Goal: Use online tool/utility: Utilize a website feature to perform a specific function

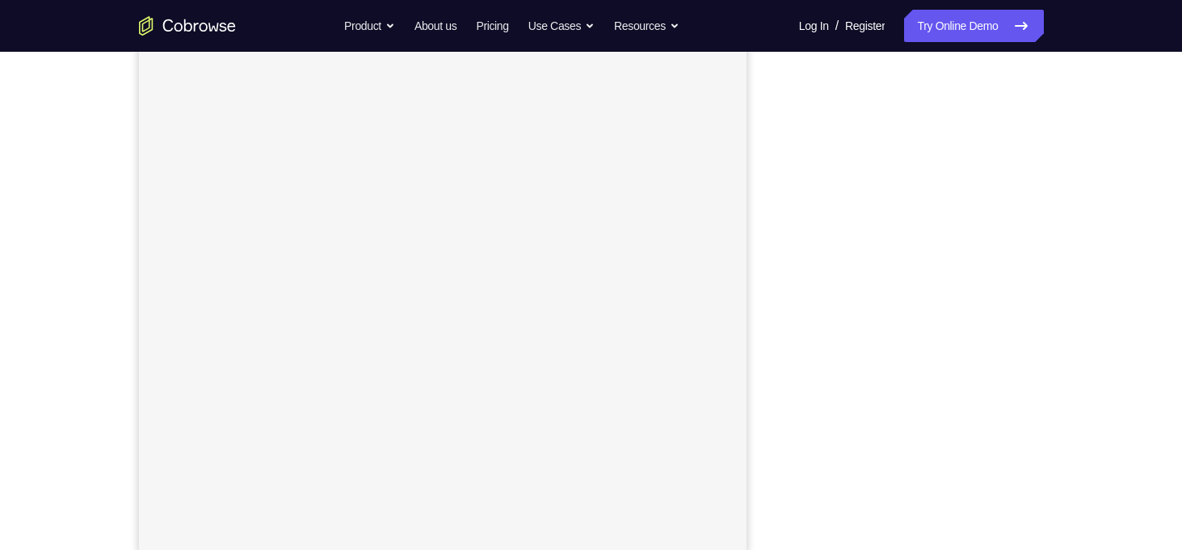
click at [1058, 191] on div "Your Support Agent Your Customer Web iOS Android Next Steps We’d be happy to gi…" at bounding box center [591, 388] width 1034 height 1066
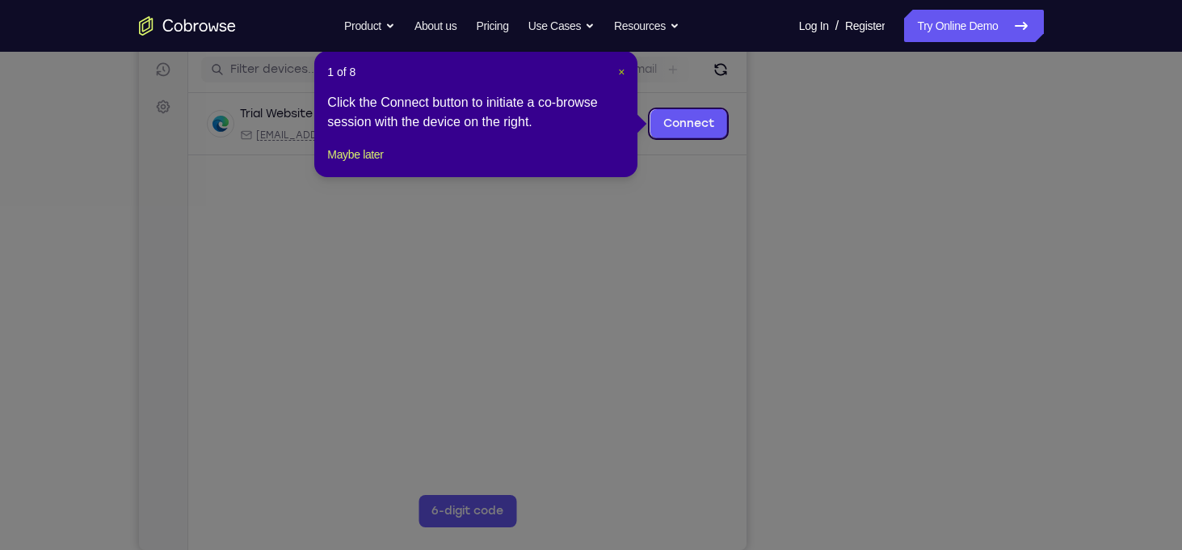
click at [622, 77] on span "×" at bounding box center [621, 71] width 6 height 13
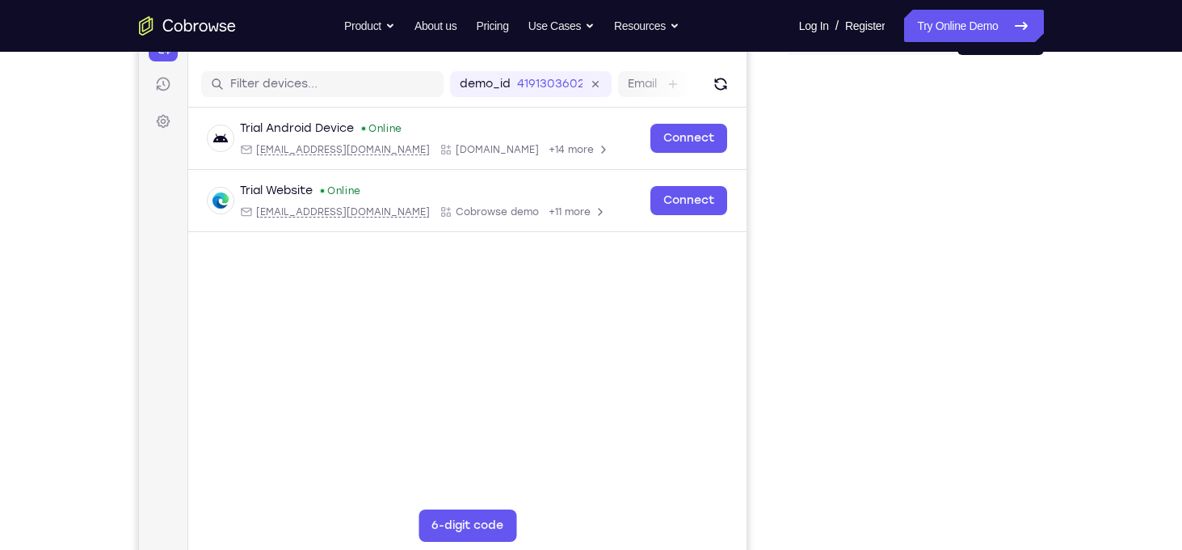
scroll to position [310, 0]
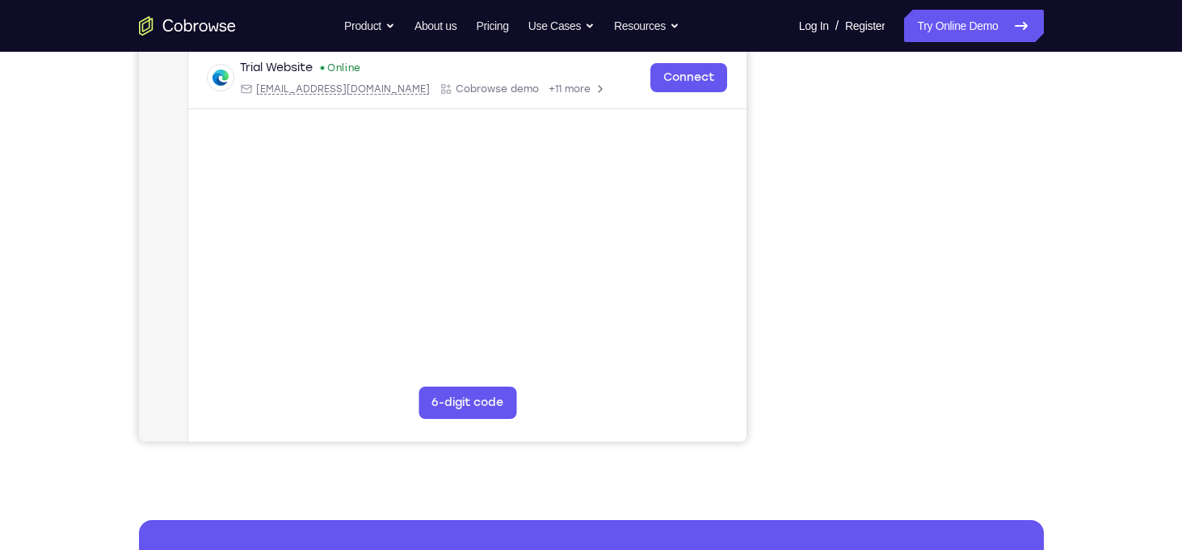
click at [1051, 289] on div "Your Support Agent Your Customer Web iOS Android Next Steps We’d be happy to gi…" at bounding box center [591, 274] width 1034 height 1066
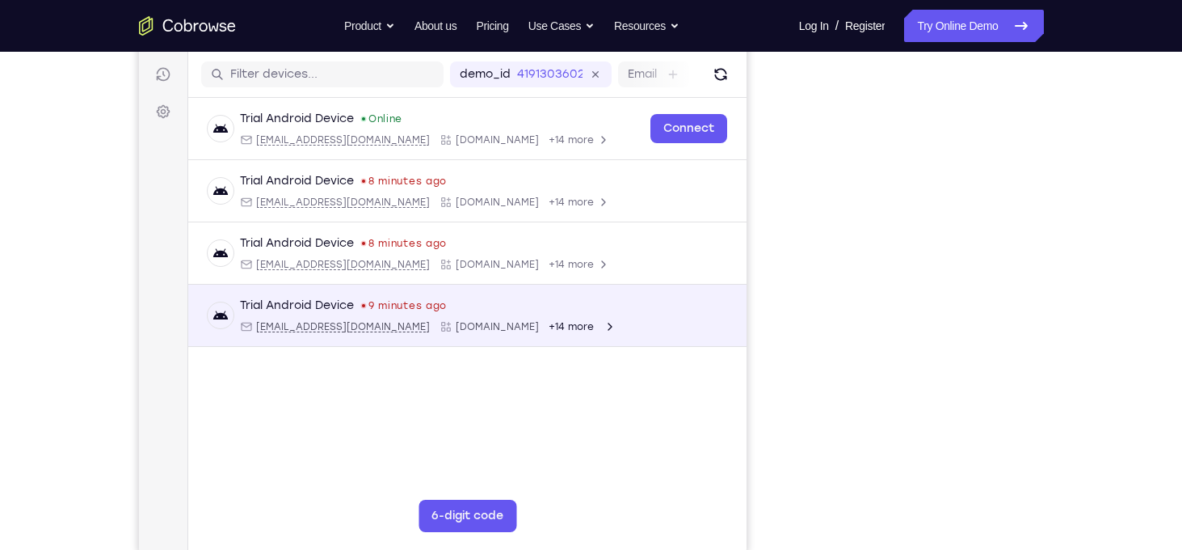
scroll to position [193, 0]
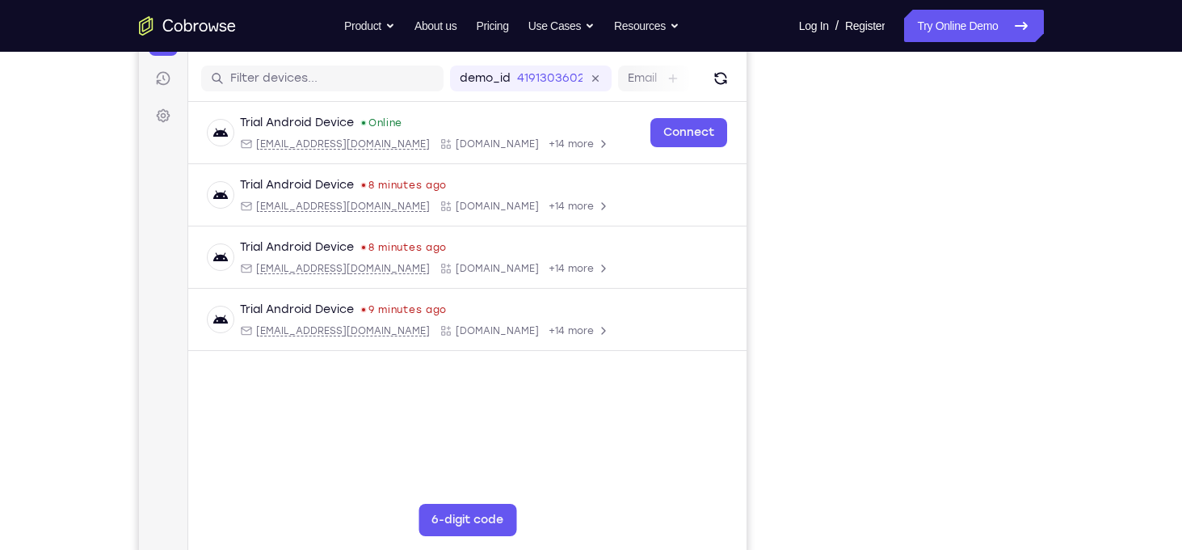
click at [769, 271] on div "Your Support Agent Your Customer Web iOS Android" at bounding box center [591, 260] width 905 height 597
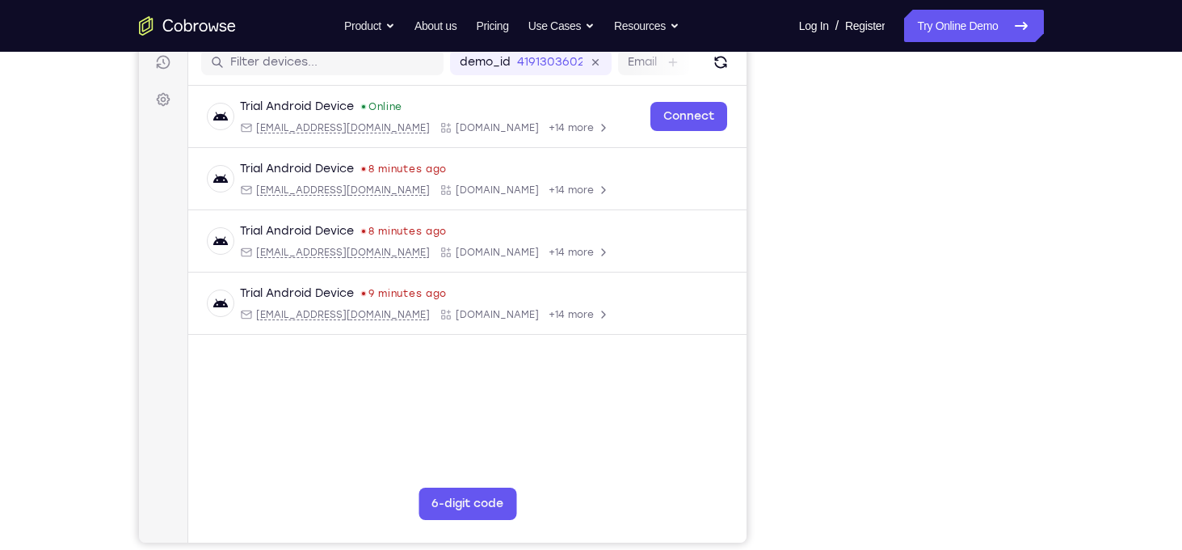
click at [747, 203] on div "Your Support Agent Your Customer Web iOS Android" at bounding box center [591, 244] width 905 height 597
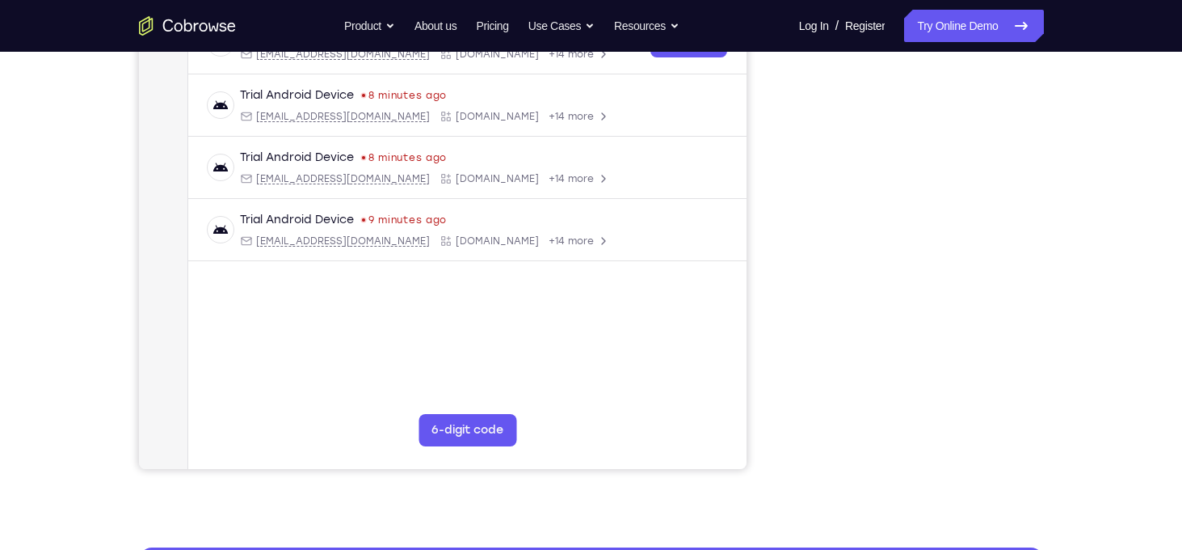
scroll to position [288, 0]
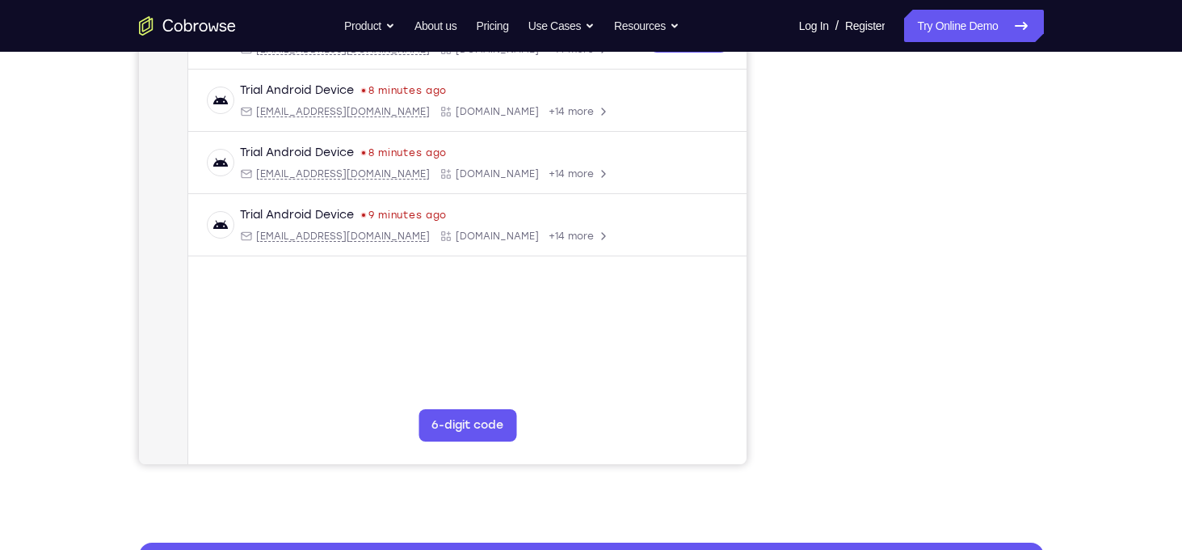
click at [747, 203] on div "Your Support Agent Your Customer Web iOS Android" at bounding box center [591, 165] width 905 height 597
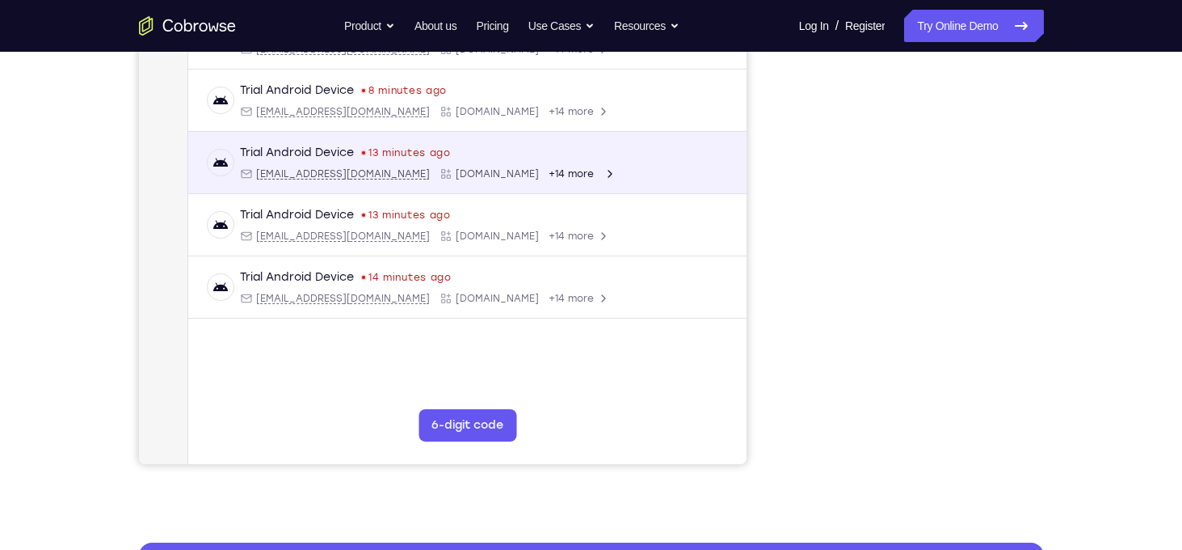
scroll to position [150, 0]
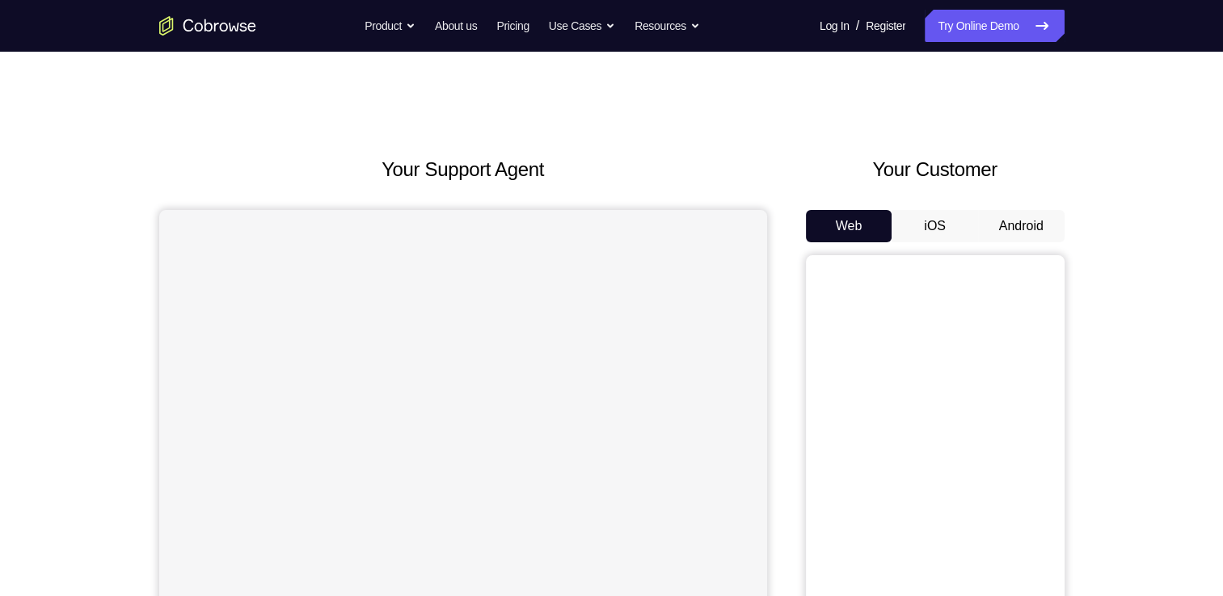
click at [1022, 223] on button "Android" at bounding box center [1021, 226] width 86 height 32
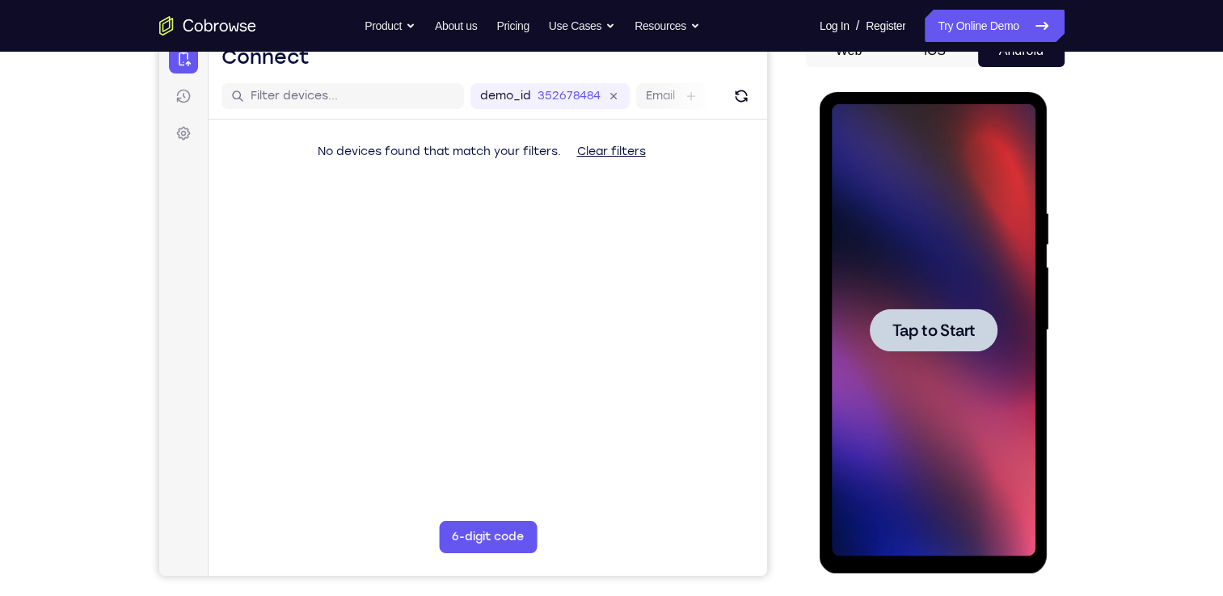
click at [932, 327] on span "Tap to Start" at bounding box center [933, 330] width 82 height 16
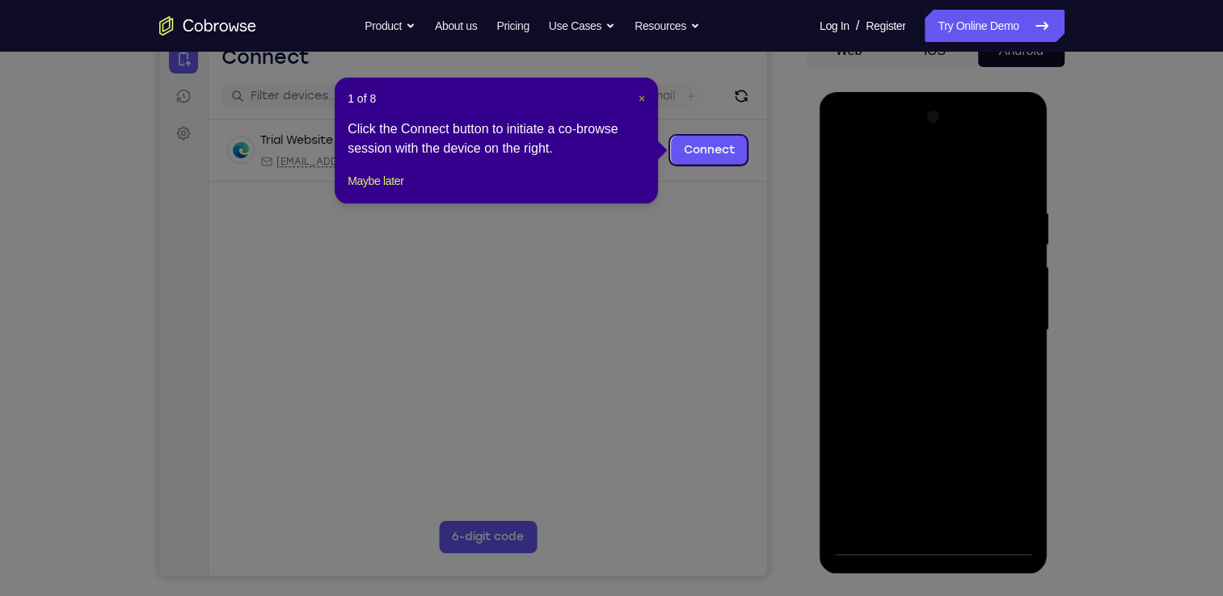
click at [642, 102] on span "×" at bounding box center [641, 98] width 6 height 13
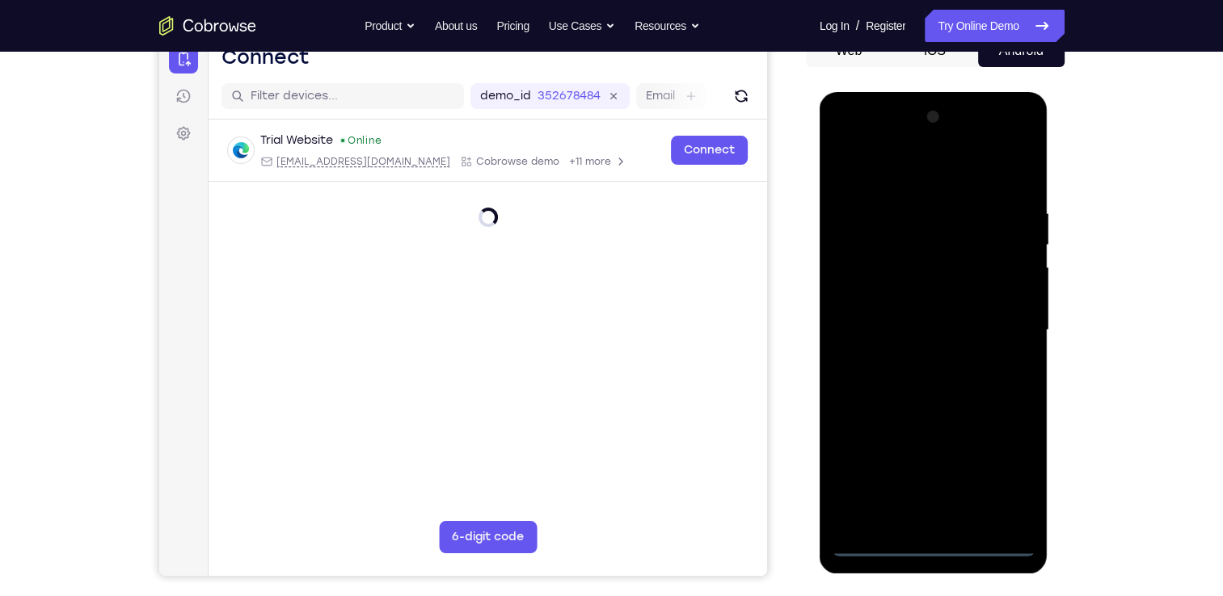
click at [937, 543] on div at bounding box center [934, 330] width 204 height 453
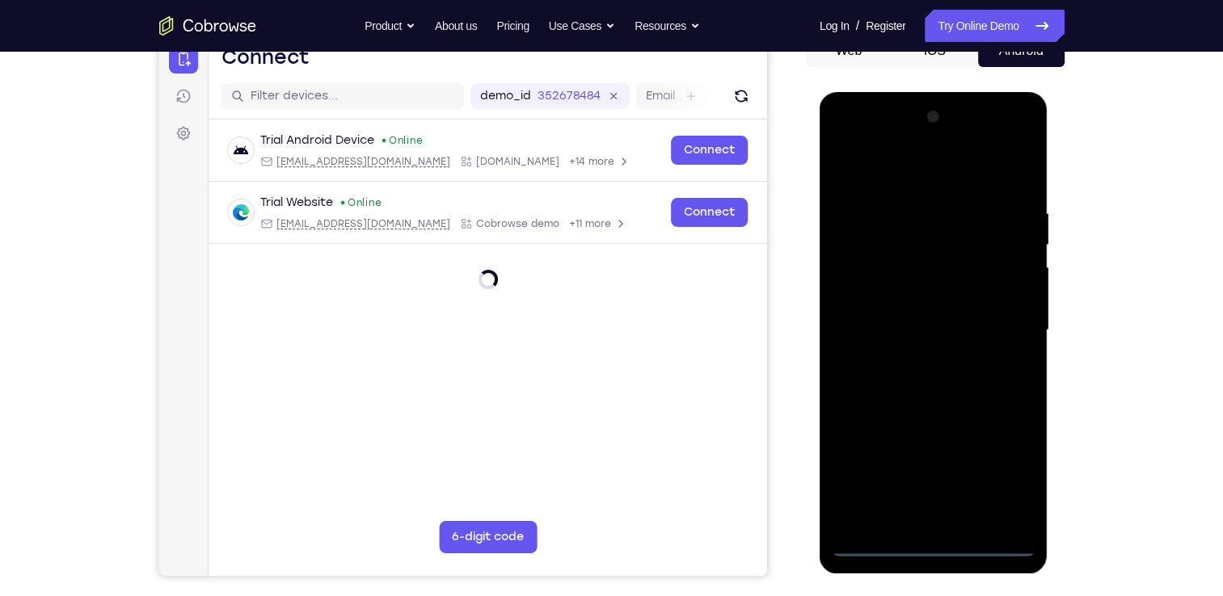
click at [1001, 476] on div at bounding box center [934, 330] width 204 height 453
click at [916, 187] on div at bounding box center [934, 330] width 204 height 453
click at [1002, 331] on div at bounding box center [934, 330] width 204 height 453
click at [912, 360] on div at bounding box center [934, 330] width 204 height 453
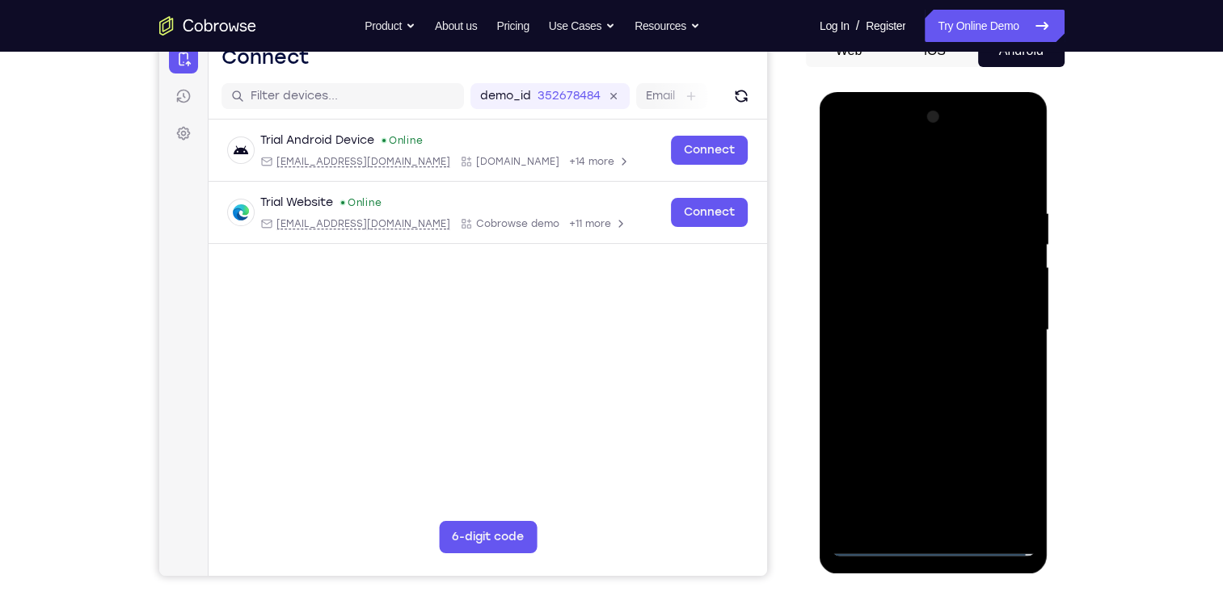
click at [916, 359] on div at bounding box center [934, 330] width 204 height 453
click at [917, 316] on div at bounding box center [934, 330] width 204 height 453
click at [887, 304] on div at bounding box center [934, 330] width 204 height 453
click at [932, 333] on div at bounding box center [934, 330] width 204 height 453
click at [976, 385] on div at bounding box center [934, 330] width 204 height 453
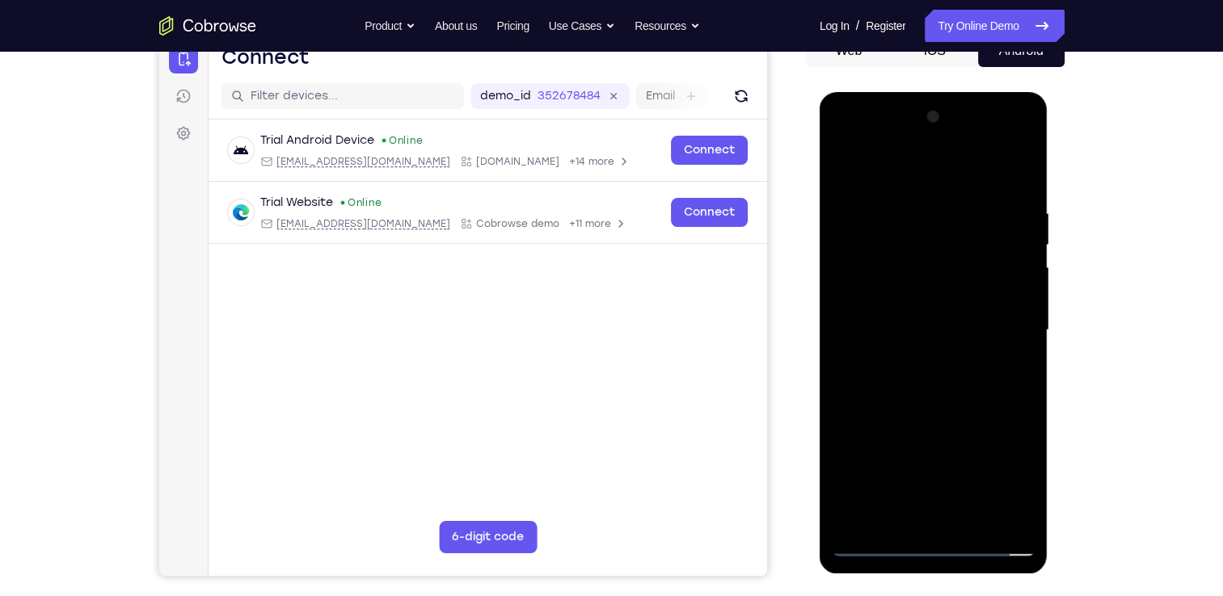
click at [972, 518] on div at bounding box center [934, 330] width 204 height 453
click at [930, 415] on div at bounding box center [934, 330] width 204 height 453
click at [938, 418] on div at bounding box center [934, 330] width 204 height 453
click at [929, 421] on div at bounding box center [934, 330] width 204 height 453
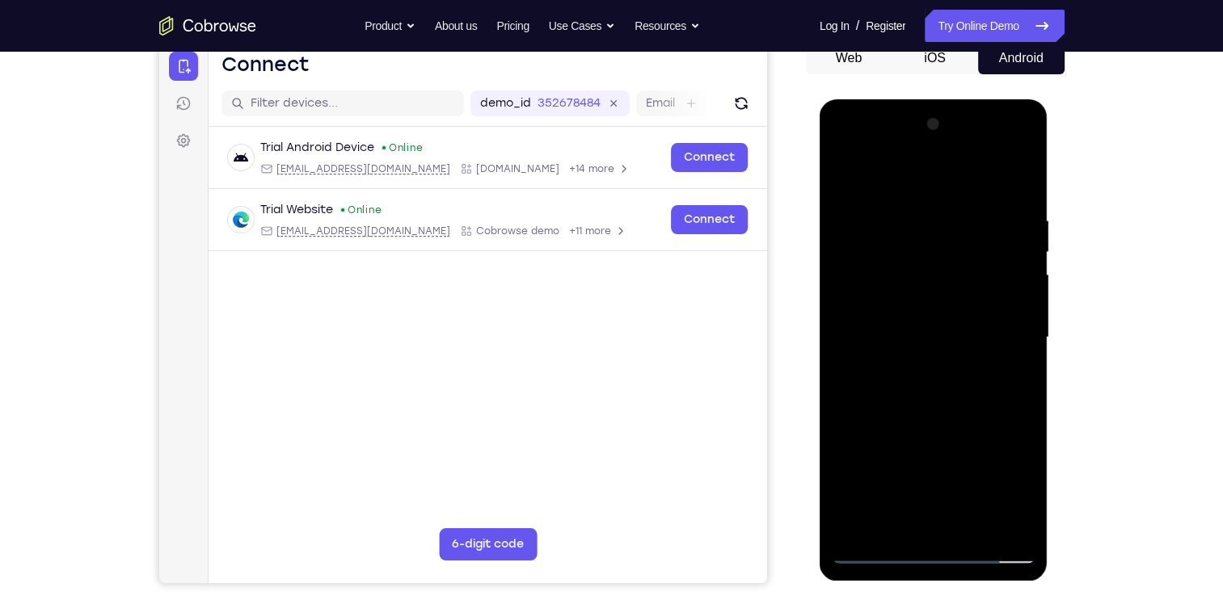
scroll to position [168, 0]
drag, startPoint x: 904, startPoint y: 173, endPoint x: 895, endPoint y: 115, distance: 59.0
click at [895, 115] on div at bounding box center [934, 338] width 204 height 453
click at [873, 546] on div at bounding box center [934, 338] width 204 height 453
click at [846, 173] on div at bounding box center [934, 338] width 204 height 453
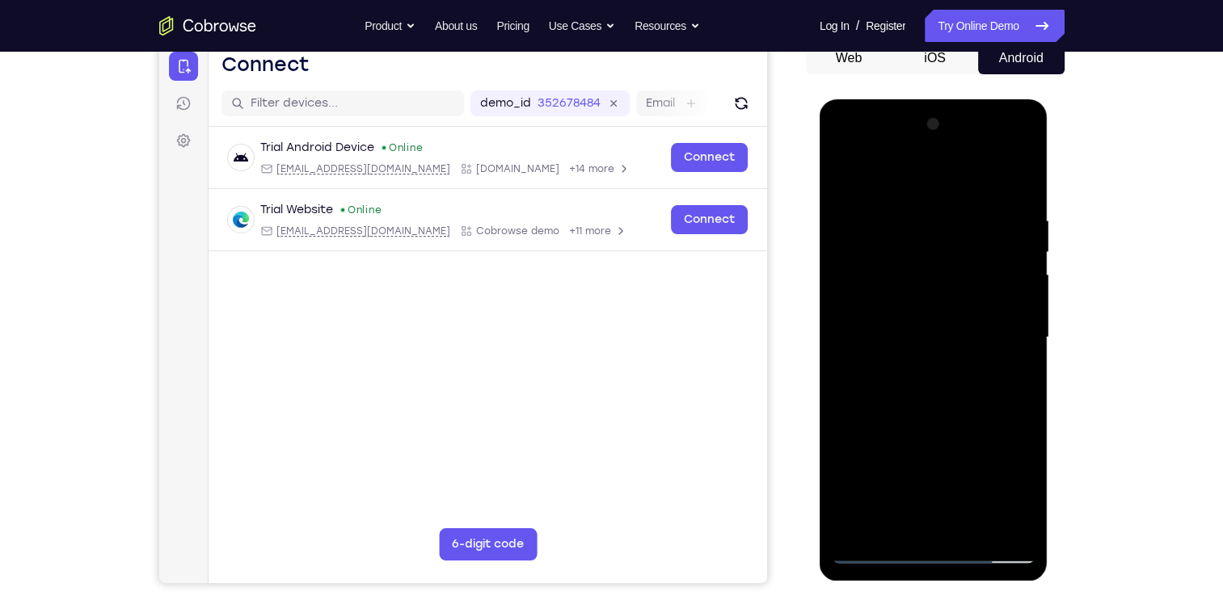
click at [970, 371] on div at bounding box center [934, 338] width 204 height 453
click at [879, 515] on div at bounding box center [934, 338] width 204 height 453
click at [1012, 377] on div at bounding box center [934, 338] width 204 height 453
click at [876, 376] on div at bounding box center [934, 338] width 204 height 453
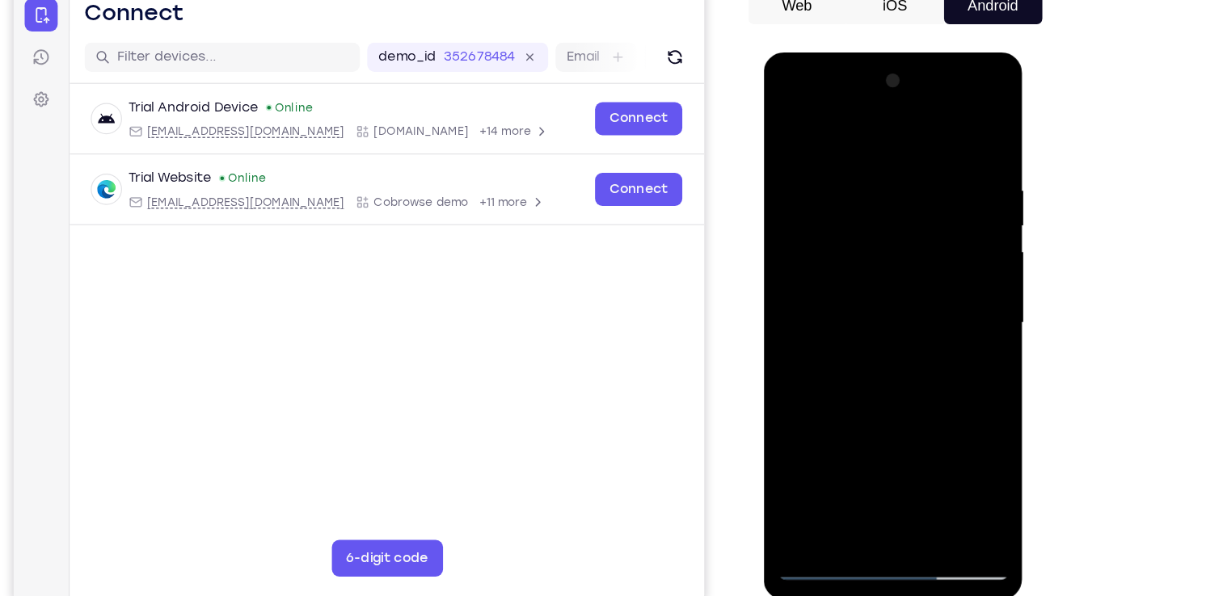
click at [853, 333] on div at bounding box center [877, 291] width 204 height 453
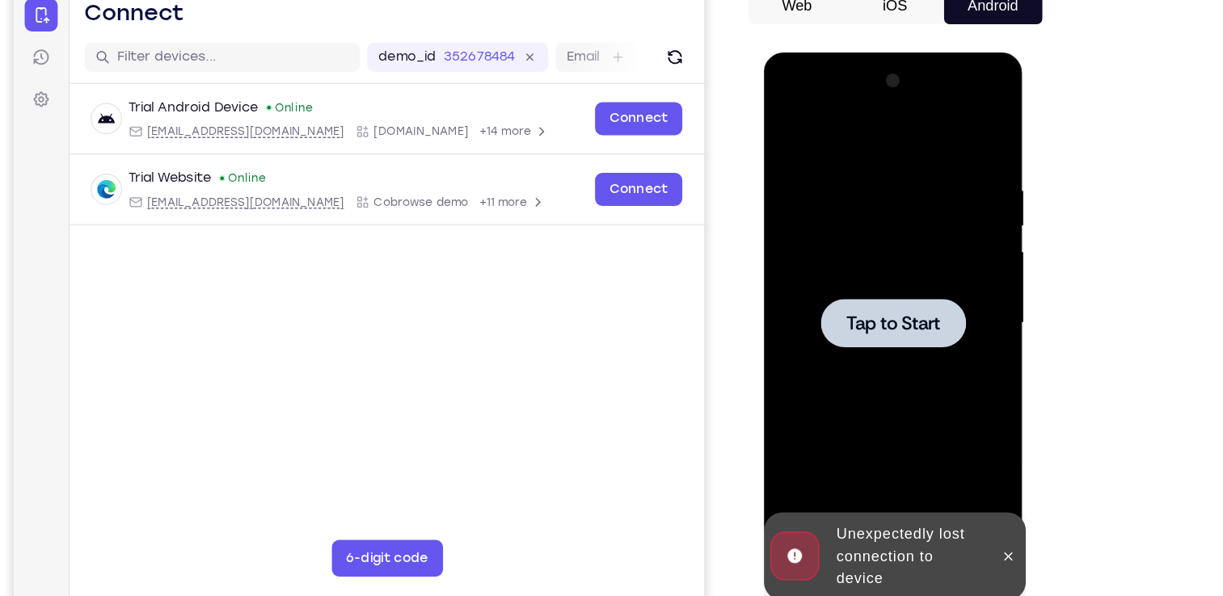
click at [917, 287] on span "Tap to Start" at bounding box center [877, 291] width 82 height 16
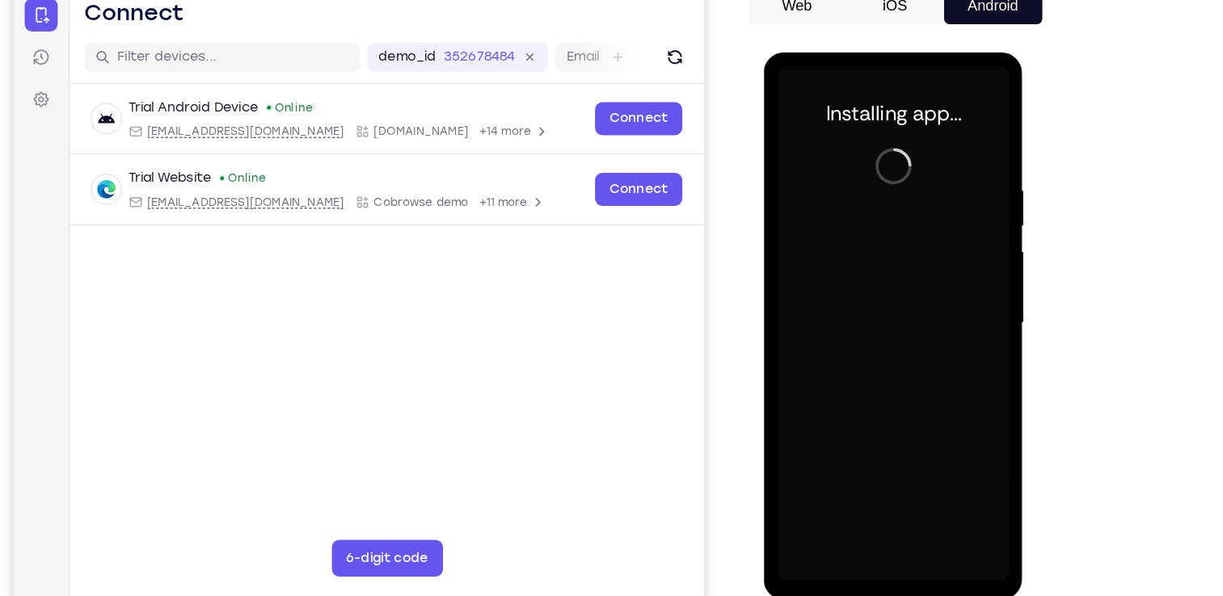
click at [773, 259] on div "Your Support Agent Your Customer Web iOS Android" at bounding box center [611, 285] width 905 height 597
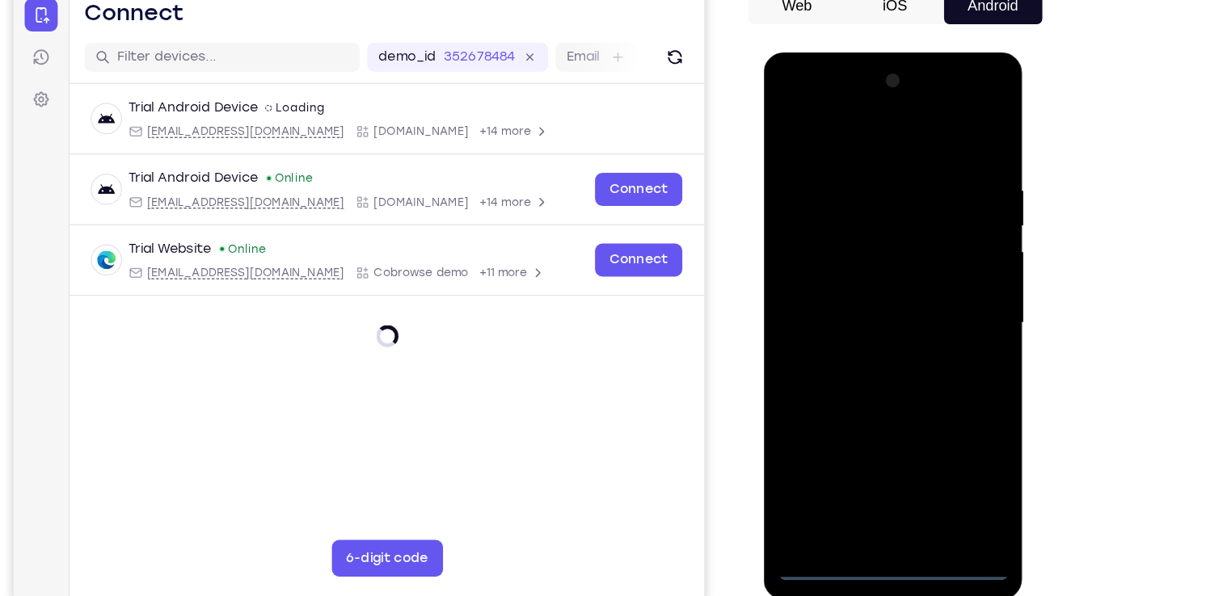
click at [872, 511] on div at bounding box center [877, 291] width 204 height 453
click at [957, 424] on div at bounding box center [877, 291] width 204 height 453
click at [853, 120] on div at bounding box center [877, 291] width 204 height 453
click at [948, 283] on div at bounding box center [877, 291] width 204 height 453
click at [857, 317] on div at bounding box center [877, 291] width 204 height 453
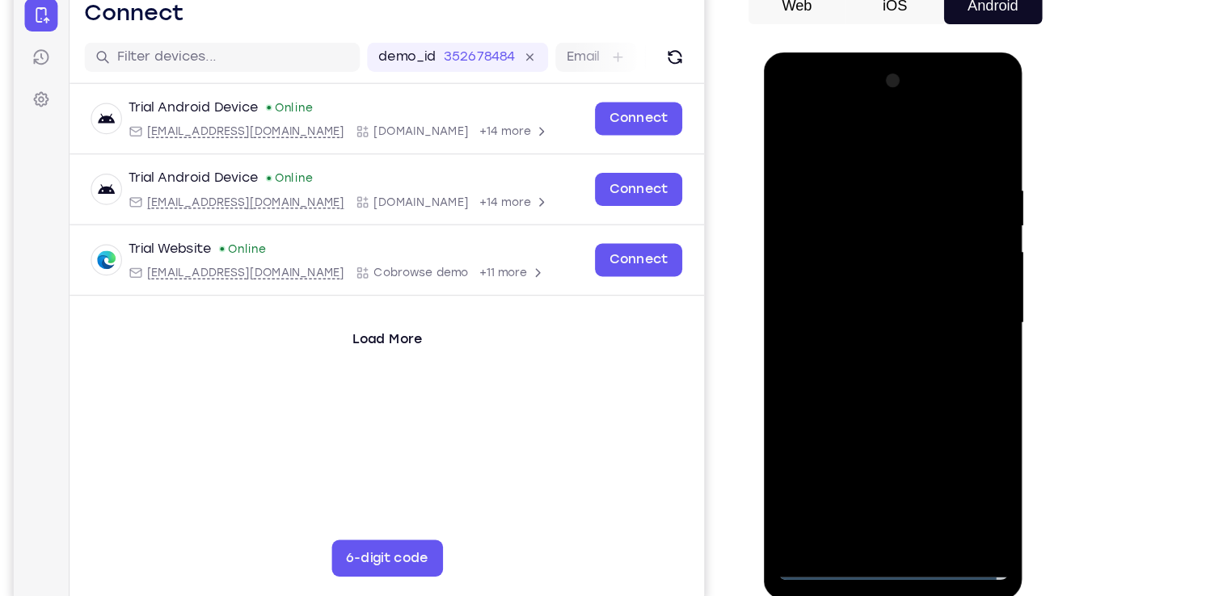
click at [920, 280] on div at bounding box center [877, 291] width 204 height 453
click at [853, 255] on div at bounding box center [877, 291] width 204 height 453
click at [898, 293] on div at bounding box center [877, 291] width 204 height 453
click at [925, 341] on div at bounding box center [877, 291] width 204 height 453
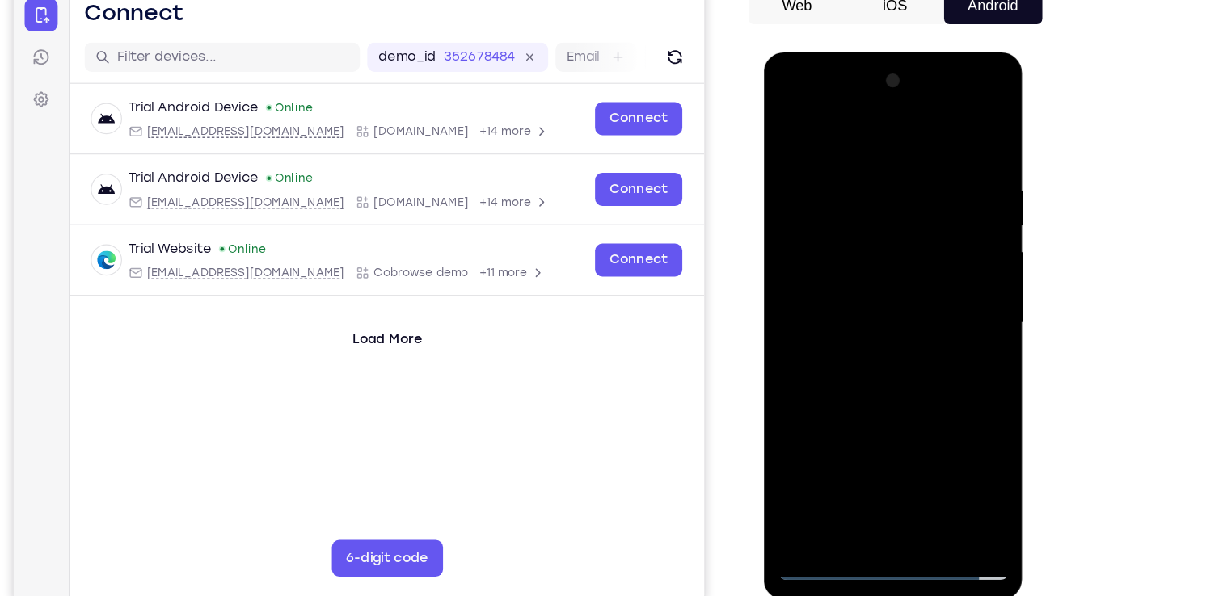
drag, startPoint x: 862, startPoint y: 142, endPoint x: 845, endPoint y: 77, distance: 67.6
click at [845, 77] on div at bounding box center [877, 291] width 204 height 453
click at [918, 479] on div at bounding box center [877, 291] width 204 height 453
click at [961, 145] on div at bounding box center [877, 291] width 204 height 453
click at [916, 475] on div at bounding box center [877, 291] width 204 height 453
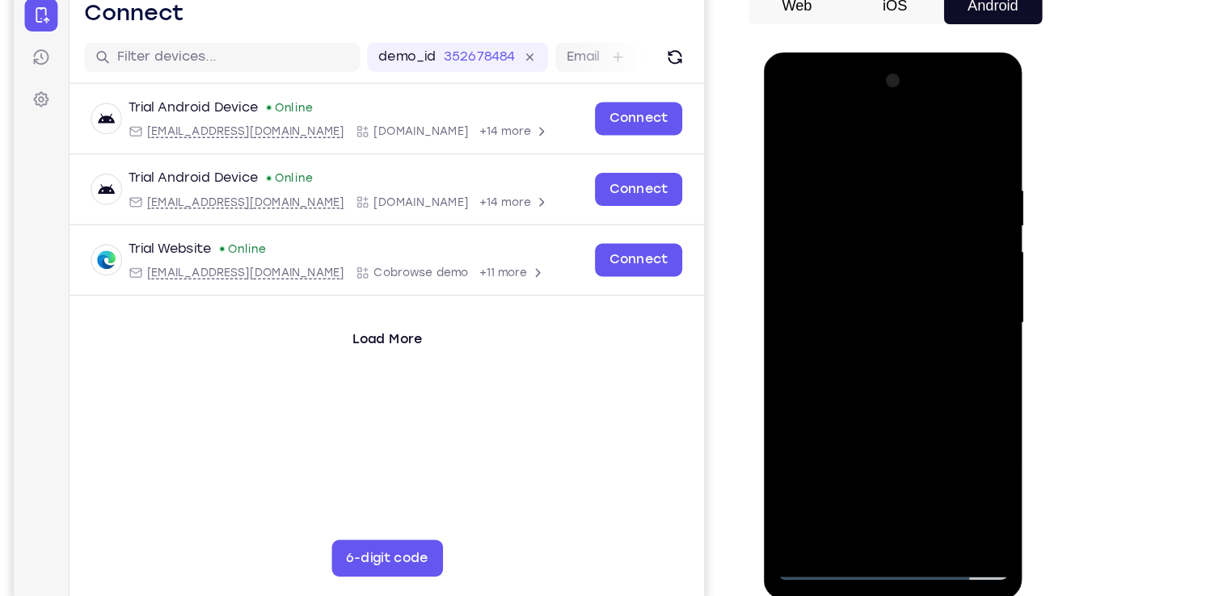
click at [876, 373] on div at bounding box center [877, 291] width 204 height 453
click at [886, 288] on div at bounding box center [877, 291] width 204 height 453
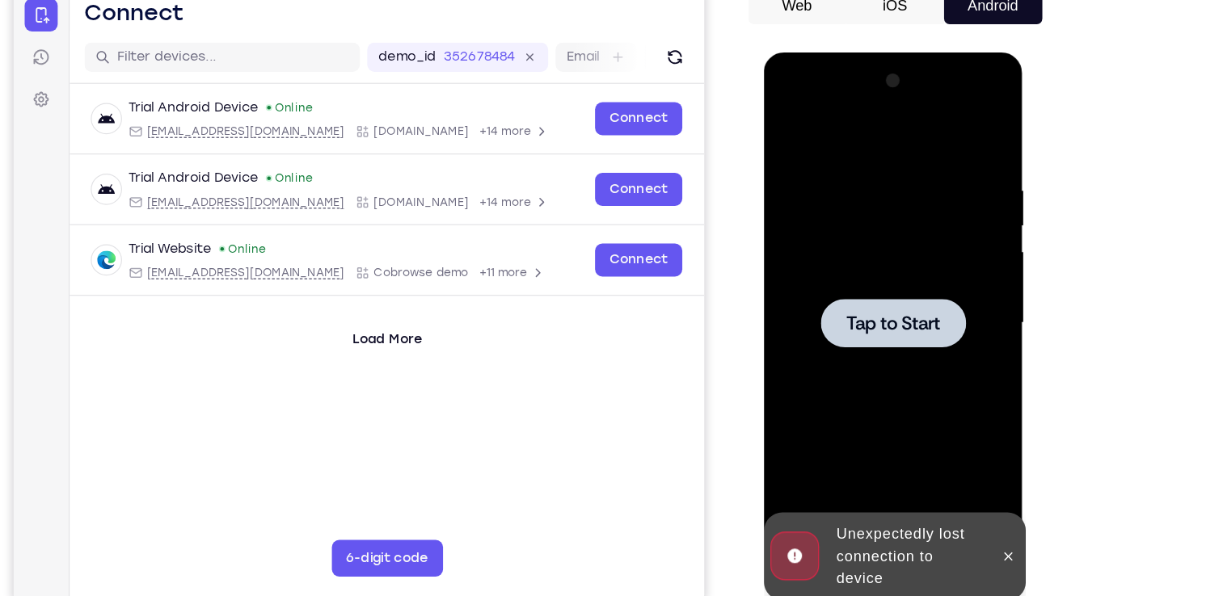
click at [914, 323] on div at bounding box center [877, 291] width 204 height 453
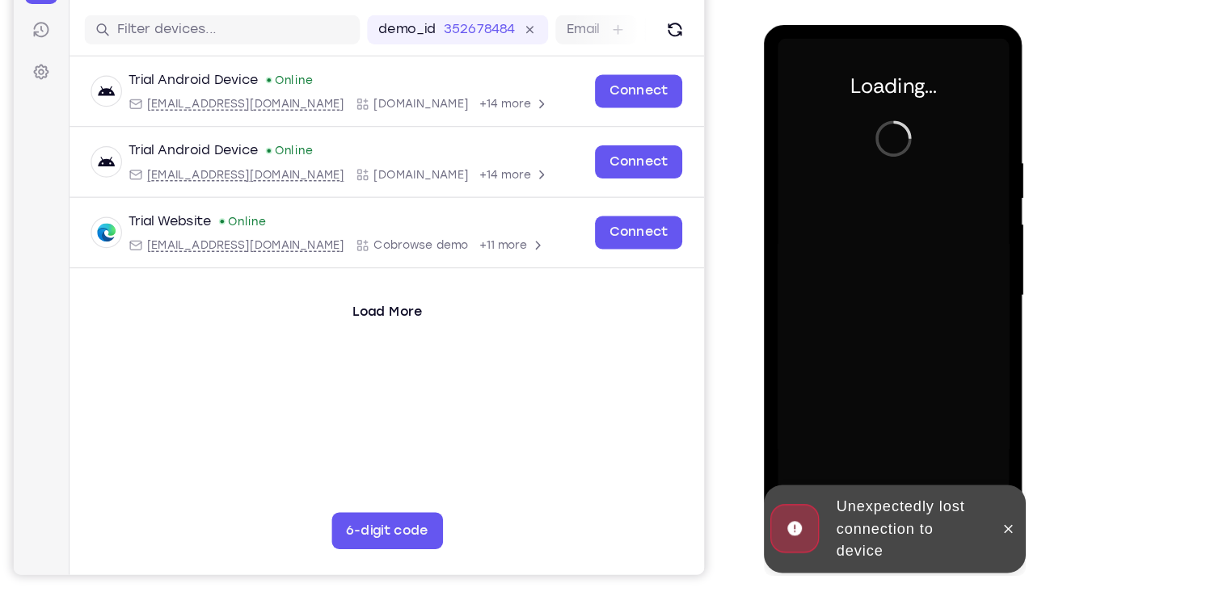
scroll to position [175, 0]
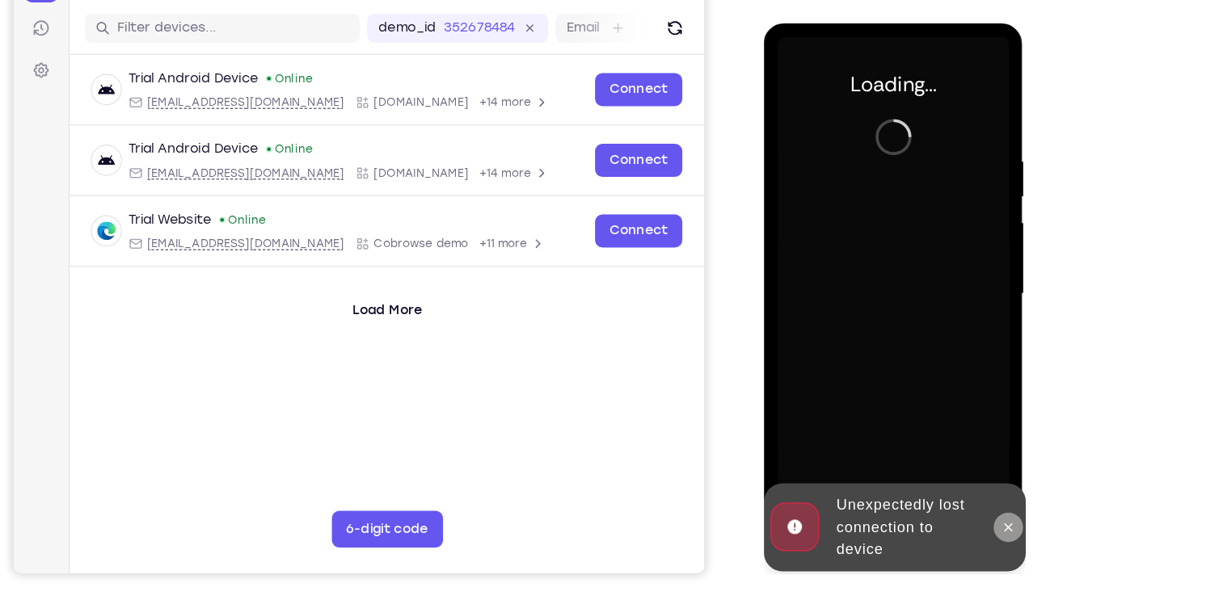
click at [980, 476] on button at bounding box center [978, 467] width 26 height 26
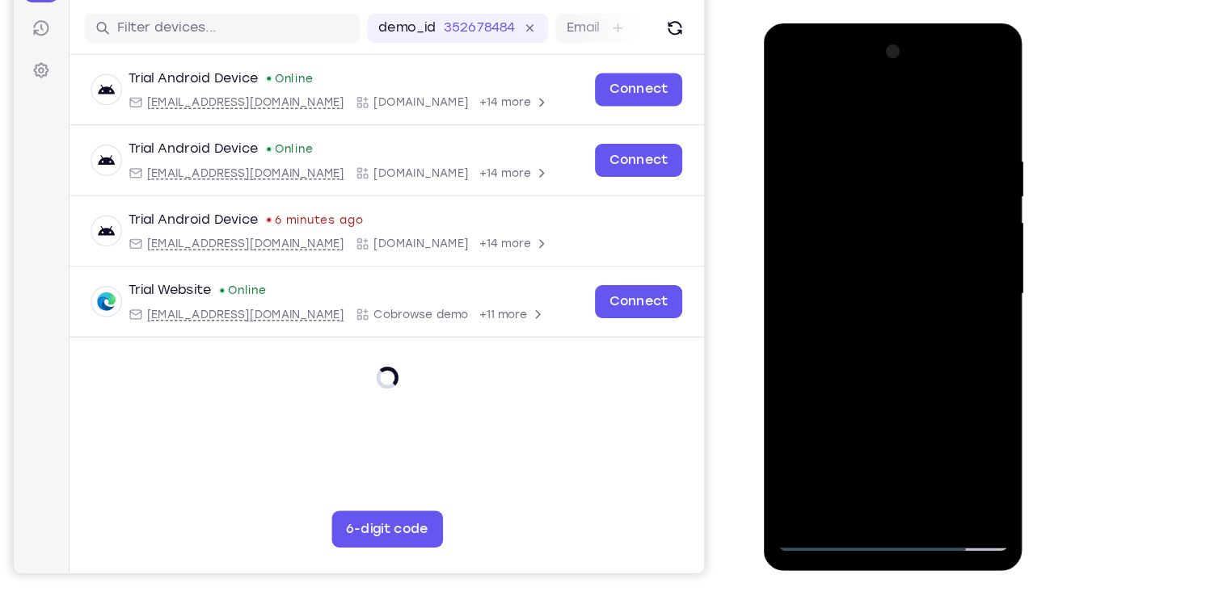
click at [887, 327] on div at bounding box center [877, 262] width 204 height 453
click at [865, 476] on div at bounding box center [877, 262] width 204 height 453
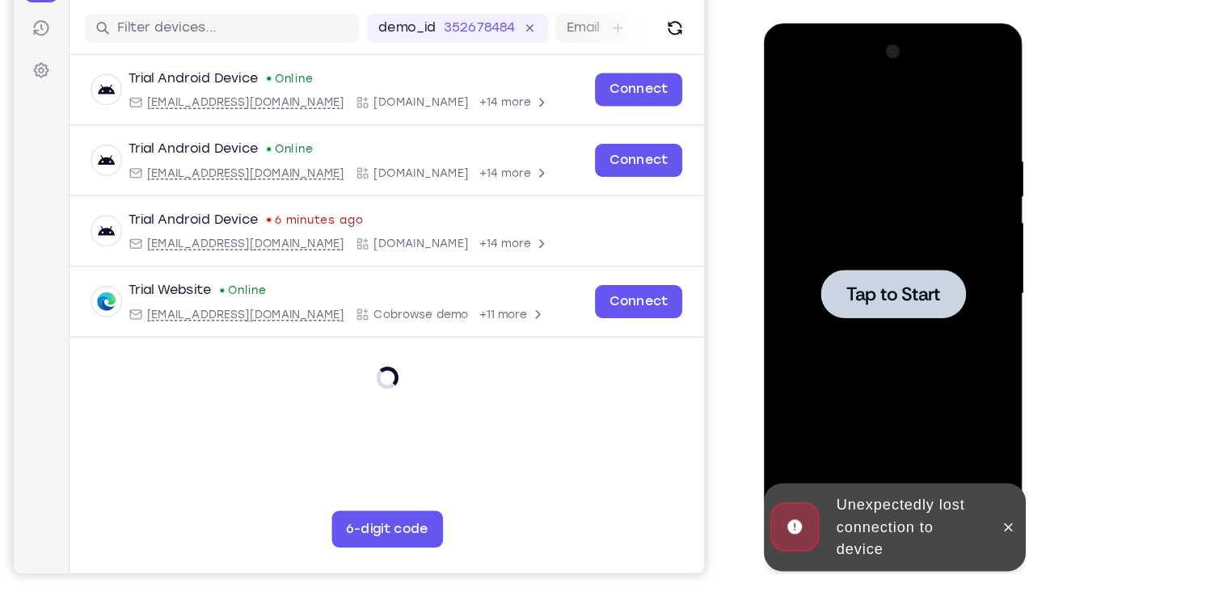
click at [906, 301] on div at bounding box center [877, 262] width 204 height 453
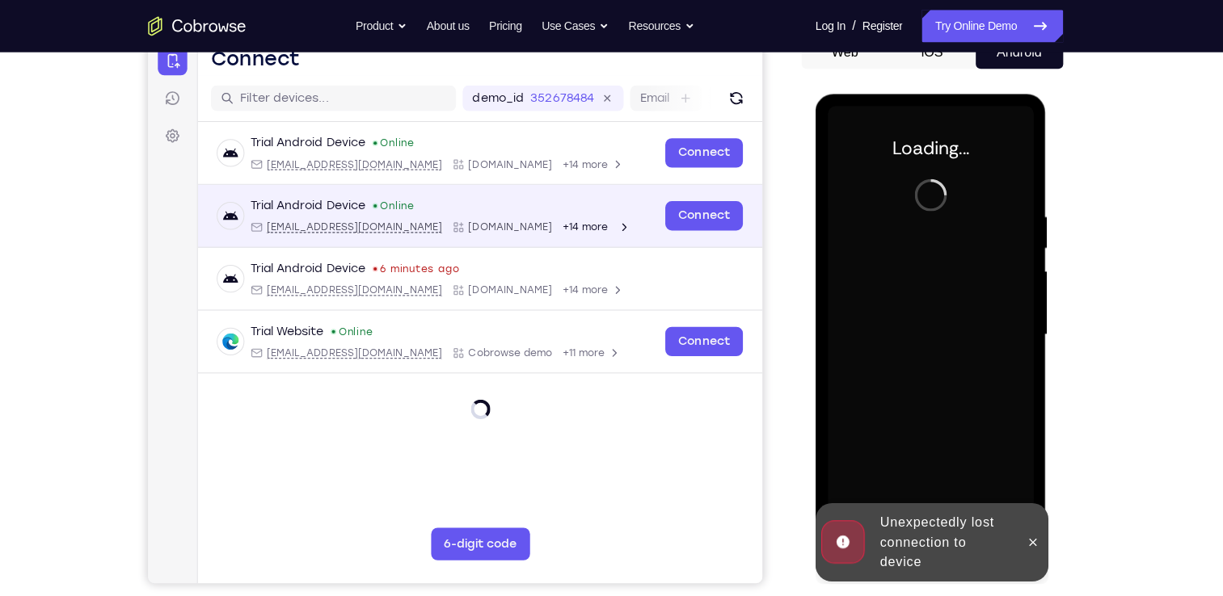
scroll to position [174, 0]
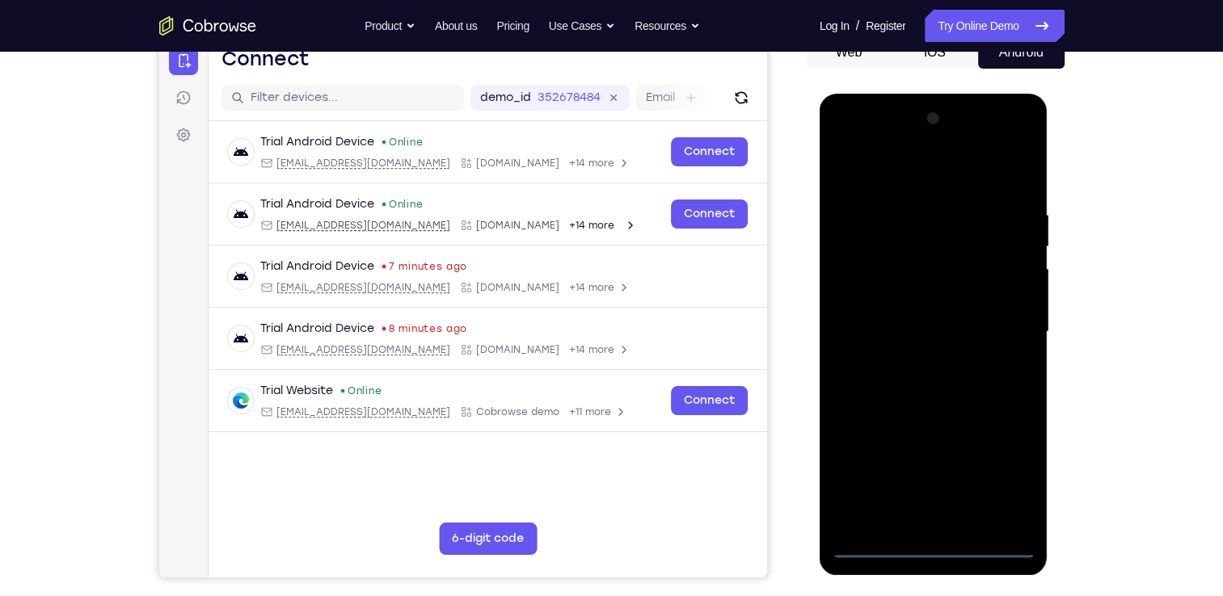
click at [933, 546] on div at bounding box center [934, 332] width 204 height 453
click at [1004, 468] on div at bounding box center [934, 332] width 204 height 453
click at [916, 176] on div at bounding box center [934, 332] width 204 height 453
click at [1004, 326] on div at bounding box center [934, 332] width 204 height 453
click at [908, 361] on div at bounding box center [934, 332] width 204 height 453
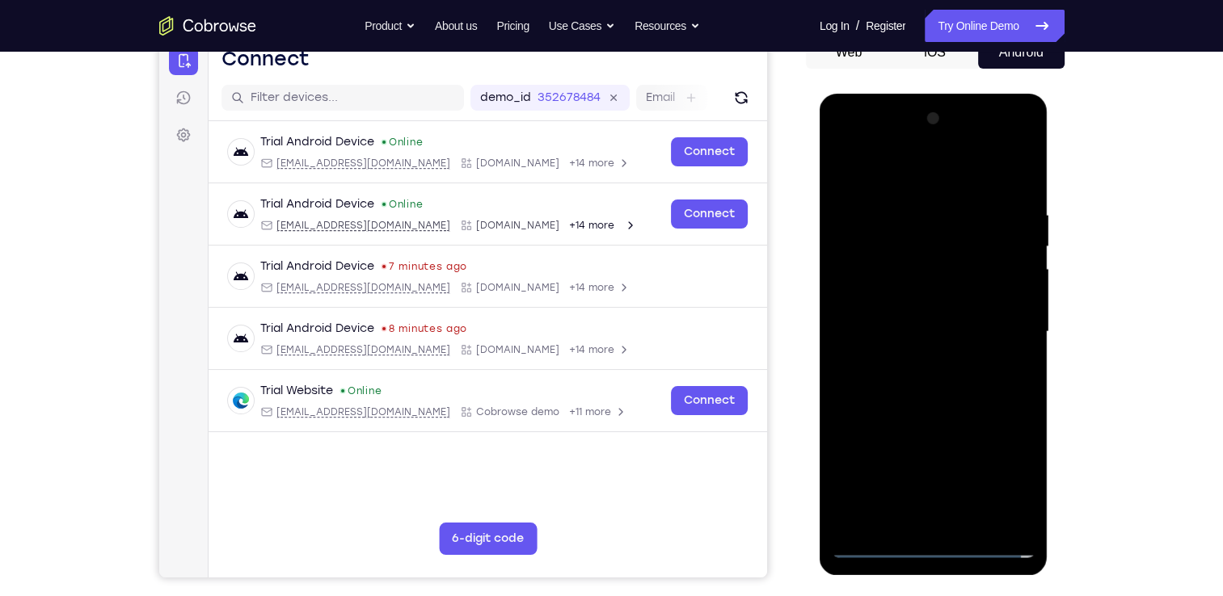
click at [911, 362] on div at bounding box center [934, 332] width 204 height 453
click at [915, 362] on div at bounding box center [934, 332] width 204 height 453
click at [843, 164] on div at bounding box center [934, 332] width 204 height 453
click at [921, 314] on div at bounding box center [934, 332] width 204 height 453
click at [868, 292] on div at bounding box center [934, 332] width 204 height 453
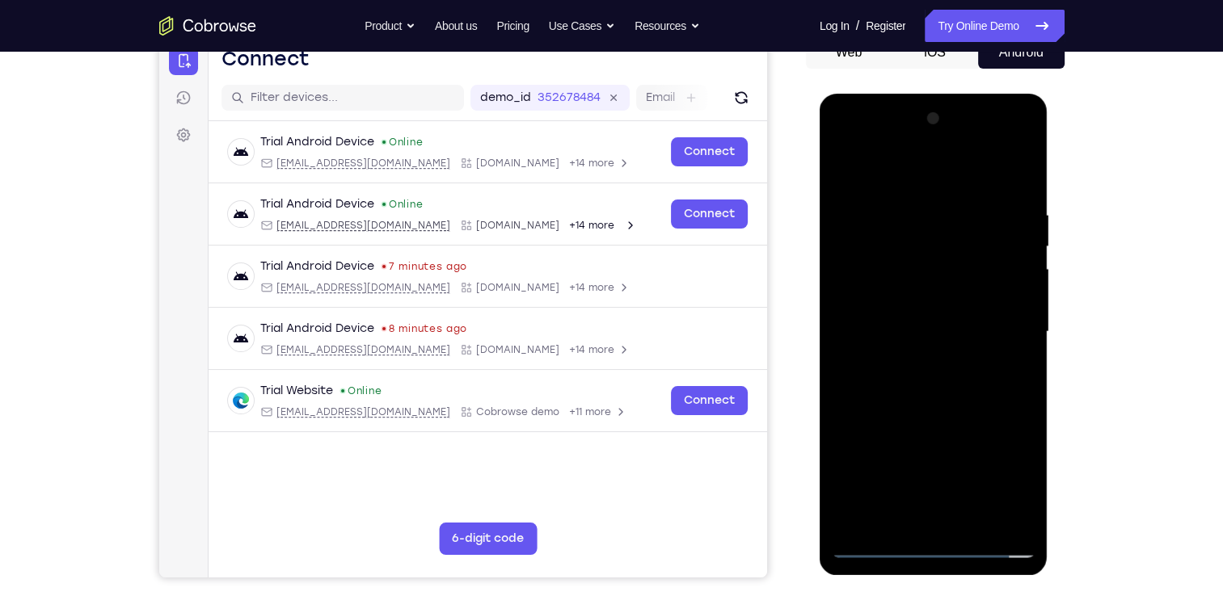
click at [963, 339] on div at bounding box center [934, 332] width 204 height 453
click at [969, 387] on div at bounding box center [934, 332] width 204 height 453
click at [980, 382] on div at bounding box center [934, 332] width 204 height 453
click at [980, 523] on div at bounding box center [934, 332] width 204 height 453
click at [933, 418] on div at bounding box center [934, 332] width 204 height 453
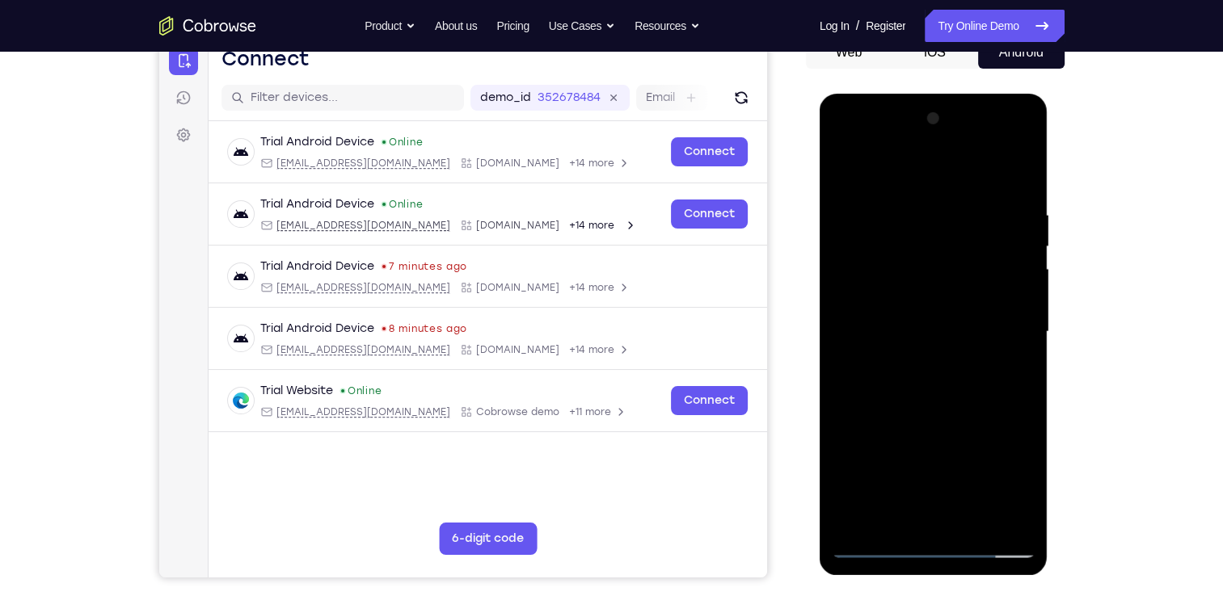
click at [1006, 293] on div at bounding box center [934, 332] width 204 height 453
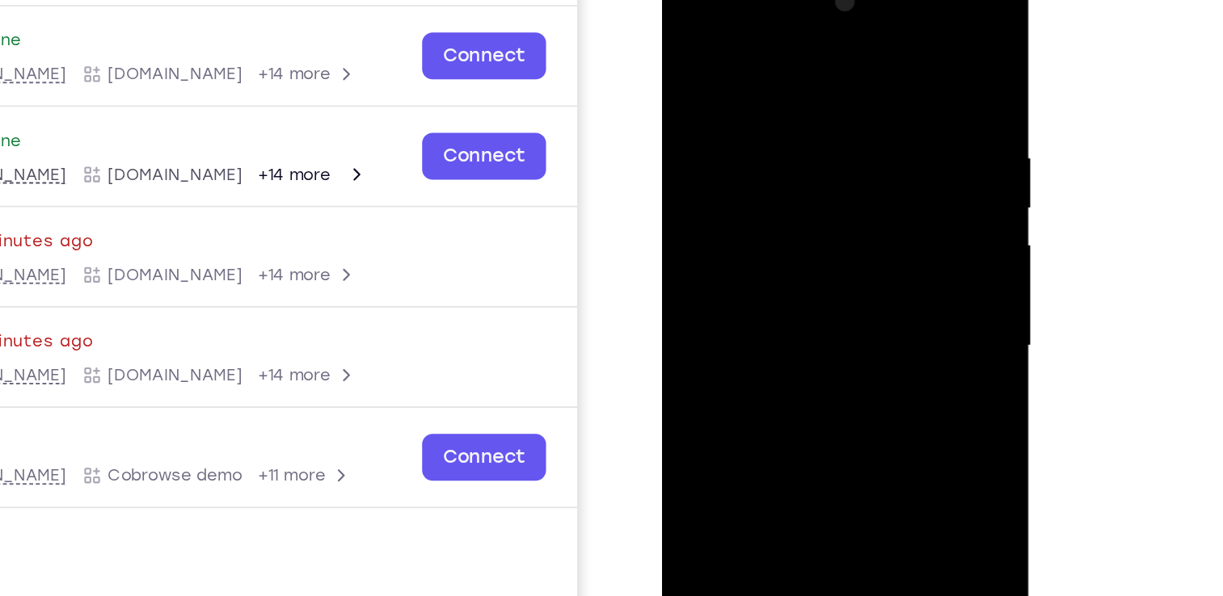
click at [689, 38] on div at bounding box center [776, 201] width 204 height 453
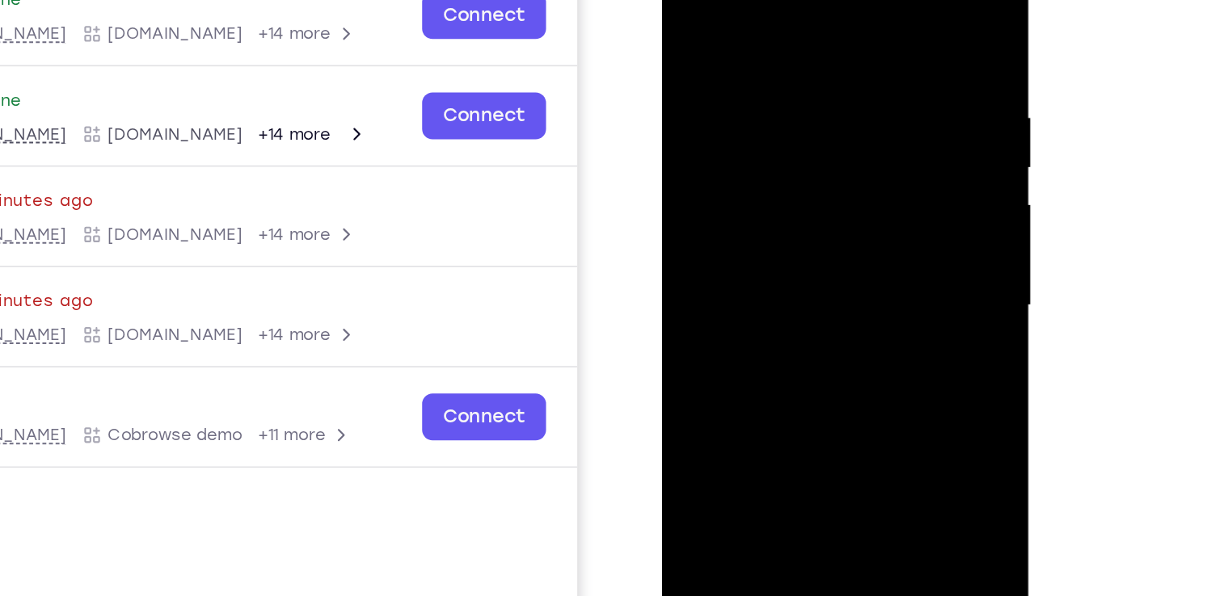
click at [782, 151] on div at bounding box center [776, 161] width 204 height 453
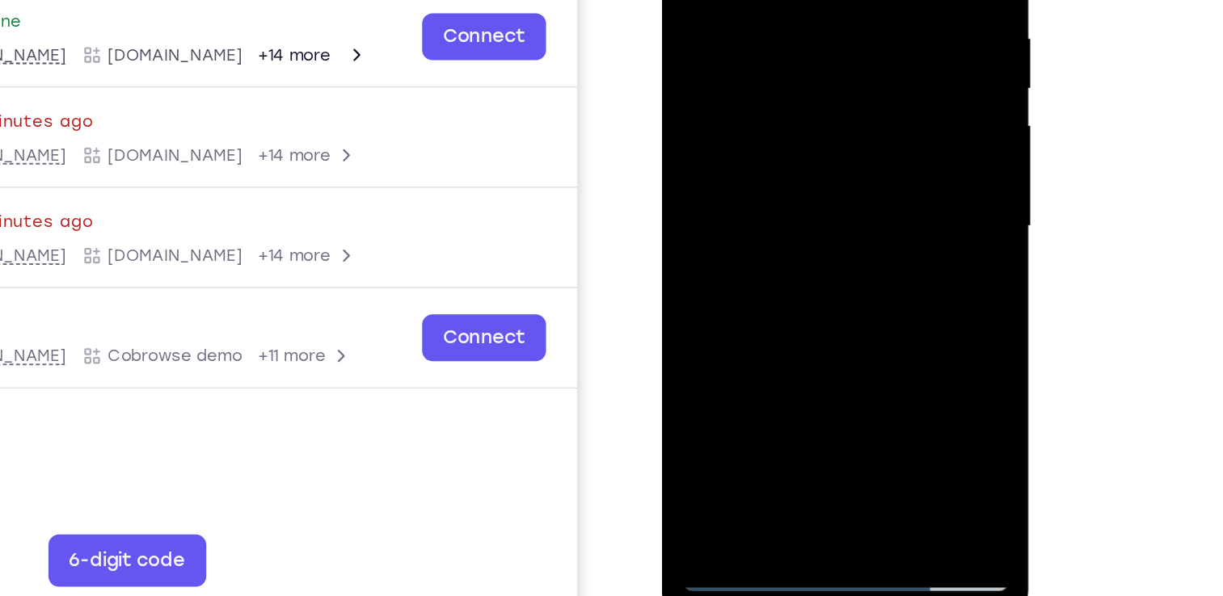
click at [865, 265] on div at bounding box center [776, 81] width 204 height 453
click at [735, 178] on div at bounding box center [776, 81] width 204 height 453
click at [752, 178] on div at bounding box center [776, 81] width 204 height 453
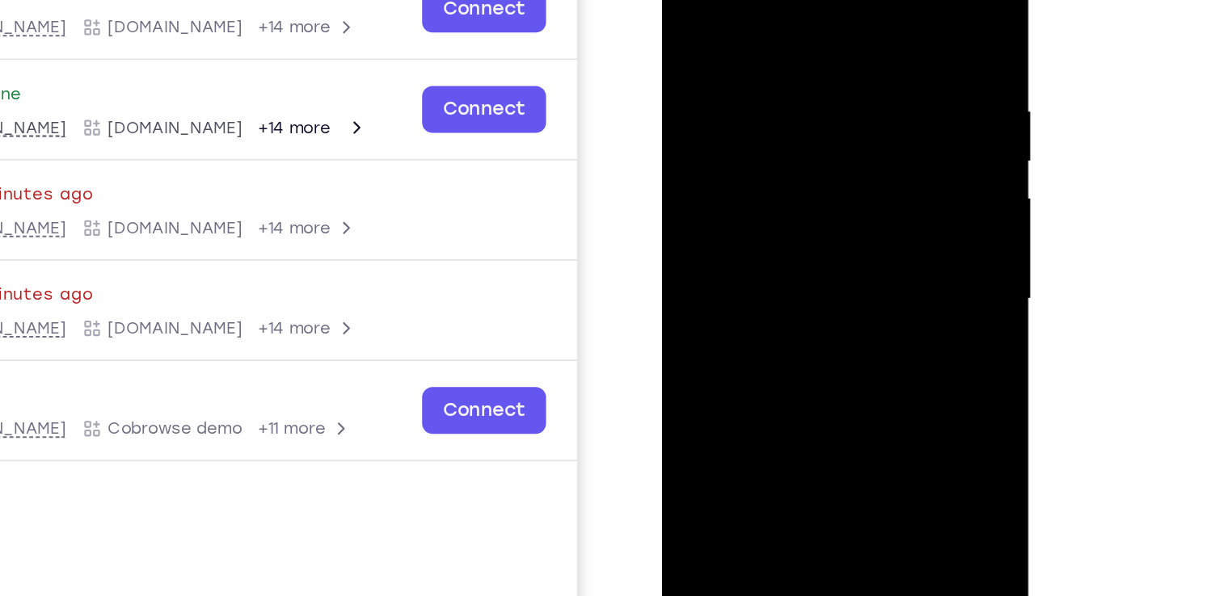
click at [724, 112] on div at bounding box center [776, 154] width 204 height 453
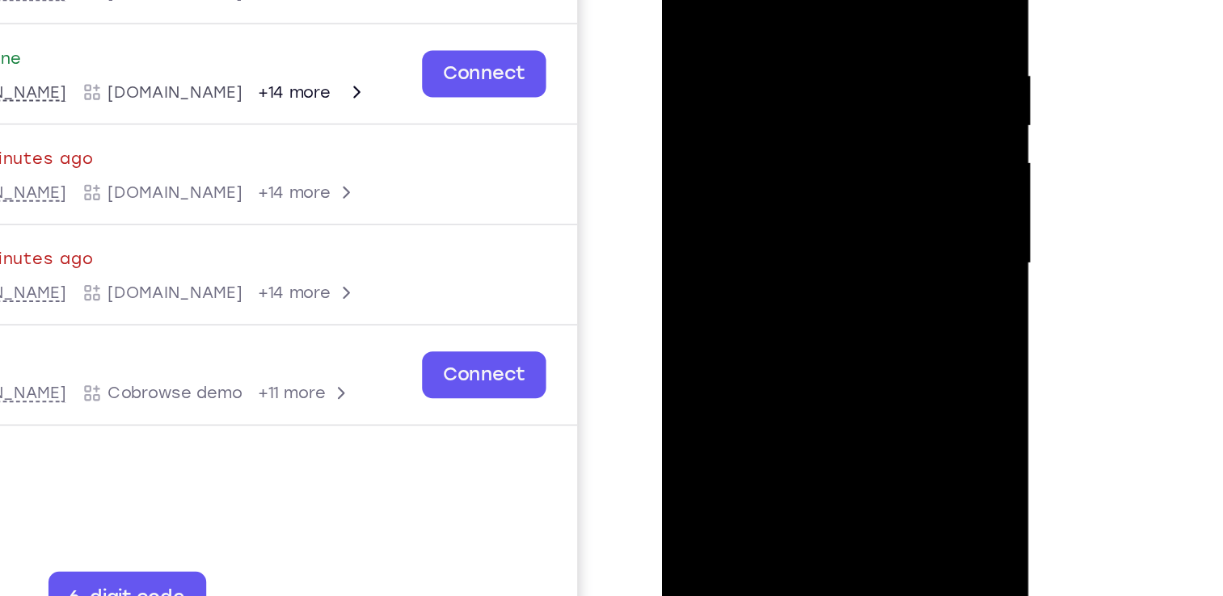
click at [765, 204] on div at bounding box center [776, 119] width 204 height 453
click at [853, 158] on div at bounding box center [776, 119] width 204 height 453
click at [779, 73] on div at bounding box center [776, 119] width 204 height 453
click at [792, 212] on div at bounding box center [776, 119] width 204 height 453
click at [851, 162] on div at bounding box center [776, 119] width 204 height 453
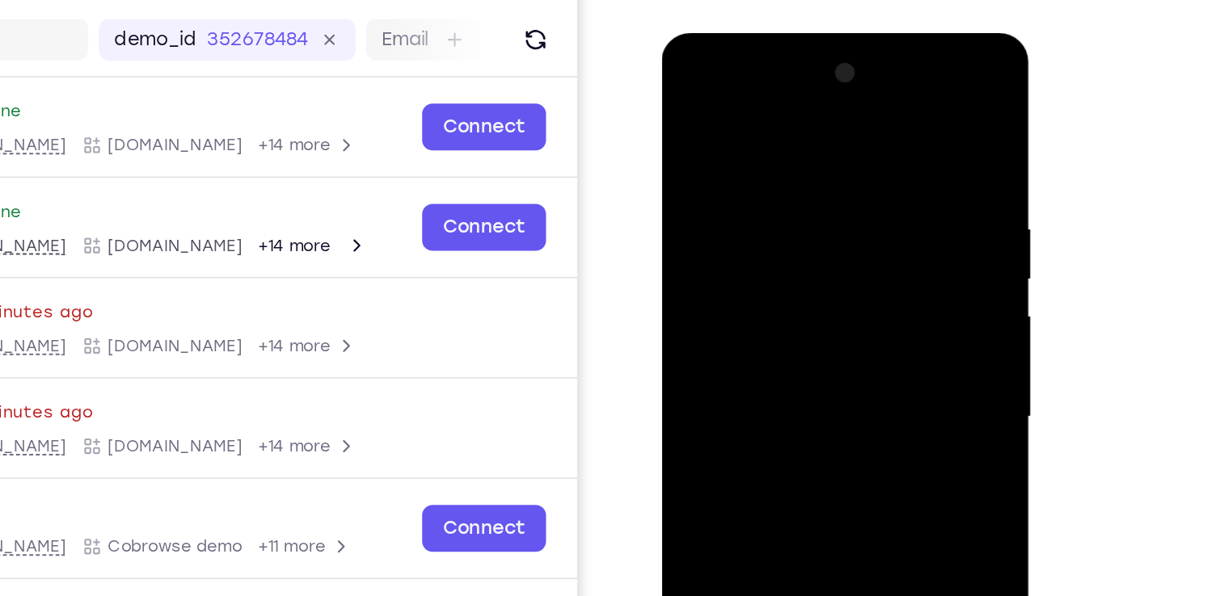
click at [686, 109] on div at bounding box center [776, 271] width 204 height 453
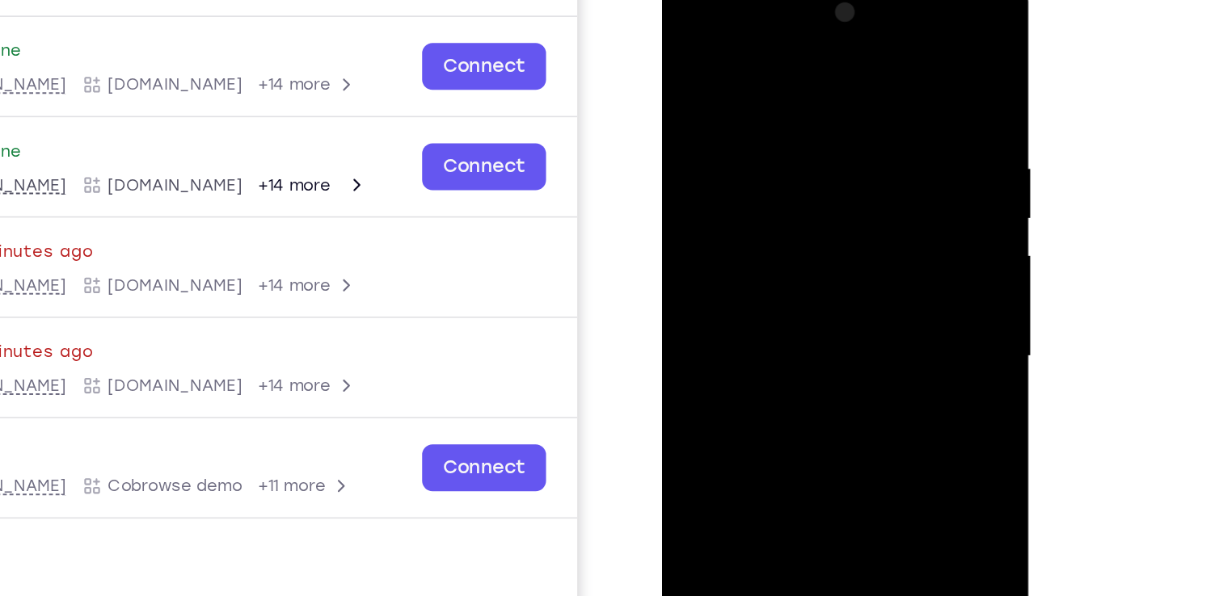
click at [842, 177] on div at bounding box center [776, 211] width 204 height 453
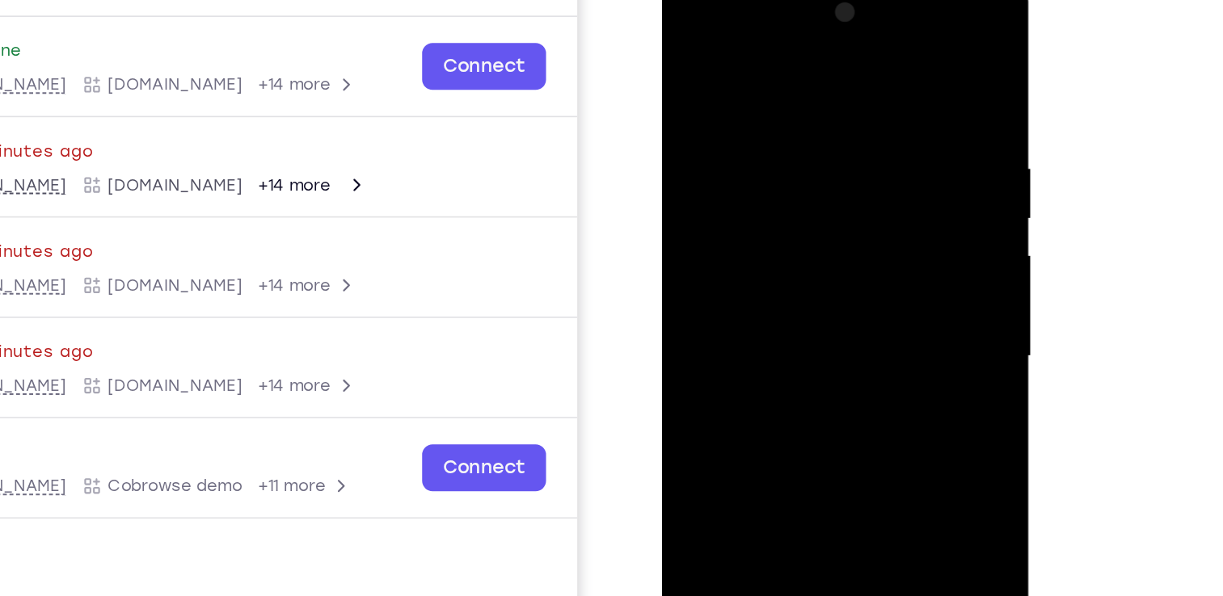
click at [688, 42] on div at bounding box center [776, 211] width 204 height 453
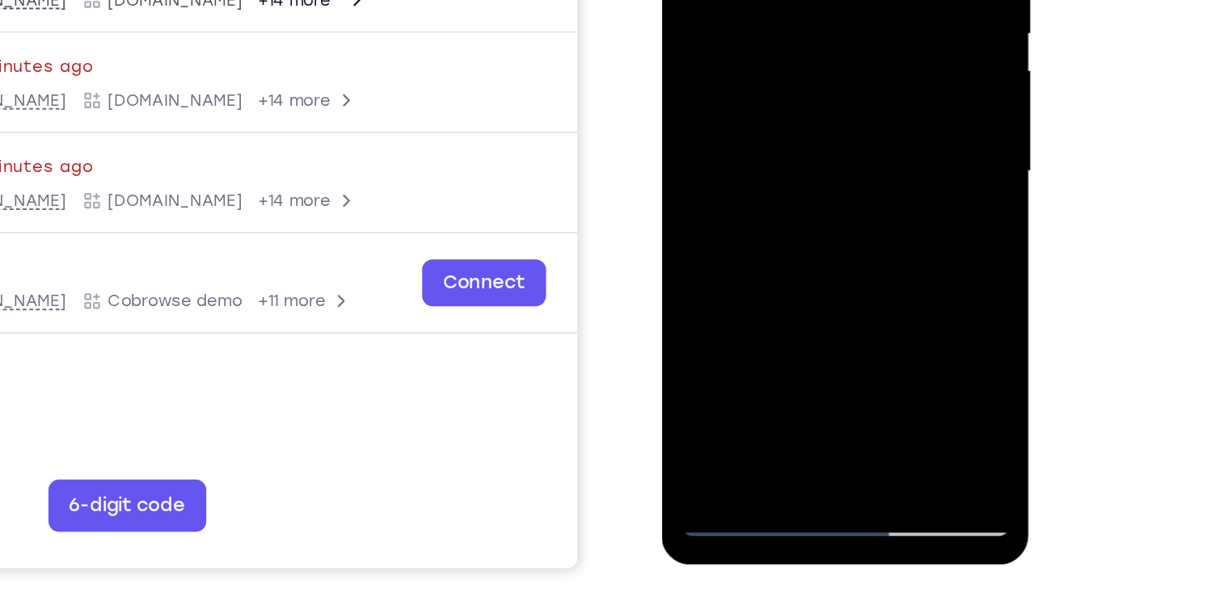
drag, startPoint x: 782, startPoint y: 17, endPoint x: 787, endPoint y: 44, distance: 28.1
click at [787, 44] on div at bounding box center [776, 26] width 204 height 453
drag, startPoint x: 809, startPoint y: 147, endPoint x: 809, endPoint y: 69, distance: 78.4
click at [809, 69] on div at bounding box center [776, 26] width 204 height 453
click at [841, 0] on div at bounding box center [776, 26] width 204 height 453
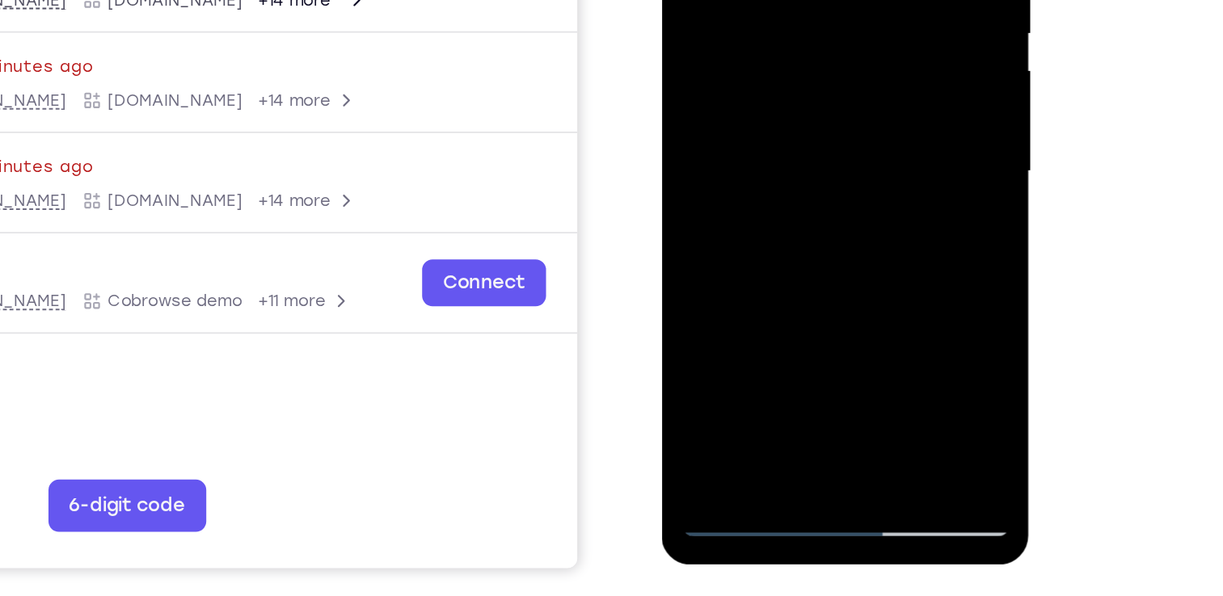
click at [844, 0] on div at bounding box center [776, 26] width 204 height 453
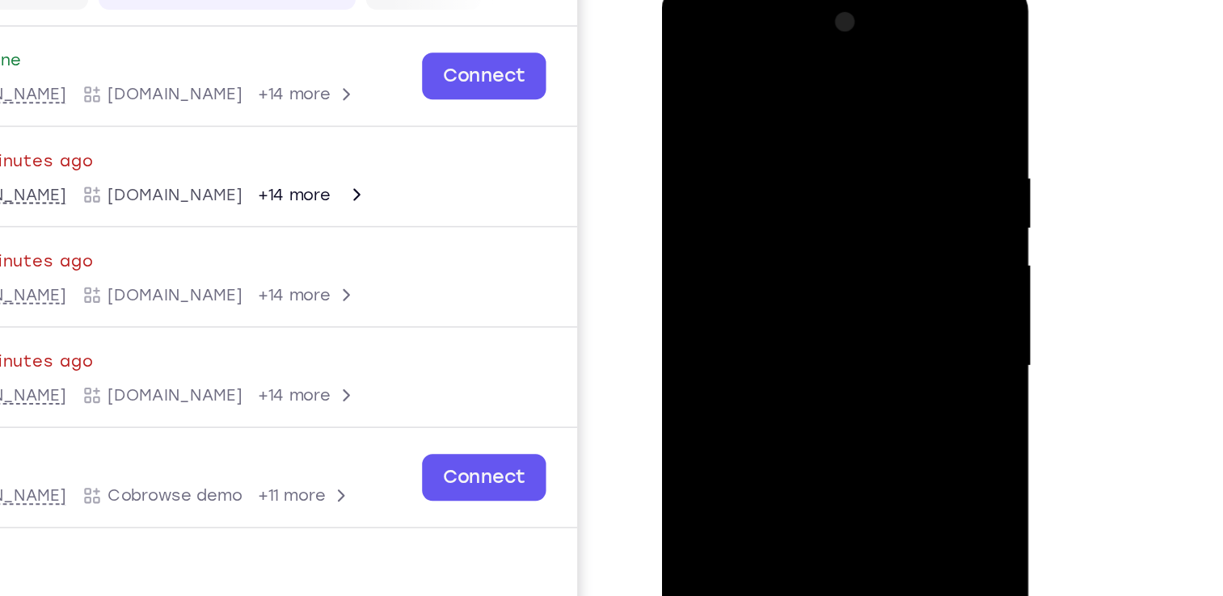
click at [693, 57] on div at bounding box center [776, 221] width 204 height 453
click at [771, 127] on div at bounding box center [776, 221] width 204 height 453
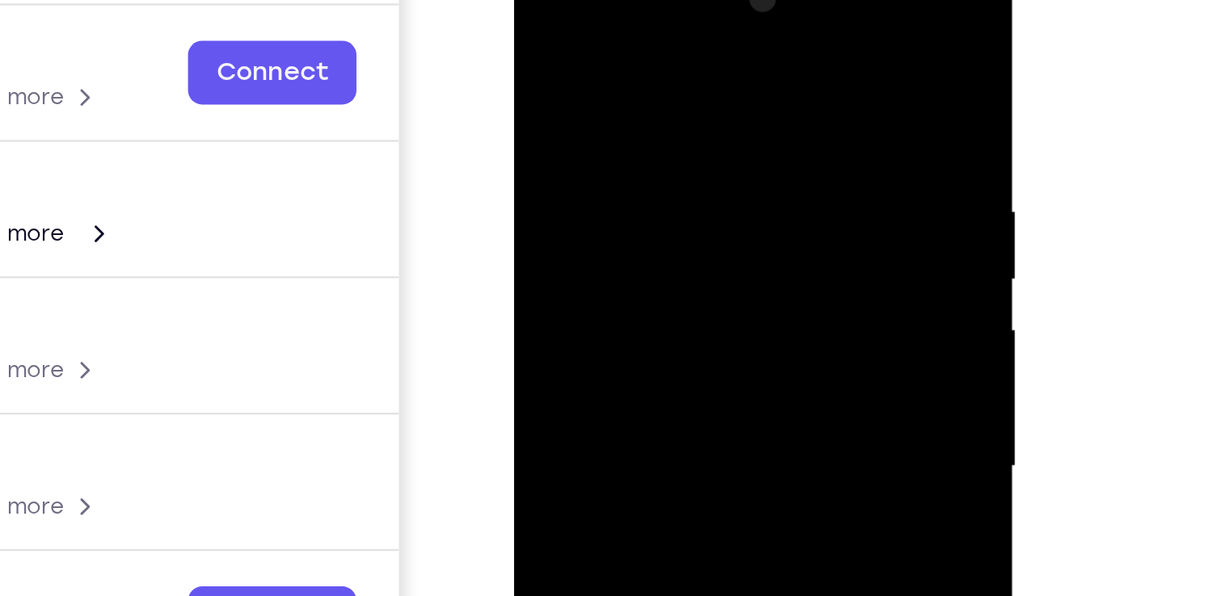
click at [540, 22] on div at bounding box center [628, 183] width 204 height 453
click at [1054, 257] on div at bounding box center [935, 330] width 259 height 497
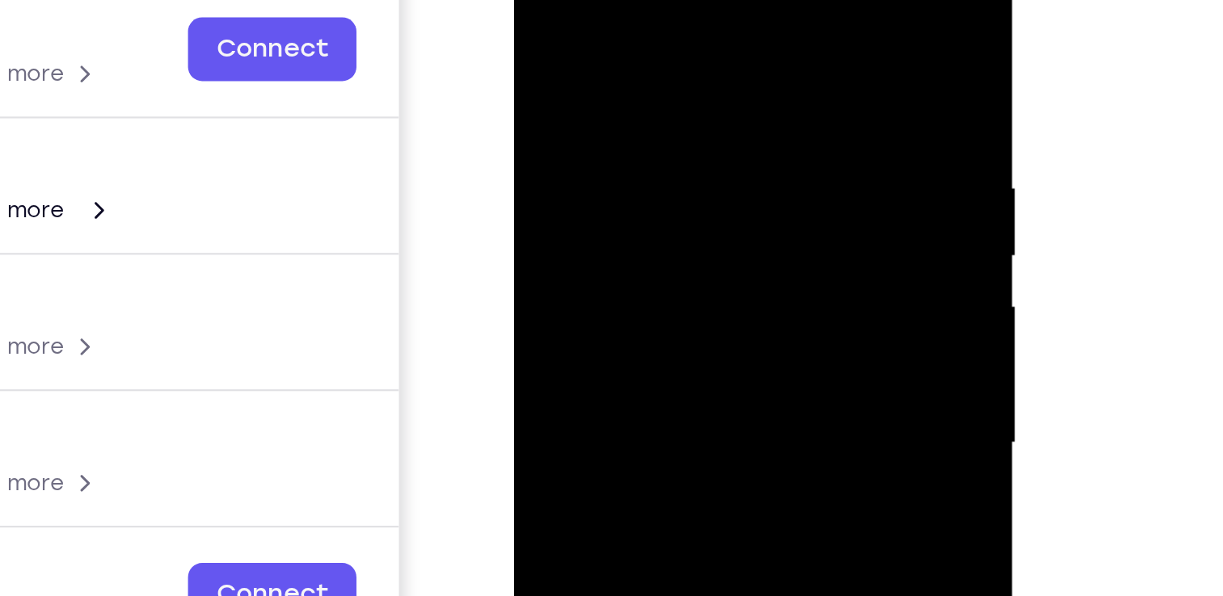
click at [628, 49] on div at bounding box center [628, 161] width 204 height 453
click at [567, 1] on div at bounding box center [628, 161] width 204 height 453
click at [715, 18] on div at bounding box center [628, 161] width 204 height 453
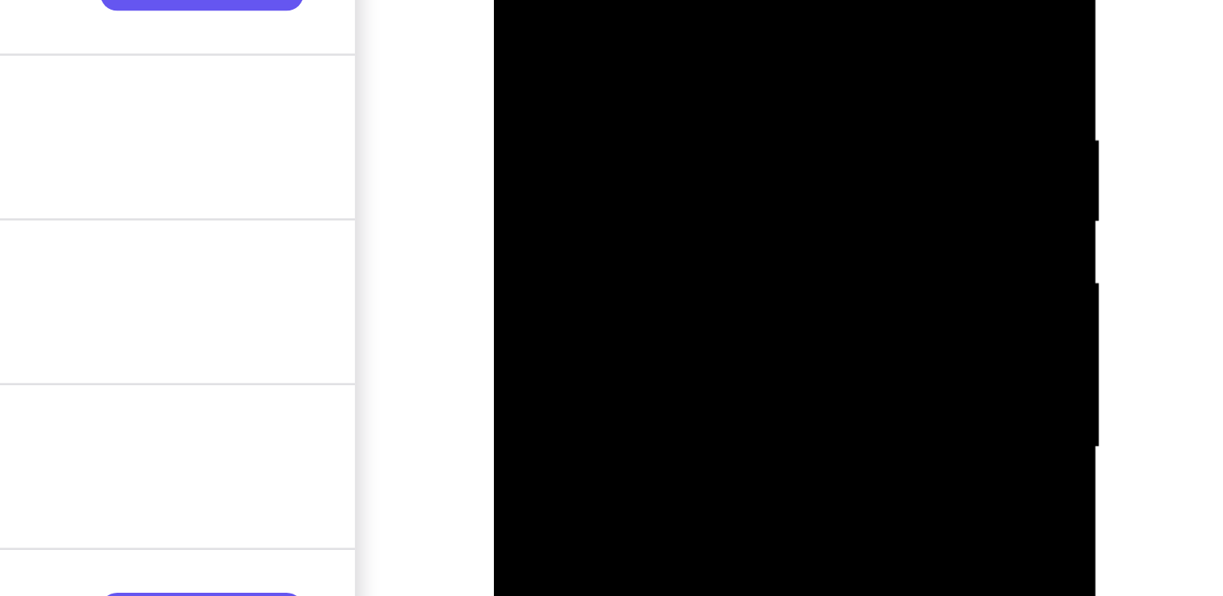
click at [522, 0] on div at bounding box center [608, 57] width 204 height 453
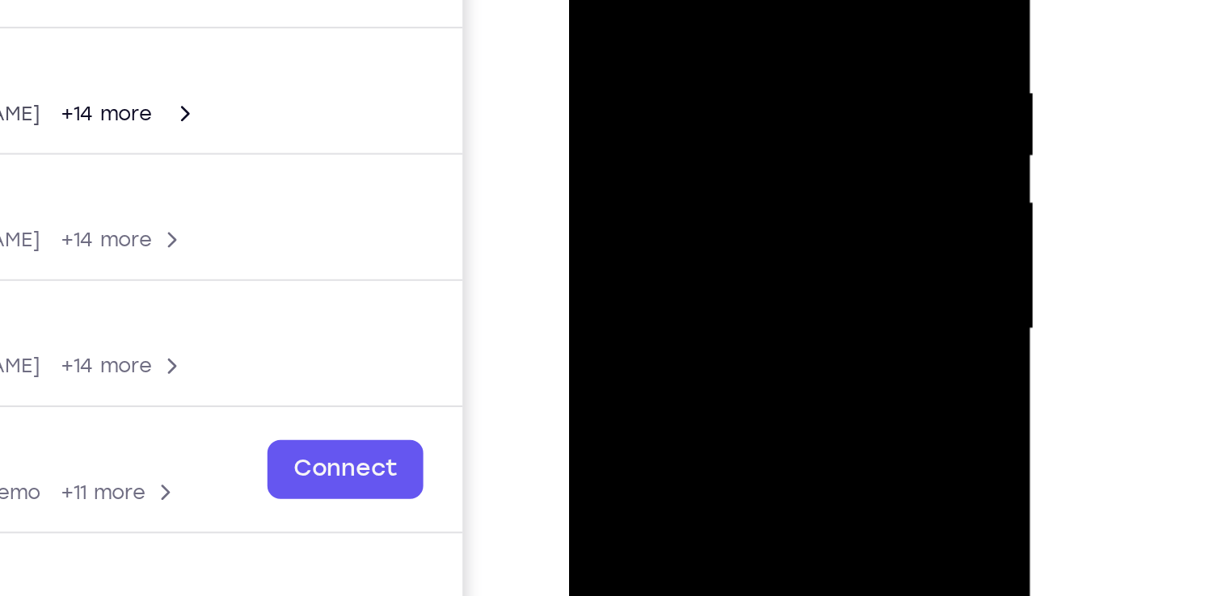
click at [590, 0] on div at bounding box center [682, 85] width 204 height 453
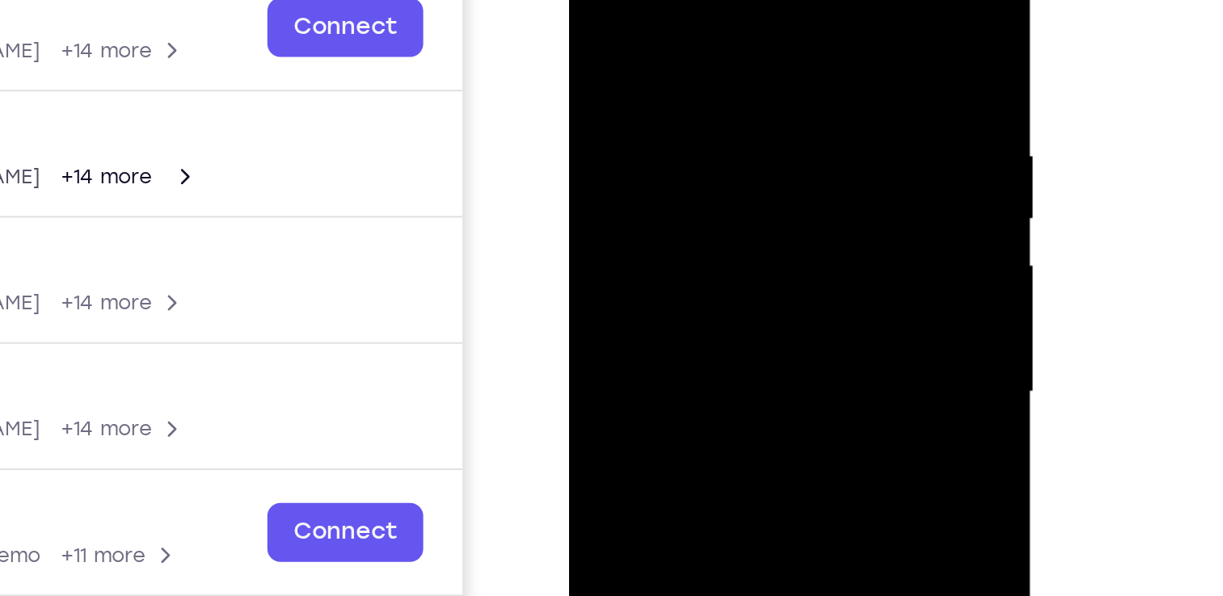
click at [596, 0] on div at bounding box center [682, 148] width 204 height 453
click at [594, 0] on div at bounding box center [682, 147] width 204 height 453
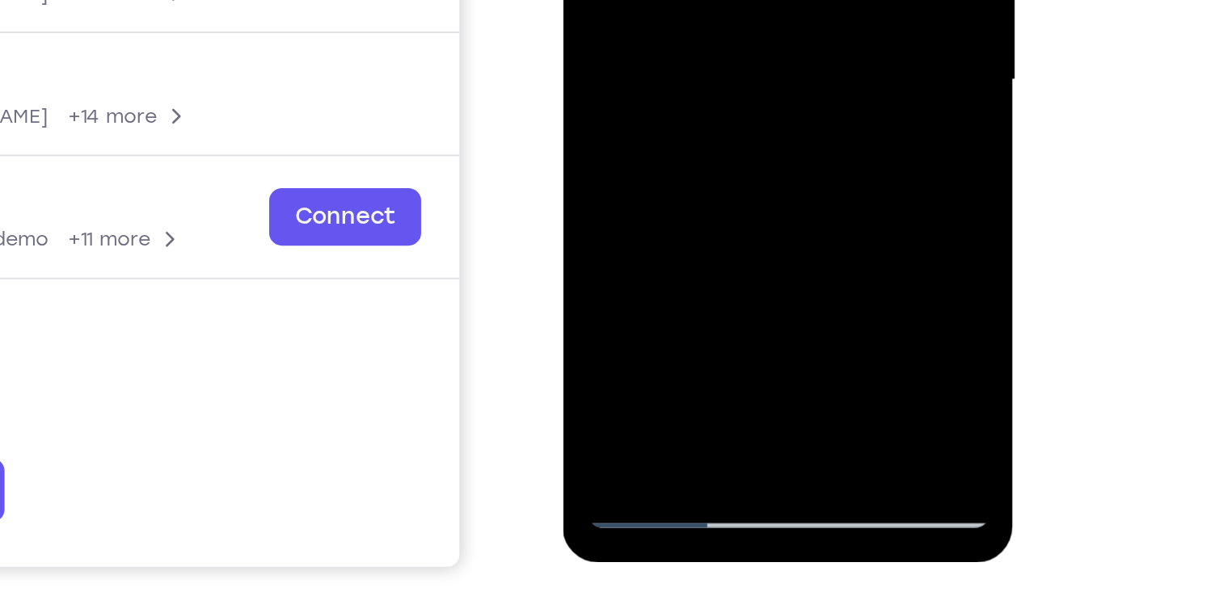
drag, startPoint x: 755, startPoint y: -61, endPoint x: 753, endPoint y: -91, distance: 29.9
drag, startPoint x: 724, startPoint y: -79, endPoint x: 729, endPoint y: -126, distance: 47.1
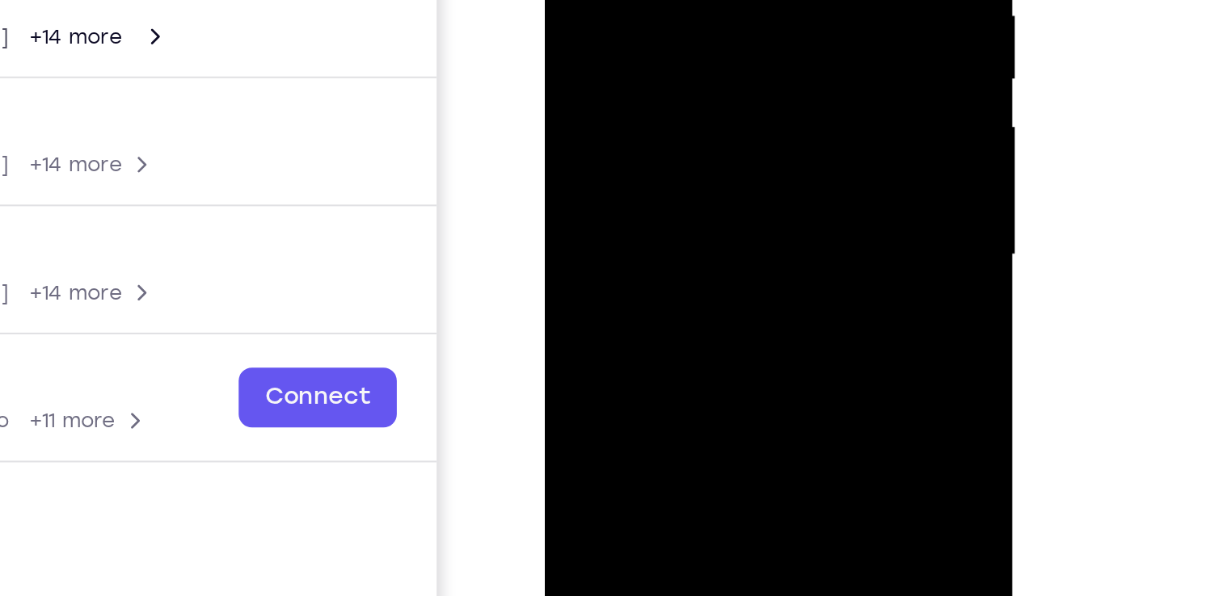
click at [638, 0] on div at bounding box center [659, 5] width 204 height 453
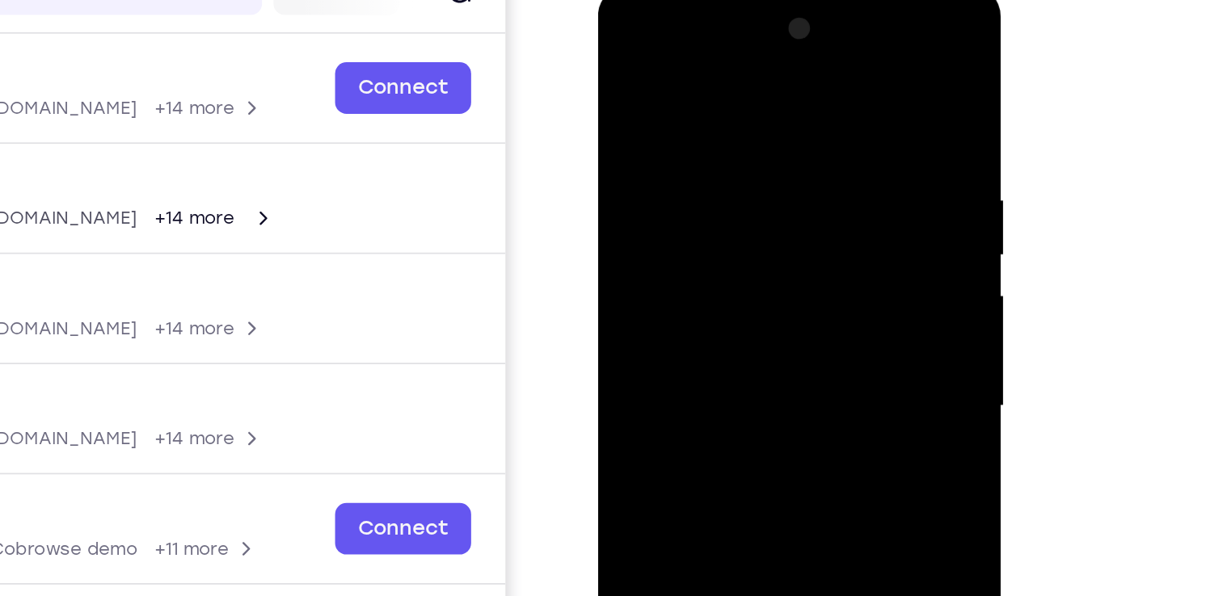
scroll to position [180, 0]
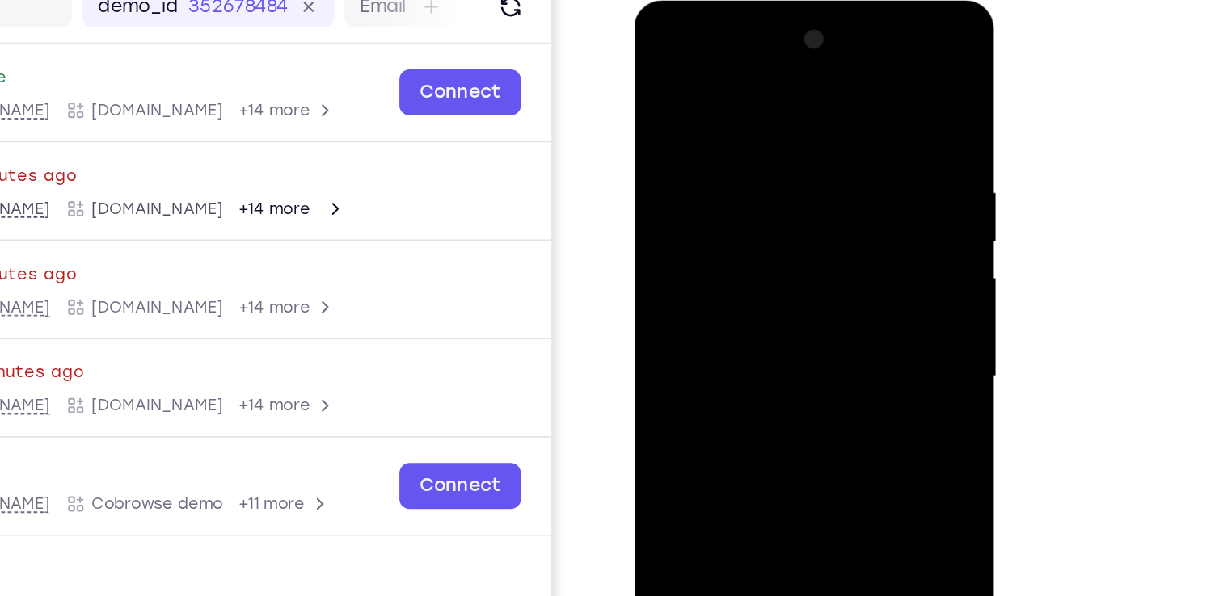
click at [841, 144] on div at bounding box center [749, 238] width 204 height 453
click at [844, 151] on div at bounding box center [749, 238] width 204 height 453
click at [845, 191] on div at bounding box center [749, 238] width 204 height 453
click at [843, 200] on div at bounding box center [749, 238] width 204 height 453
click at [832, 206] on div at bounding box center [749, 238] width 204 height 453
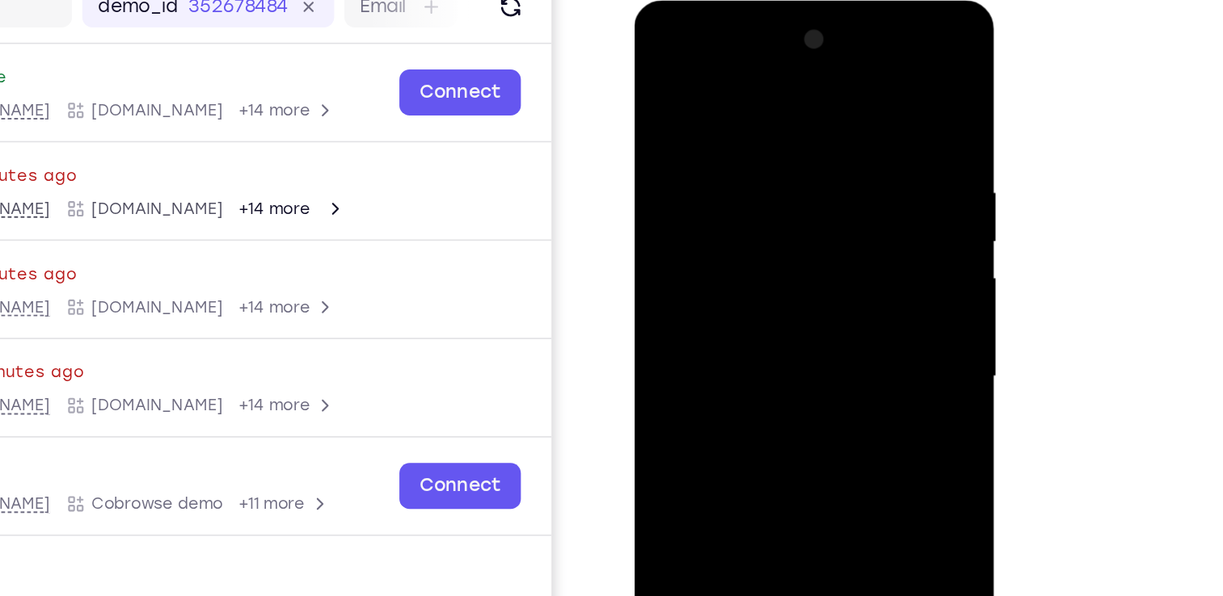
click at [838, 198] on div at bounding box center [749, 238] width 204 height 453
click at [836, 32] on div at bounding box center [749, 238] width 204 height 453
click at [705, 220] on div at bounding box center [749, 238] width 204 height 453
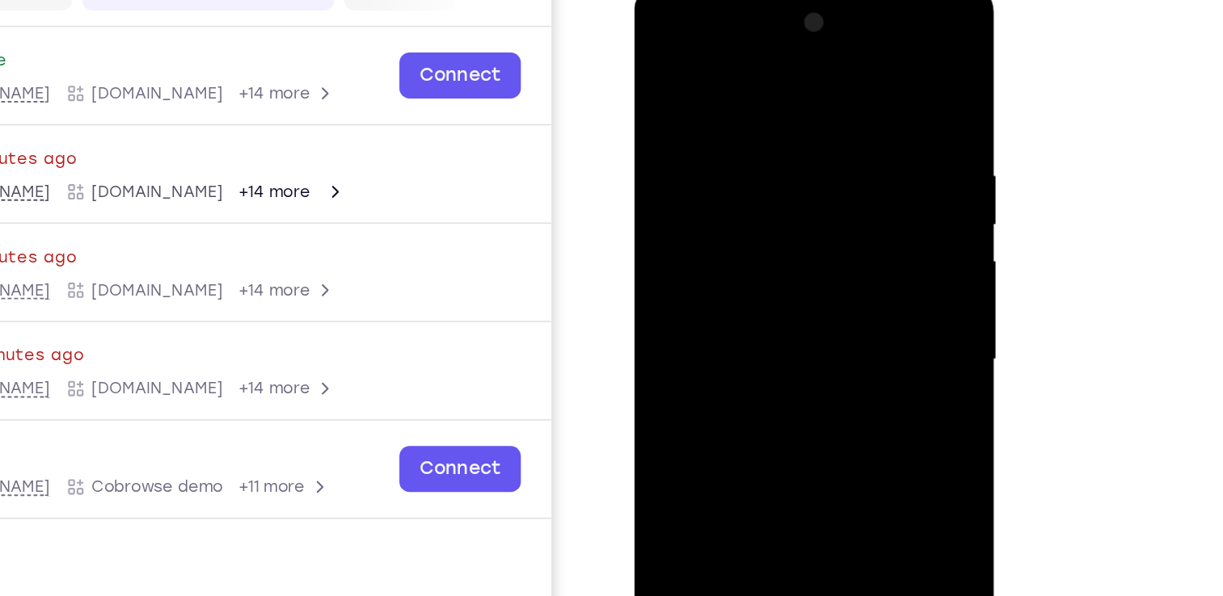
scroll to position [181, 0]
click at [841, 192] on div at bounding box center [749, 222] width 204 height 453
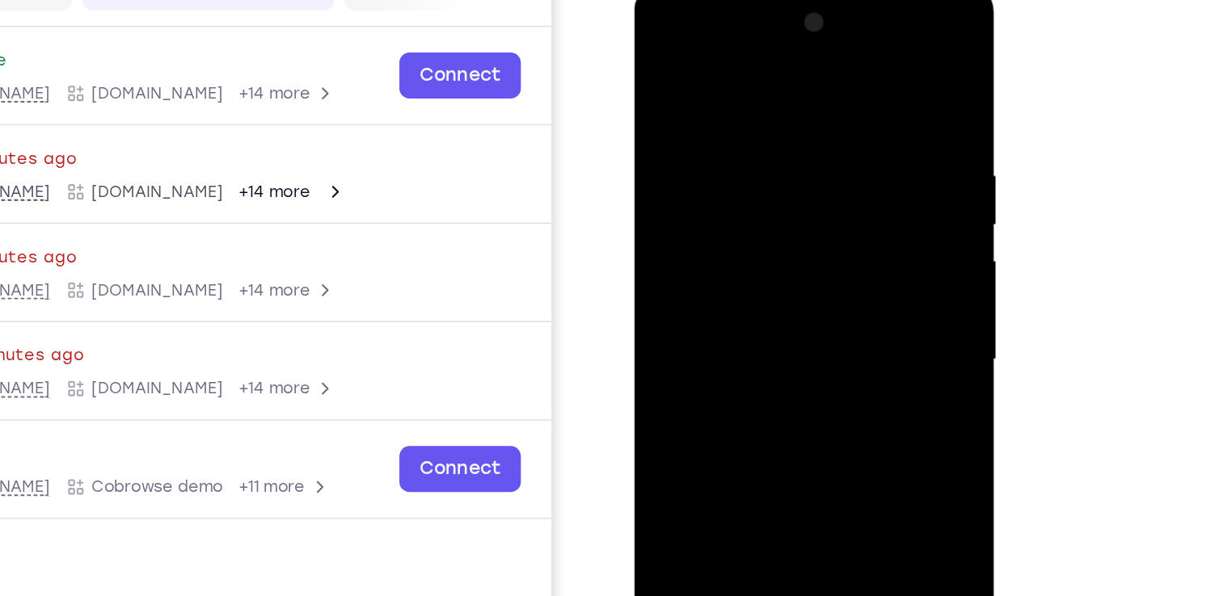
click at [841, 192] on div at bounding box center [749, 222] width 204 height 453
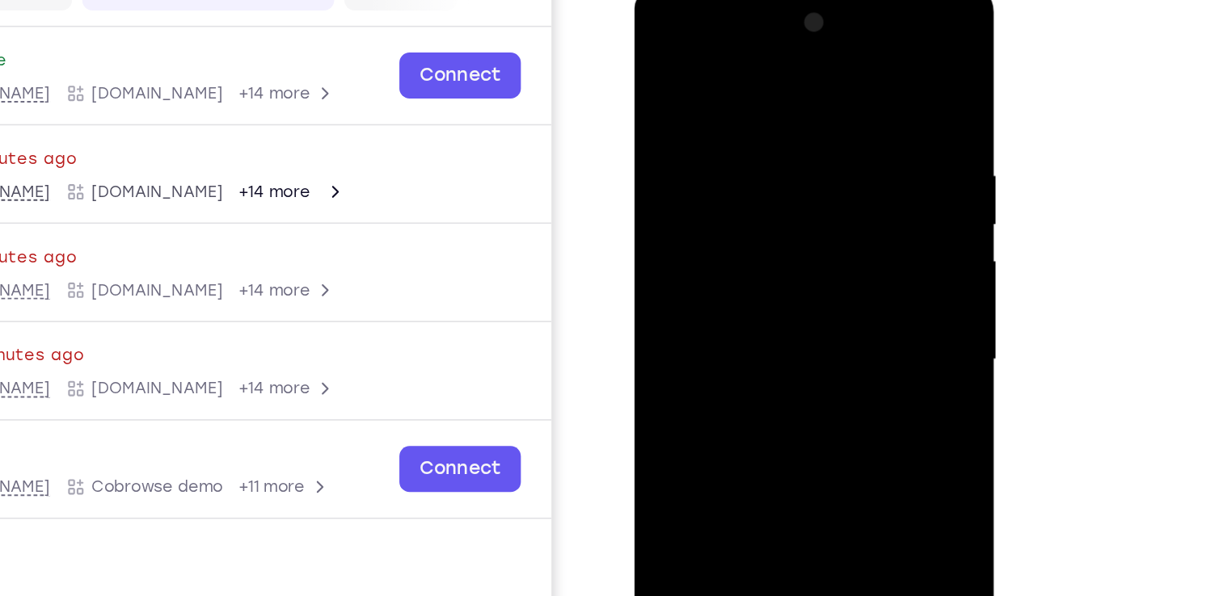
click at [841, 192] on div at bounding box center [749, 222] width 204 height 453
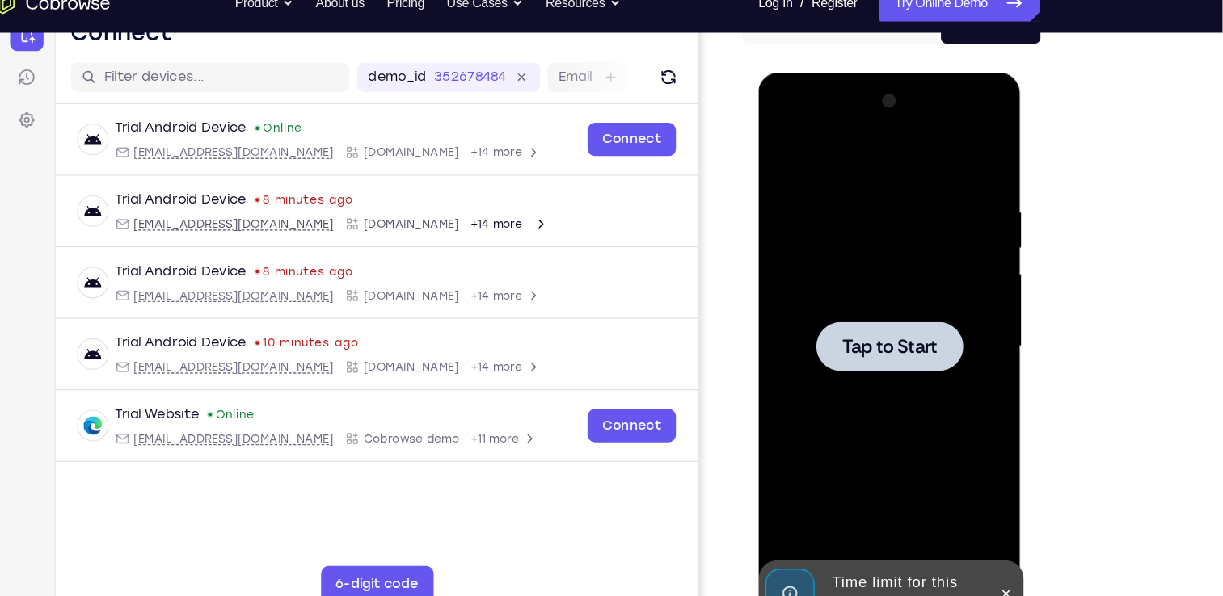
click at [889, 311] on span "Tap to Start" at bounding box center [872, 310] width 82 height 16
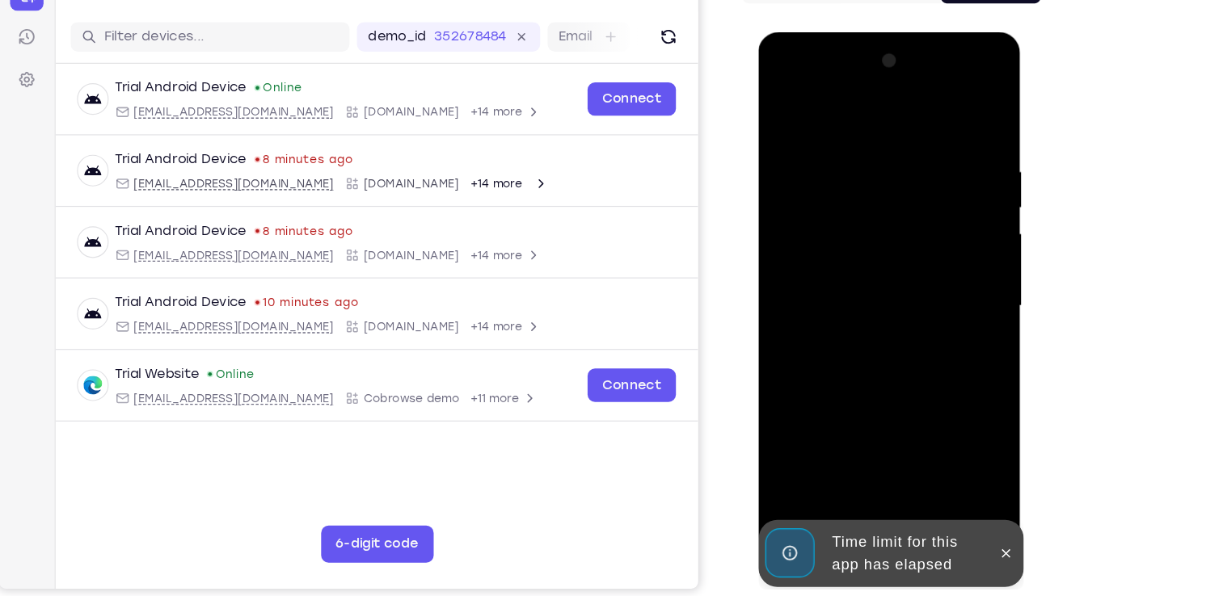
scroll to position [180, 0]
click at [975, 482] on icon at bounding box center [973, 485] width 7 height 7
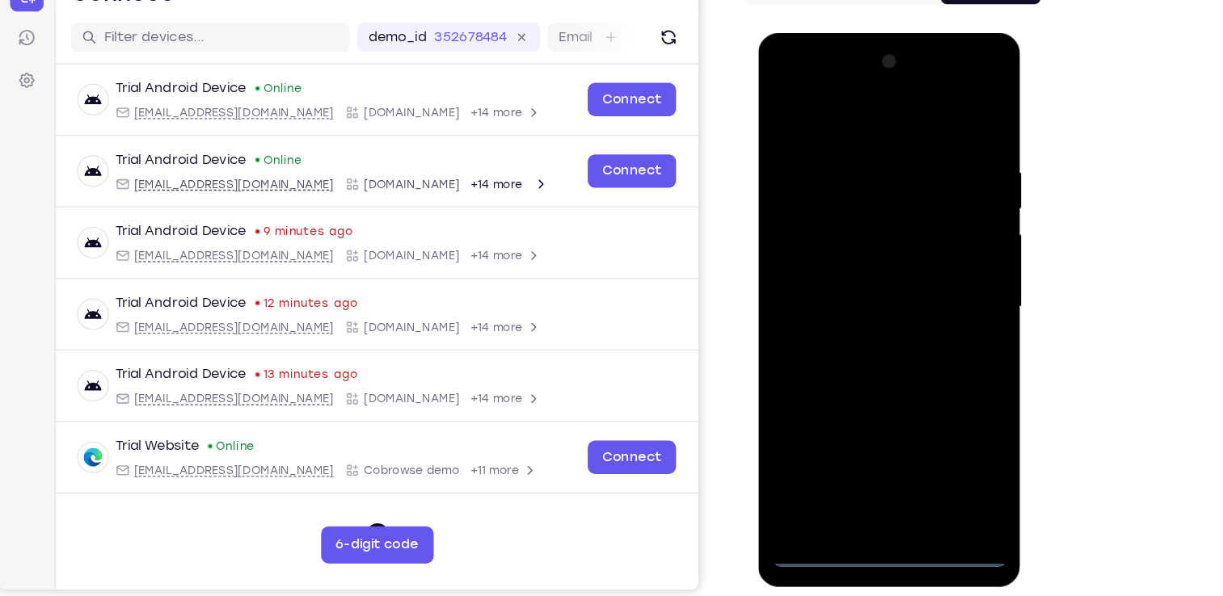
click at [877, 488] on div at bounding box center [872, 270] width 204 height 453
click at [947, 415] on div at bounding box center [872, 270] width 204 height 453
click at [827, 111] on div at bounding box center [872, 270] width 204 height 453
click at [939, 268] on div at bounding box center [872, 270] width 204 height 453
click at [853, 297] on div at bounding box center [872, 270] width 204 height 453
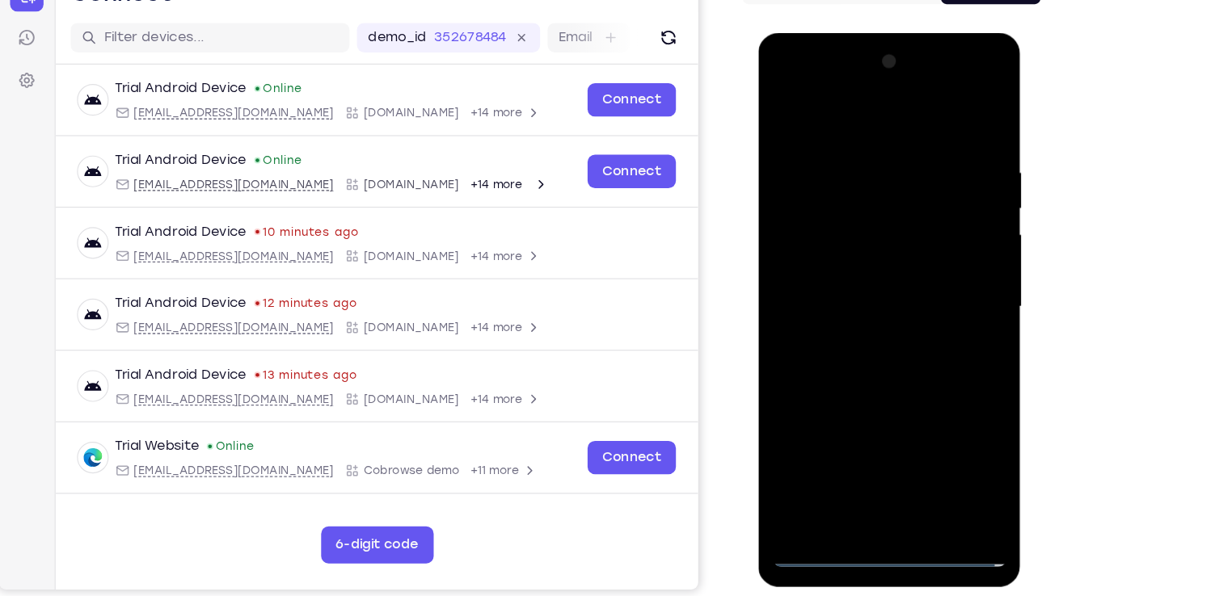
click at [828, 259] on div at bounding box center [872, 270] width 204 height 453
click at [828, 238] on div at bounding box center [872, 270] width 204 height 453
click at [877, 269] on div at bounding box center [872, 270] width 204 height 453
click at [883, 325] on div at bounding box center [872, 270] width 204 height 453
click at [862, 318] on div at bounding box center [872, 270] width 204 height 453
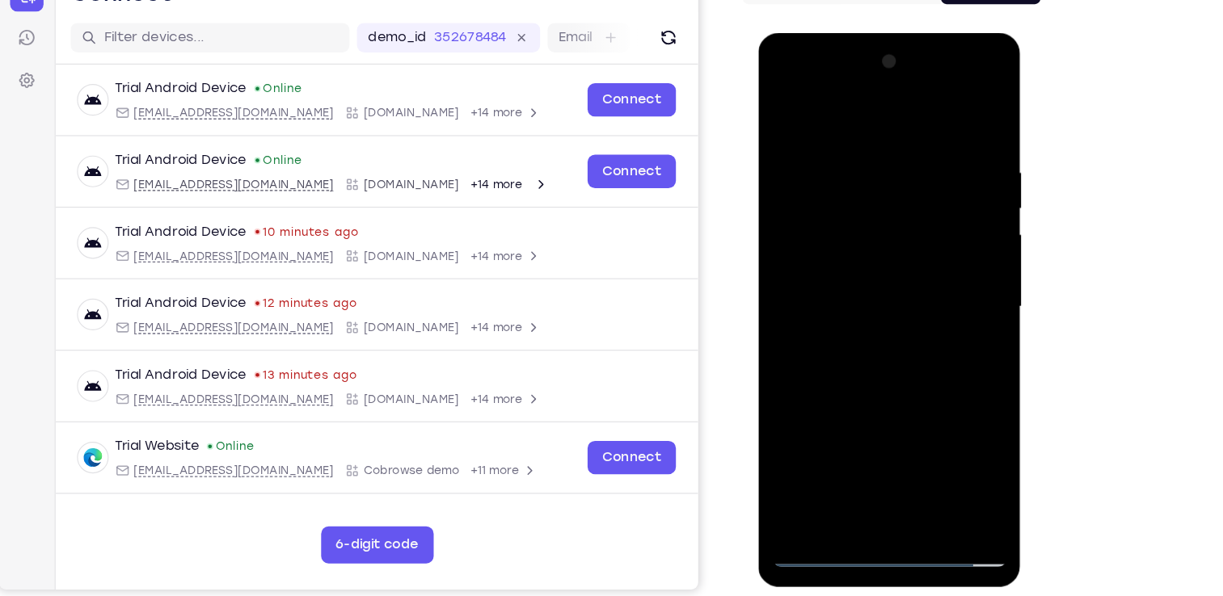
click at [874, 322] on div at bounding box center [872, 270] width 204 height 453
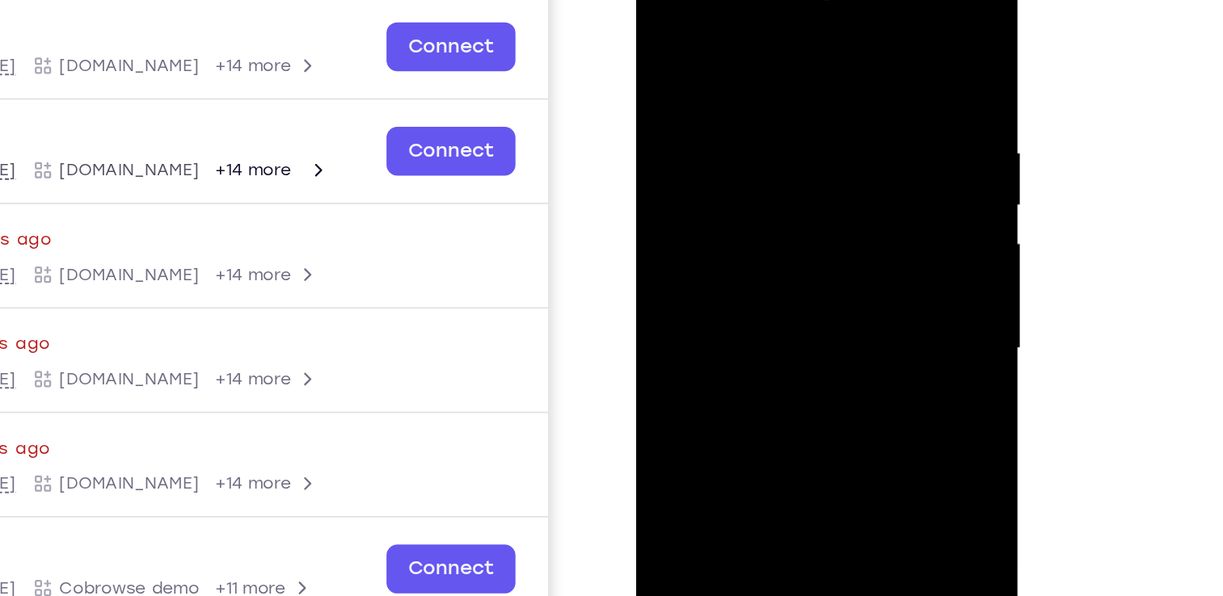
scroll to position [181, 0]
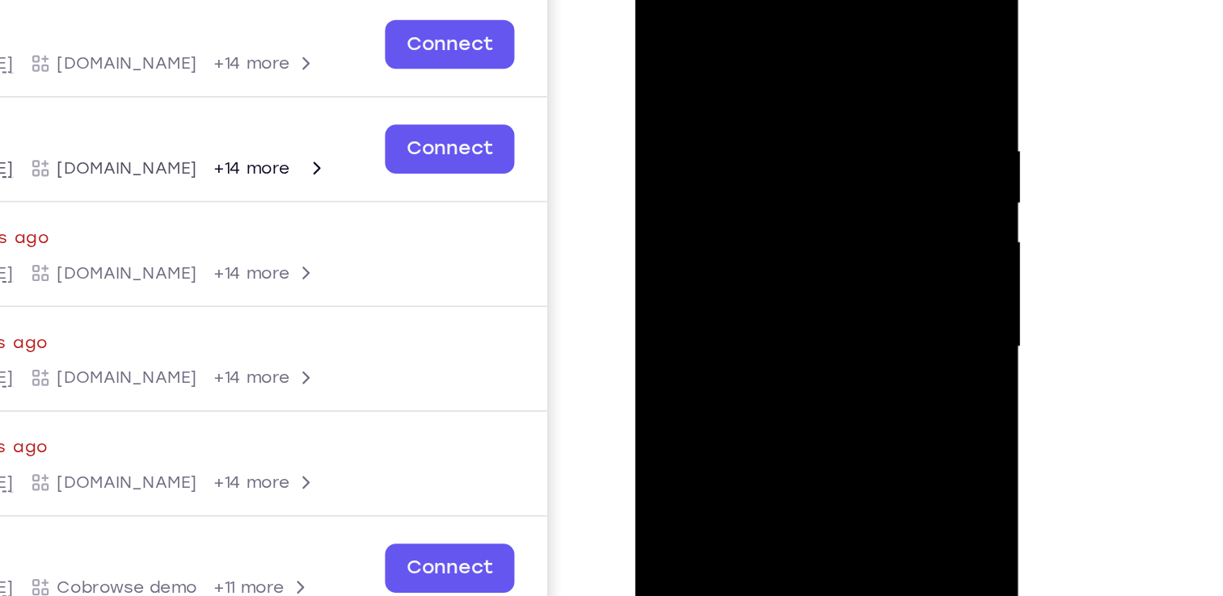
click at [833, 43] on div at bounding box center [749, 185] width 204 height 453
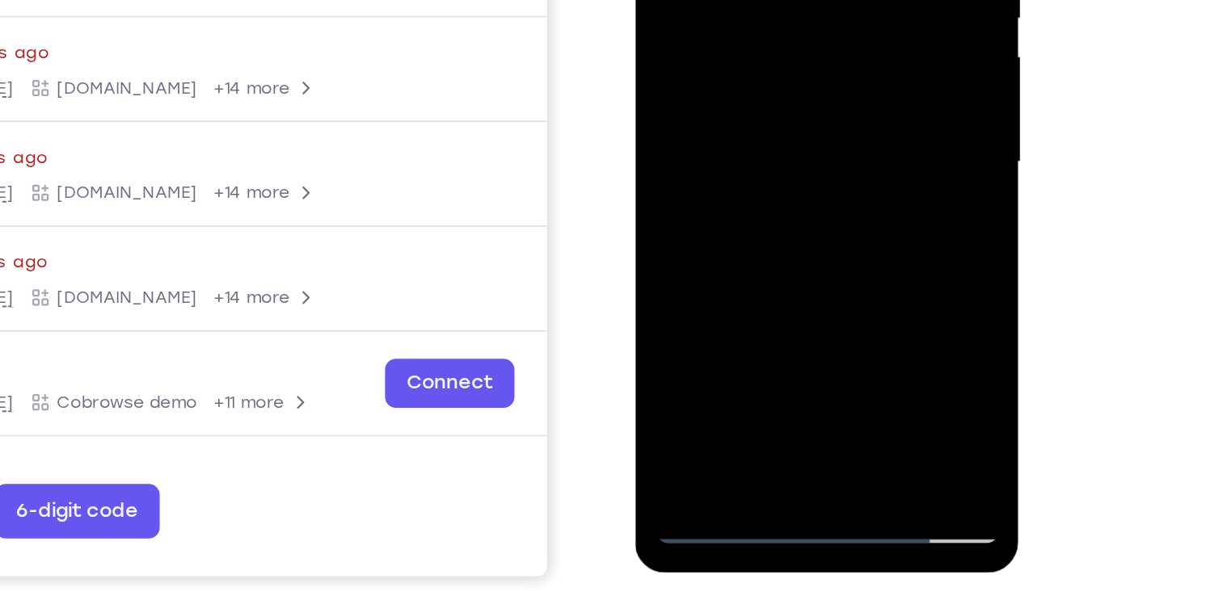
click at [790, 189] on div at bounding box center [749, 0] width 204 height 453
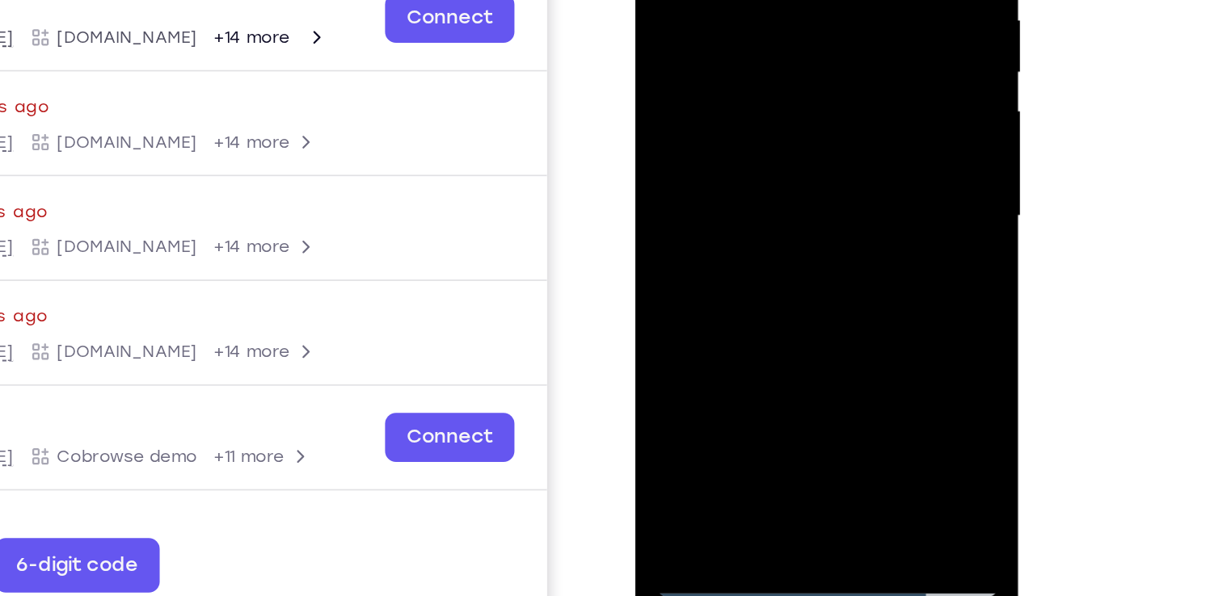
click at [785, 138] on div at bounding box center [749, 54] width 204 height 453
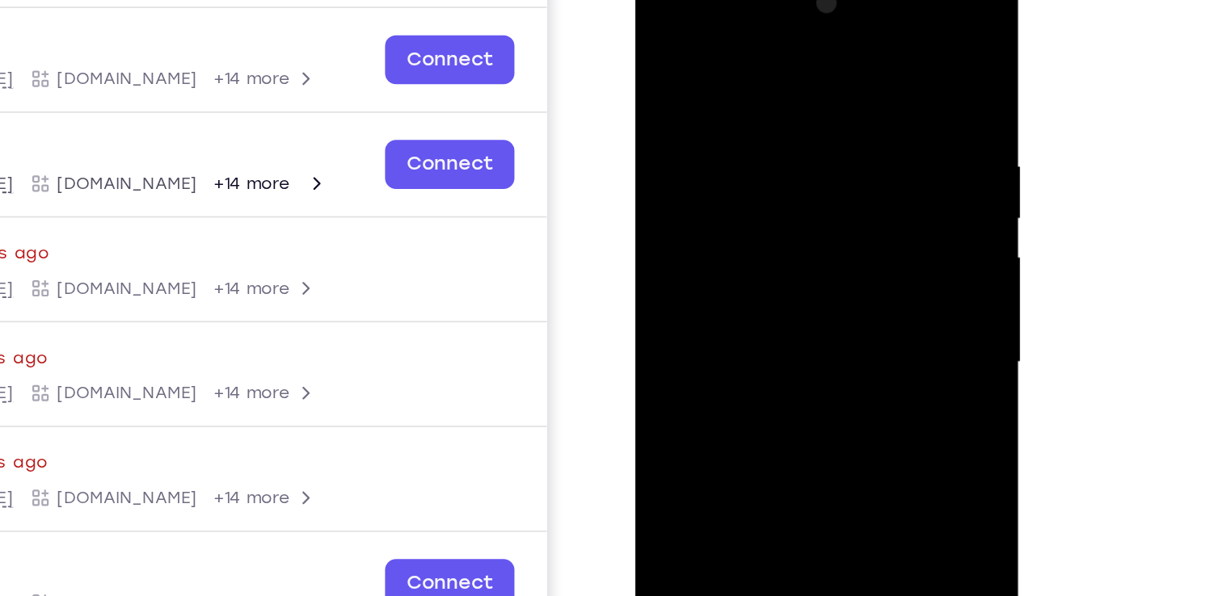
click at [664, 39] on div at bounding box center [749, 200] width 204 height 453
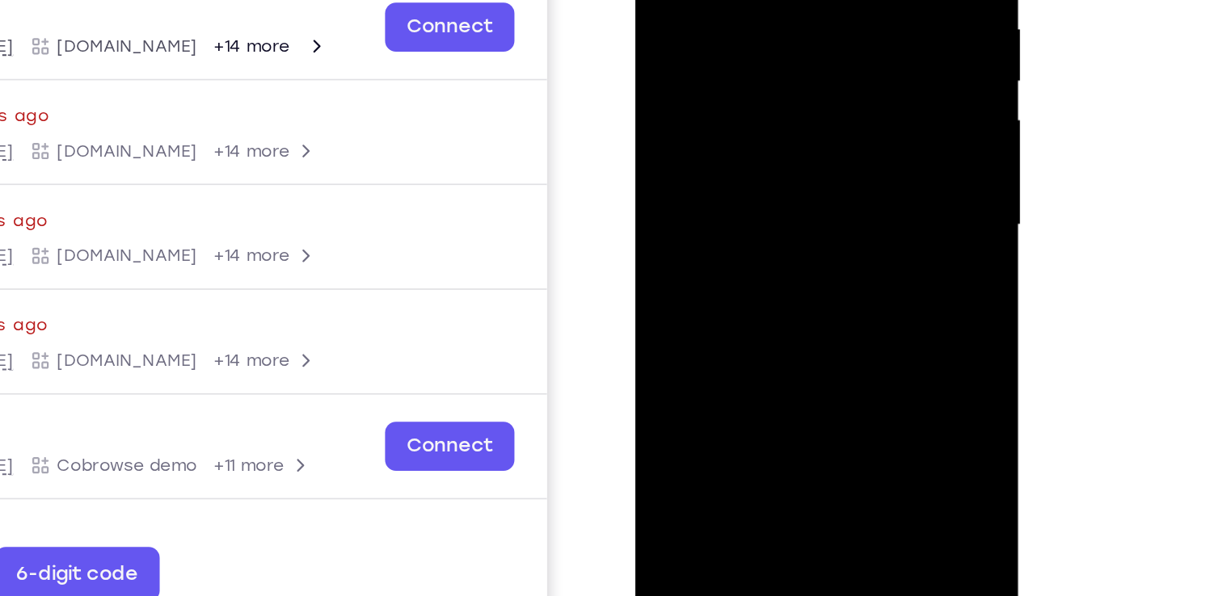
scroll to position [180, 0]
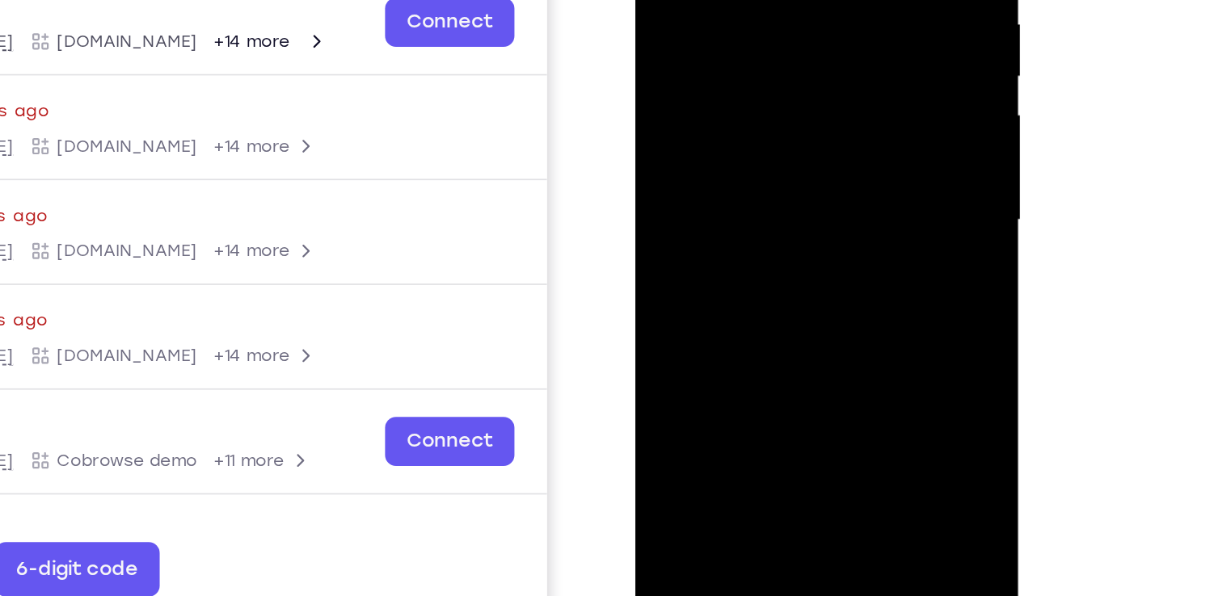
click at [672, 249] on div at bounding box center [749, 58] width 204 height 453
click at [828, 245] on div at bounding box center [749, 58] width 204 height 453
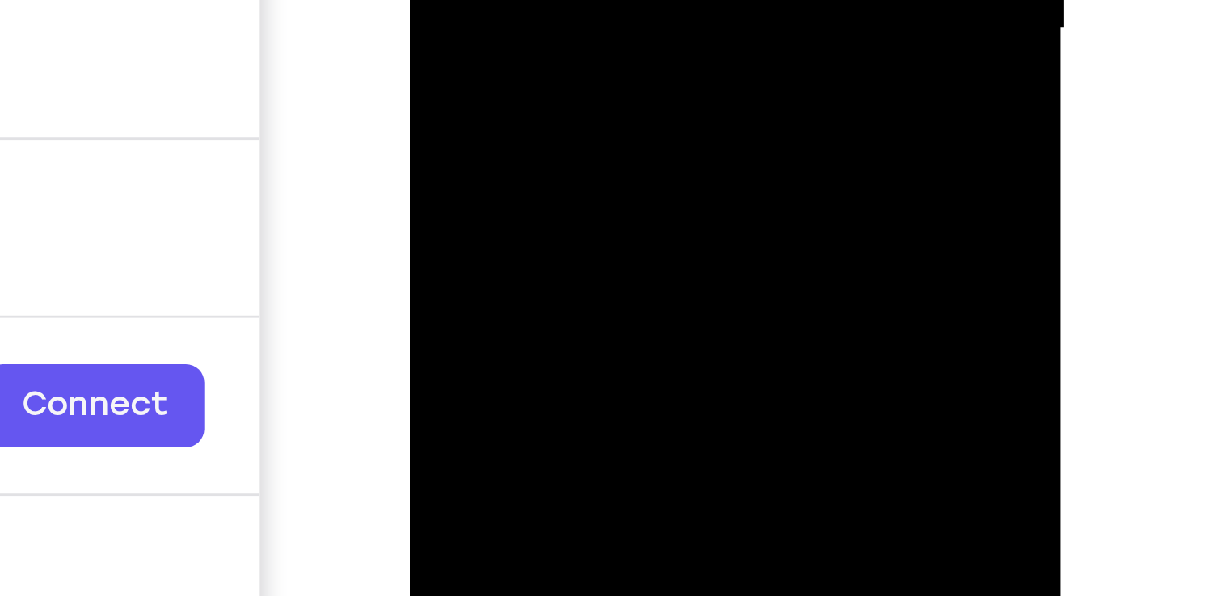
drag, startPoint x: 567, startPoint y: -327, endPoint x: 568, endPoint y: -357, distance: 30.7
drag, startPoint x: 570, startPoint y: -323, endPoint x: 571, endPoint y: -338, distance: 14.6
drag, startPoint x: 571, startPoint y: -338, endPoint x: 573, endPoint y: -289, distance: 49.3
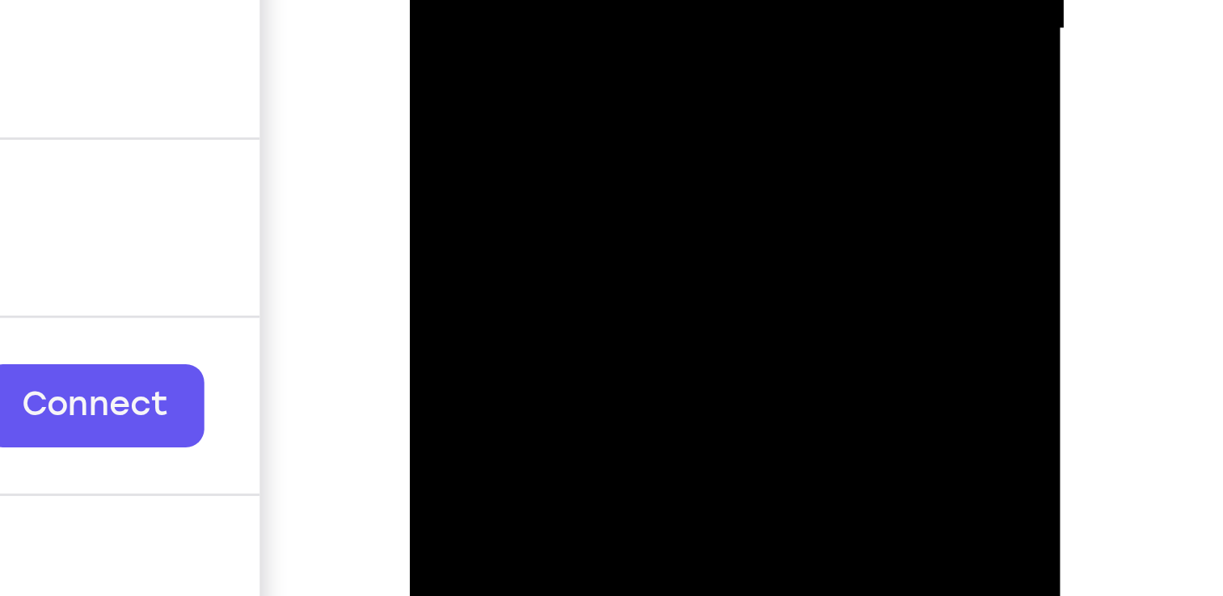
drag, startPoint x: 556, startPoint y: -377, endPoint x: 559, endPoint y: -301, distance: 75.2
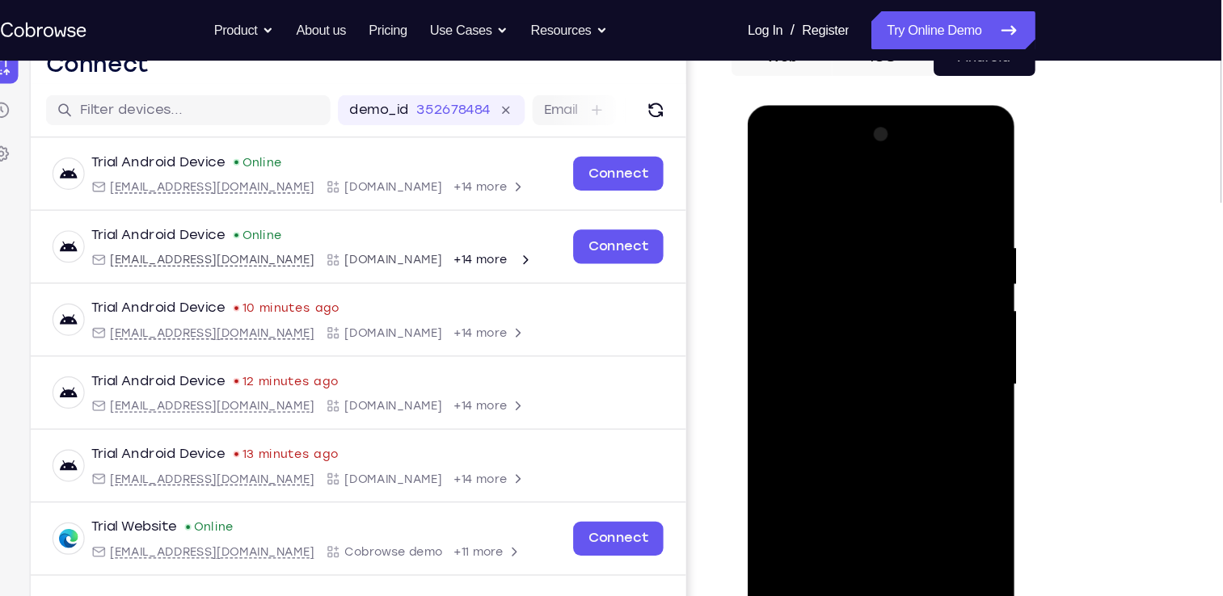
scroll to position [178, 0]
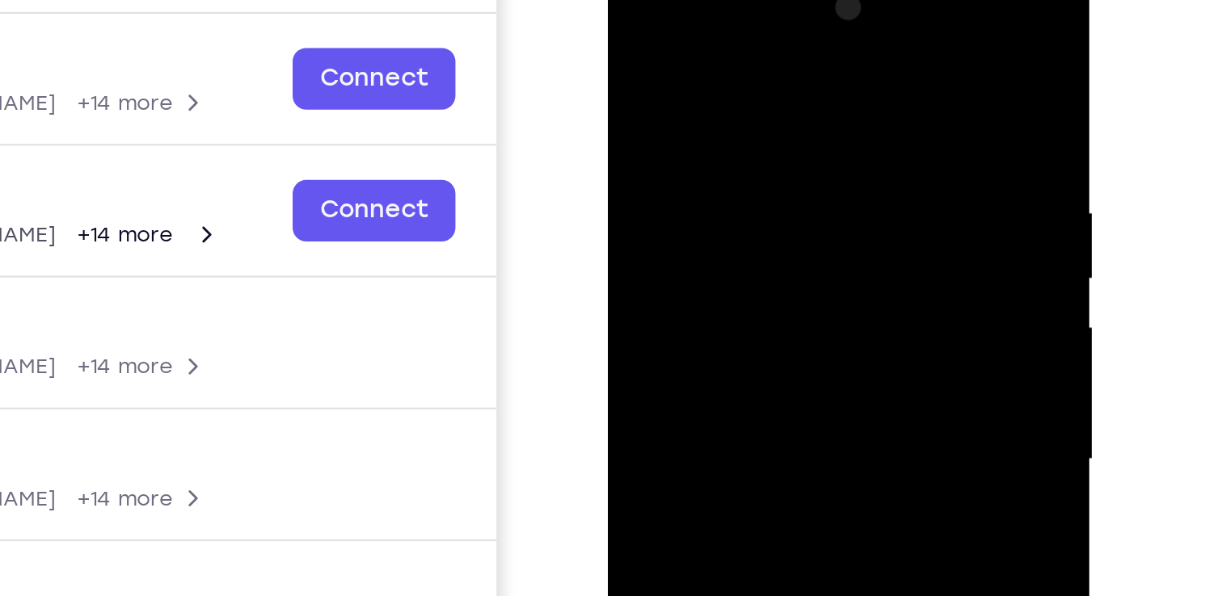
click at [676, 185] on div at bounding box center [722, 194] width 204 height 453
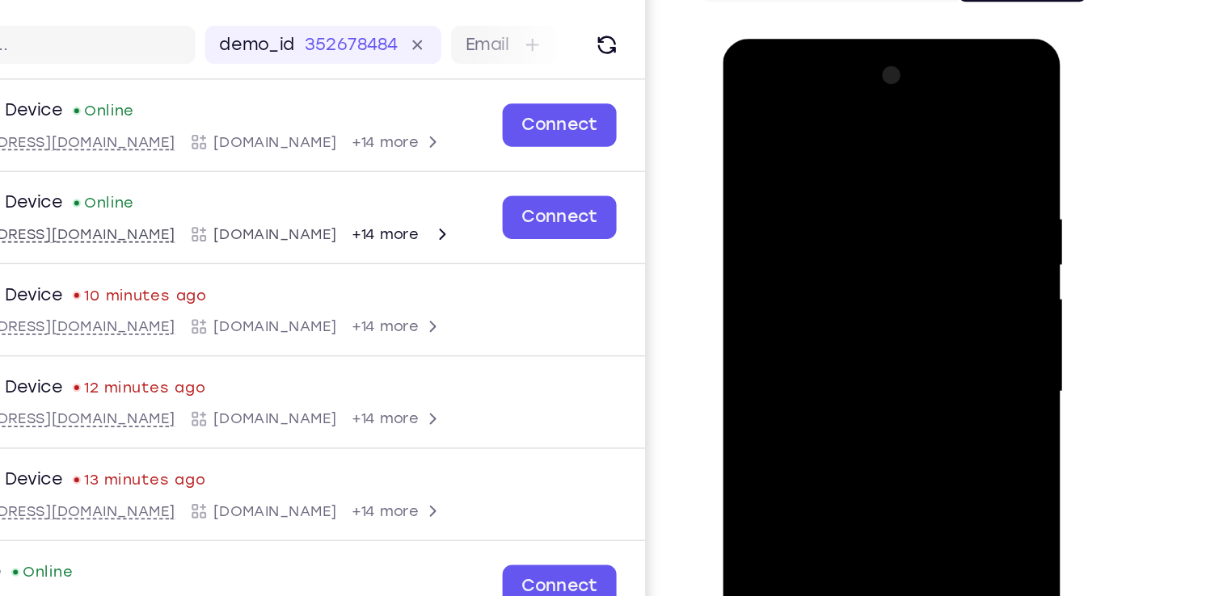
click at [930, 220] on div at bounding box center [837, 277] width 204 height 453
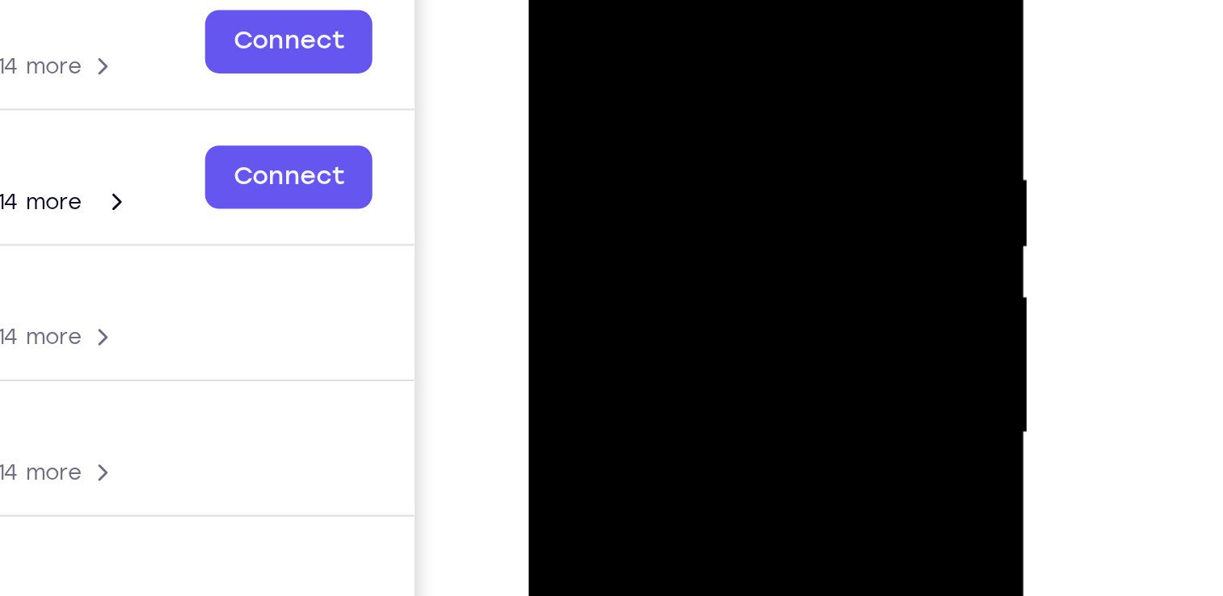
click at [737, 86] on div at bounding box center [643, 154] width 204 height 453
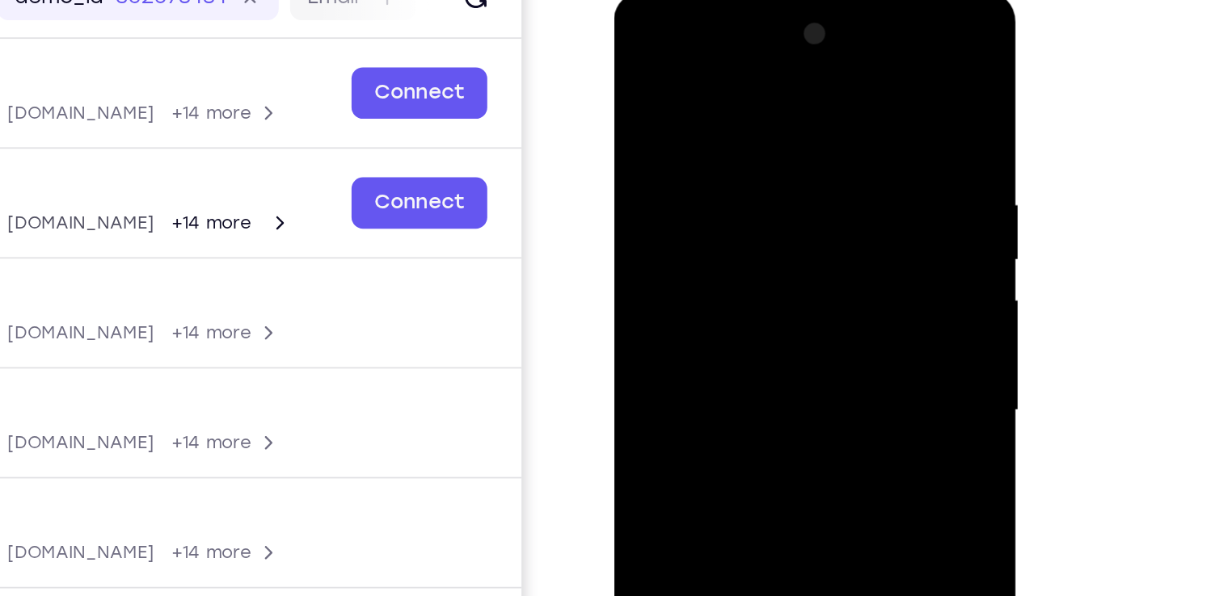
click at [821, 177] on div at bounding box center [728, 229] width 204 height 453
click at [820, 170] on div at bounding box center [728, 229] width 204 height 453
click at [816, 160] on div at bounding box center [728, 229] width 204 height 453
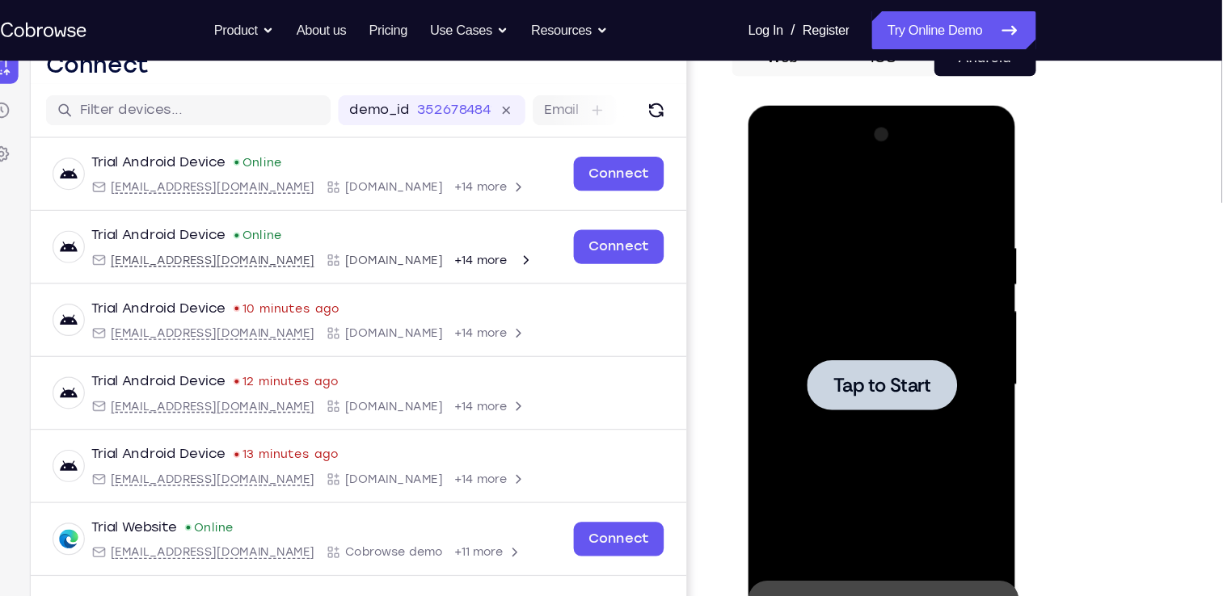
click at [866, 346] on span "Tap to Start" at bounding box center [861, 343] width 82 height 16
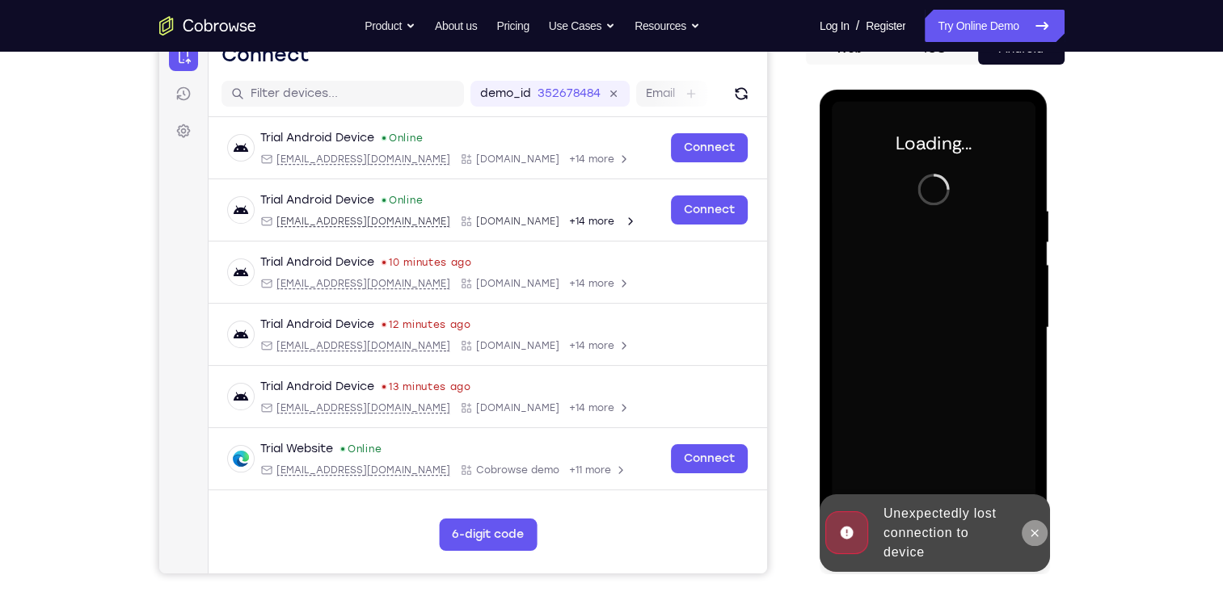
click at [1026, 532] on button at bounding box center [1035, 533] width 26 height 26
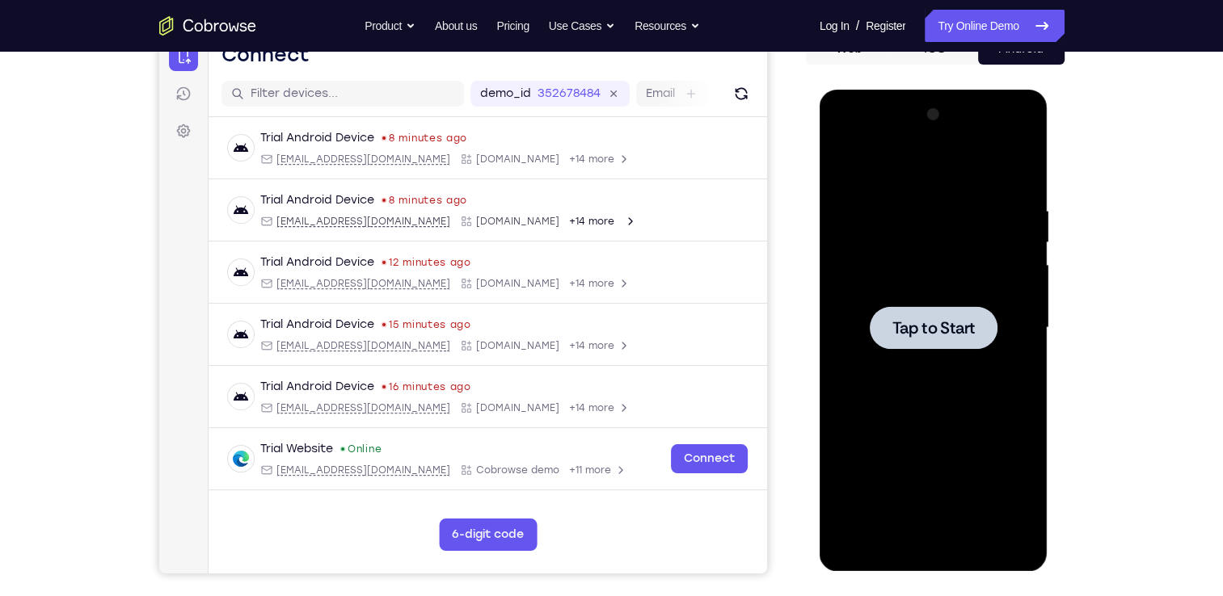
click at [949, 354] on div at bounding box center [934, 328] width 204 height 453
click at [930, 549] on div at bounding box center [934, 328] width 204 height 453
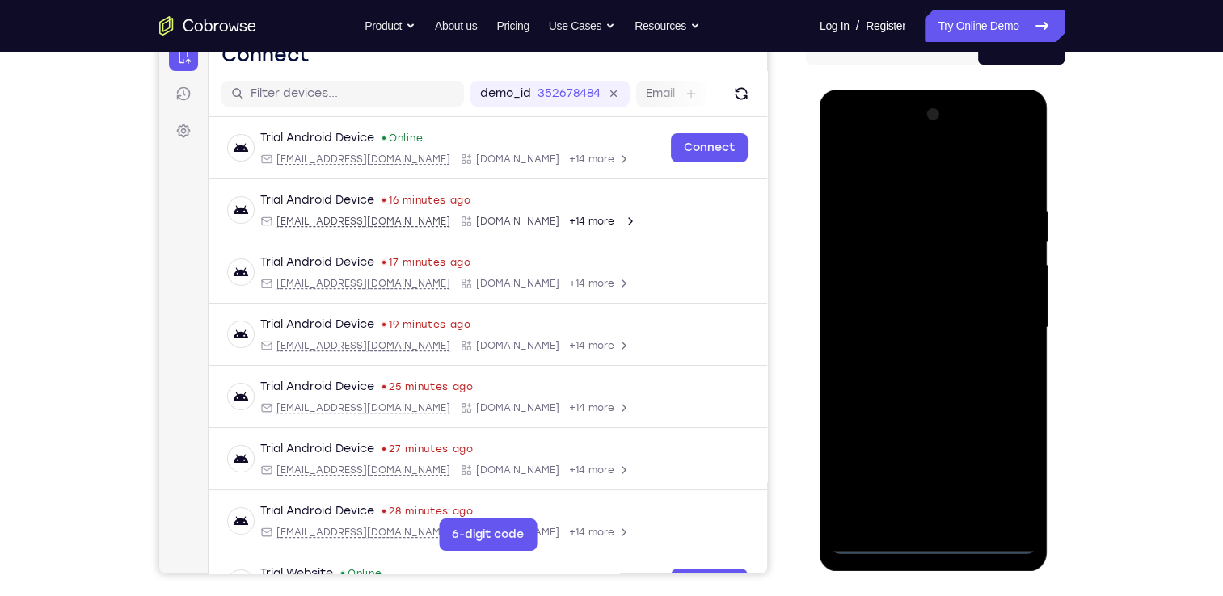
click at [1022, 474] on div at bounding box center [934, 328] width 204 height 453
click at [1015, 474] on div at bounding box center [934, 328] width 204 height 453
click at [1002, 470] on div at bounding box center [934, 328] width 204 height 453
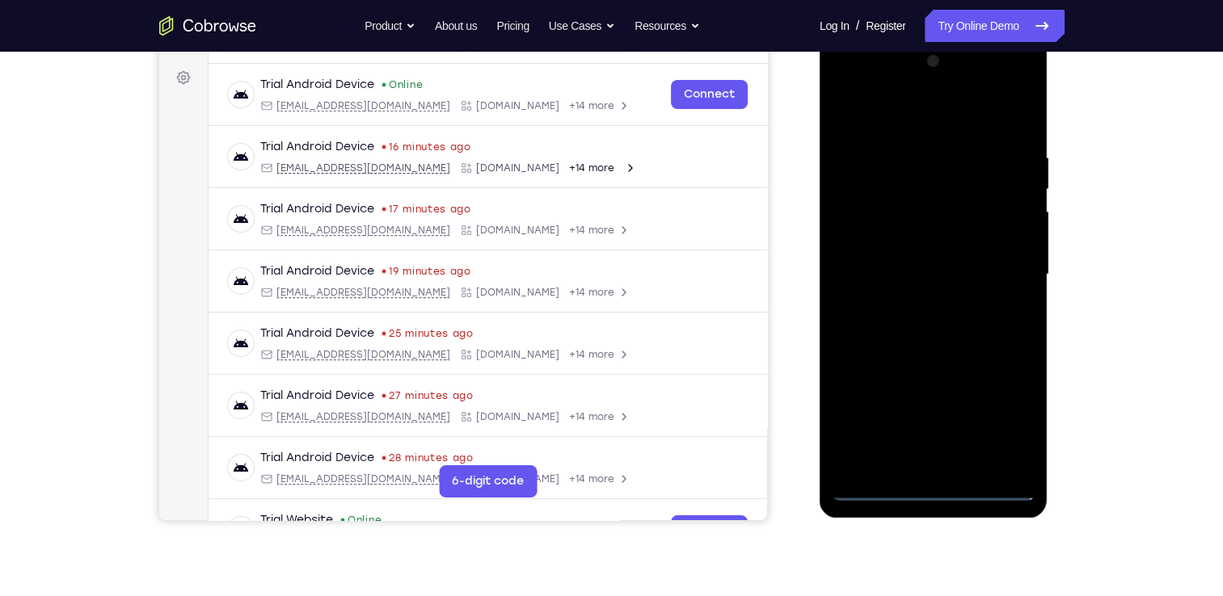
scroll to position [199, 0]
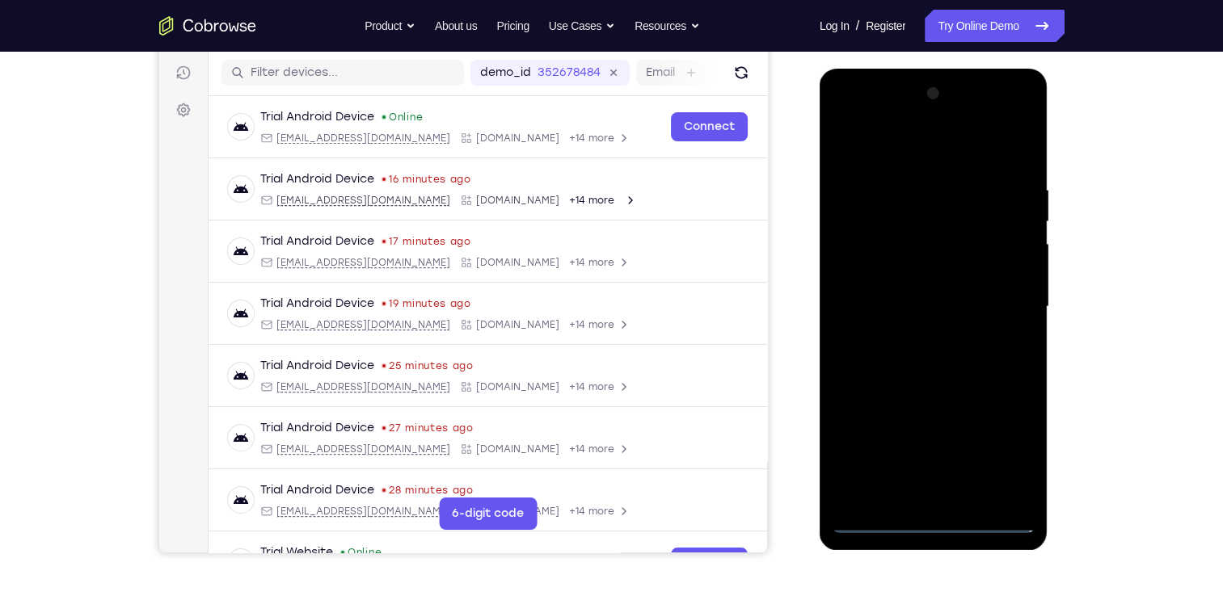
click at [1013, 436] on div at bounding box center [934, 307] width 204 height 453
click at [1012, 453] on div at bounding box center [934, 307] width 204 height 453
click at [888, 149] on div at bounding box center [934, 307] width 204 height 453
click at [996, 291] on div at bounding box center [934, 307] width 204 height 453
click at [920, 337] on div at bounding box center [934, 307] width 204 height 453
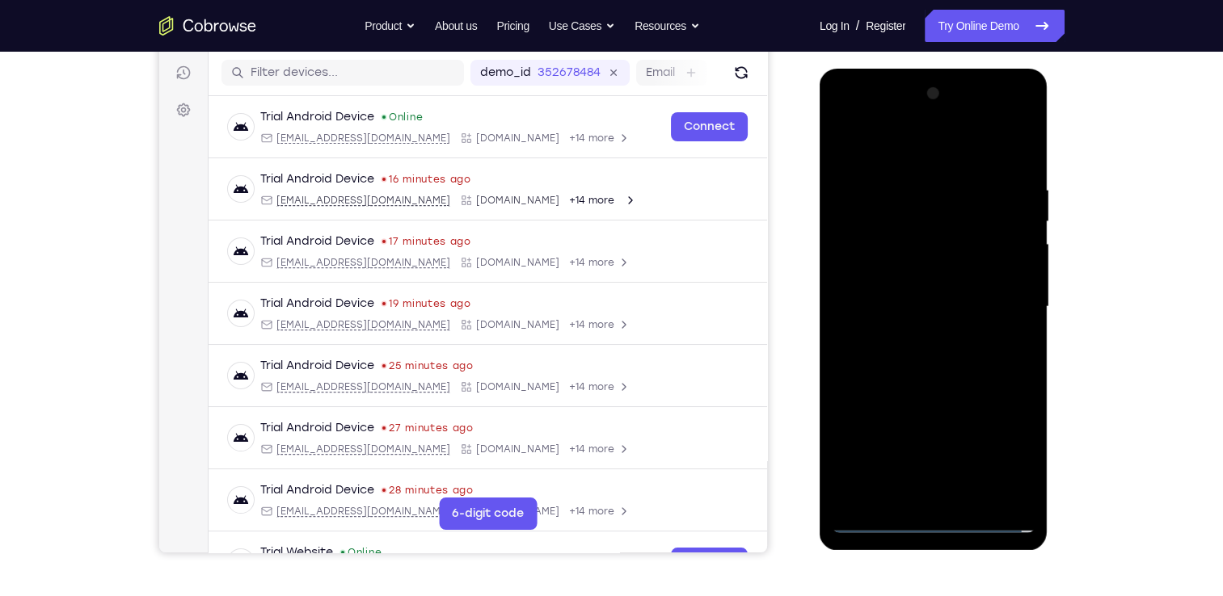
click at [915, 335] on div at bounding box center [934, 307] width 204 height 453
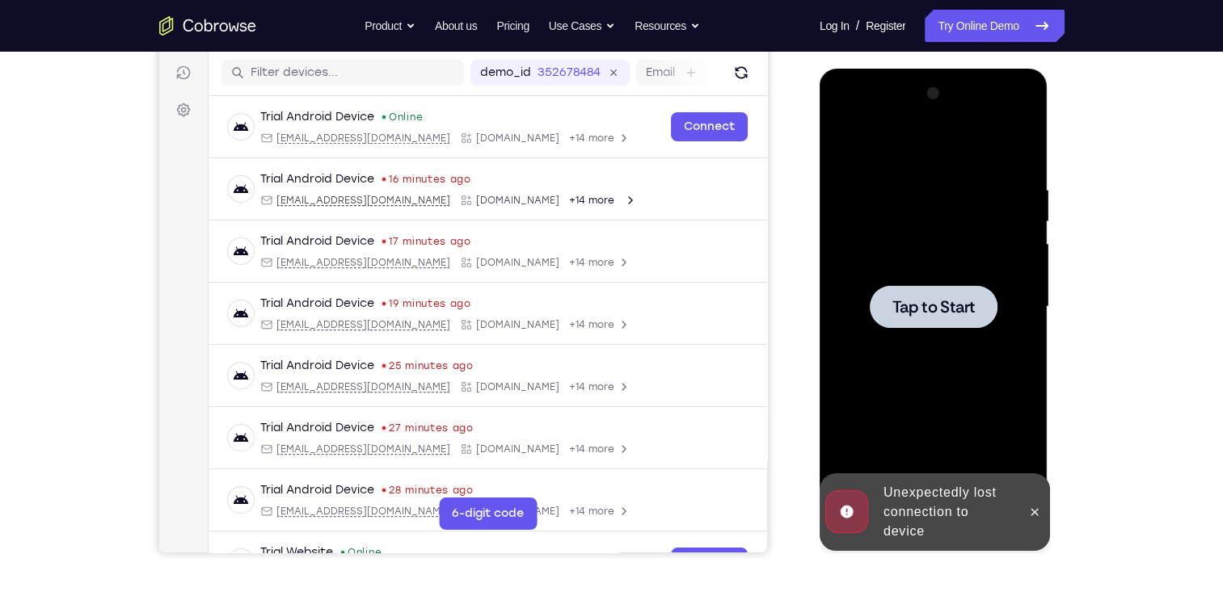
click at [915, 335] on div at bounding box center [934, 307] width 204 height 453
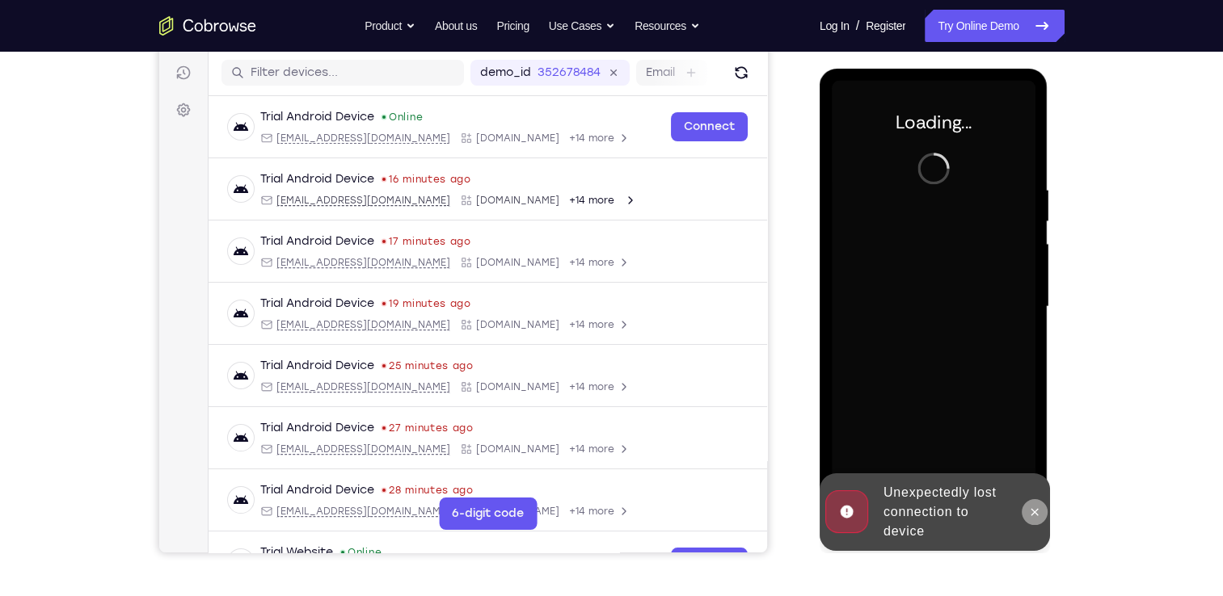
click at [1037, 508] on icon at bounding box center [1034, 511] width 7 height 7
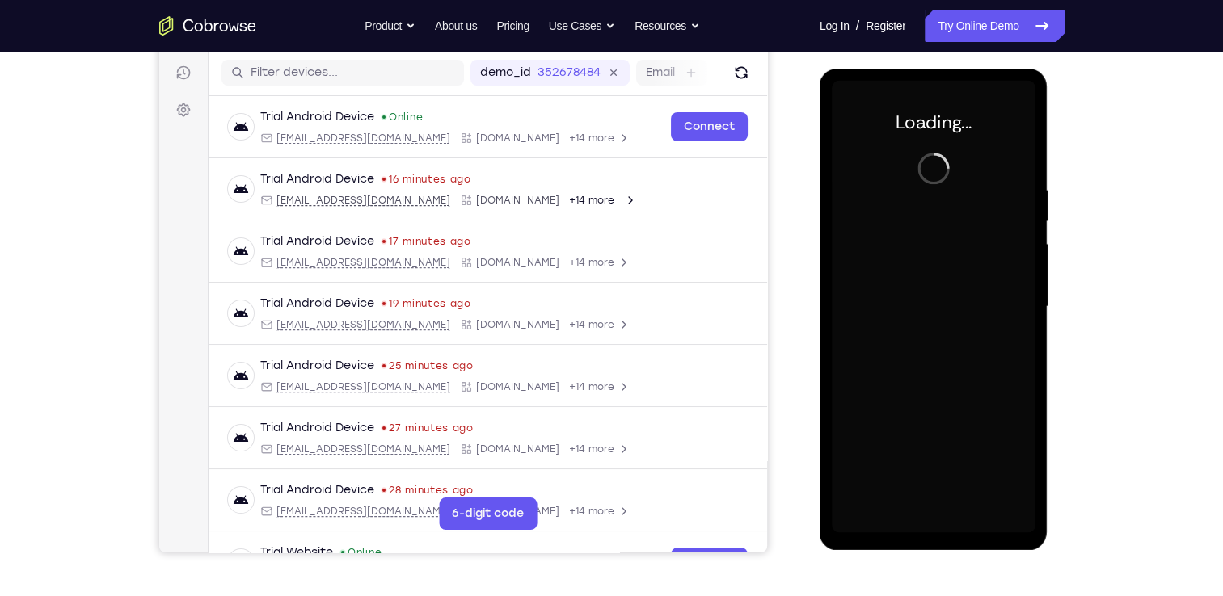
scroll to position [163, 0]
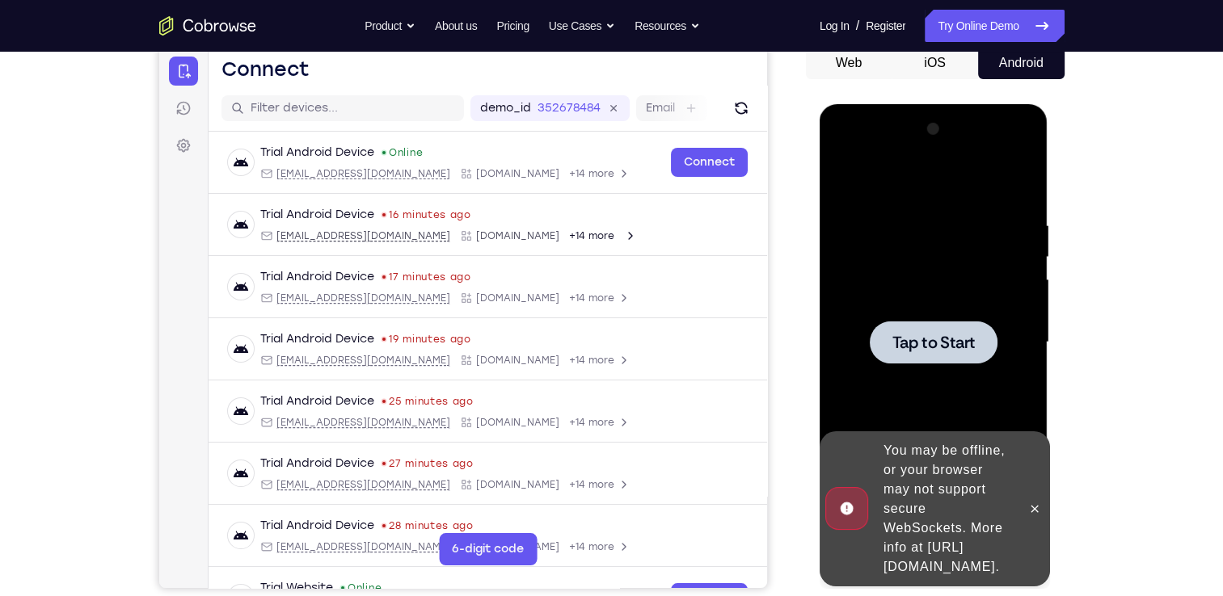
click at [913, 349] on span "Tap to Start" at bounding box center [933, 343] width 82 height 16
click at [1031, 505] on icon at bounding box center [1034, 508] width 7 height 7
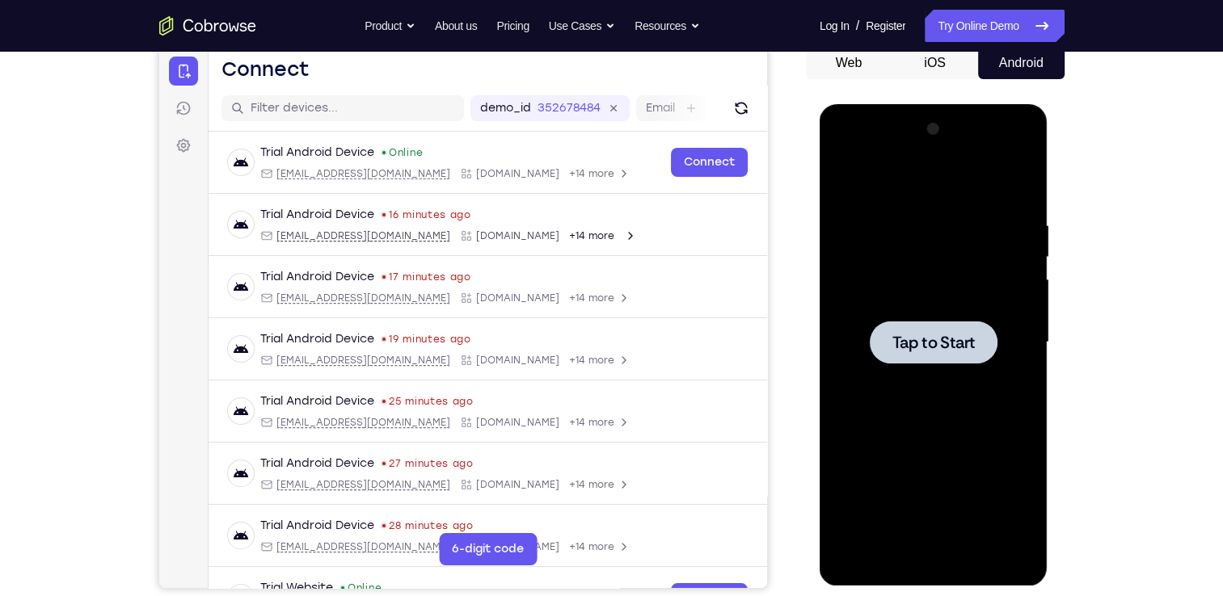
click at [866, 279] on div at bounding box center [934, 342] width 204 height 453
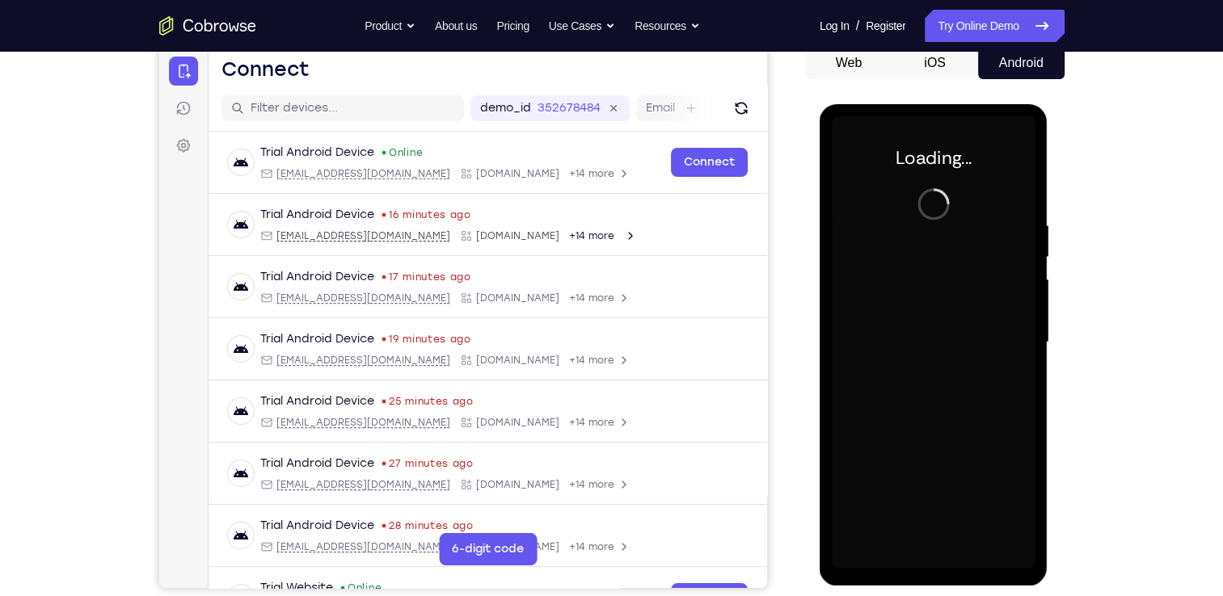
click at [1161, 289] on div "Your Support Agent Your Customer Web iOS Android Next Steps We’d be happy to gi…" at bounding box center [611, 421] width 1223 height 1066
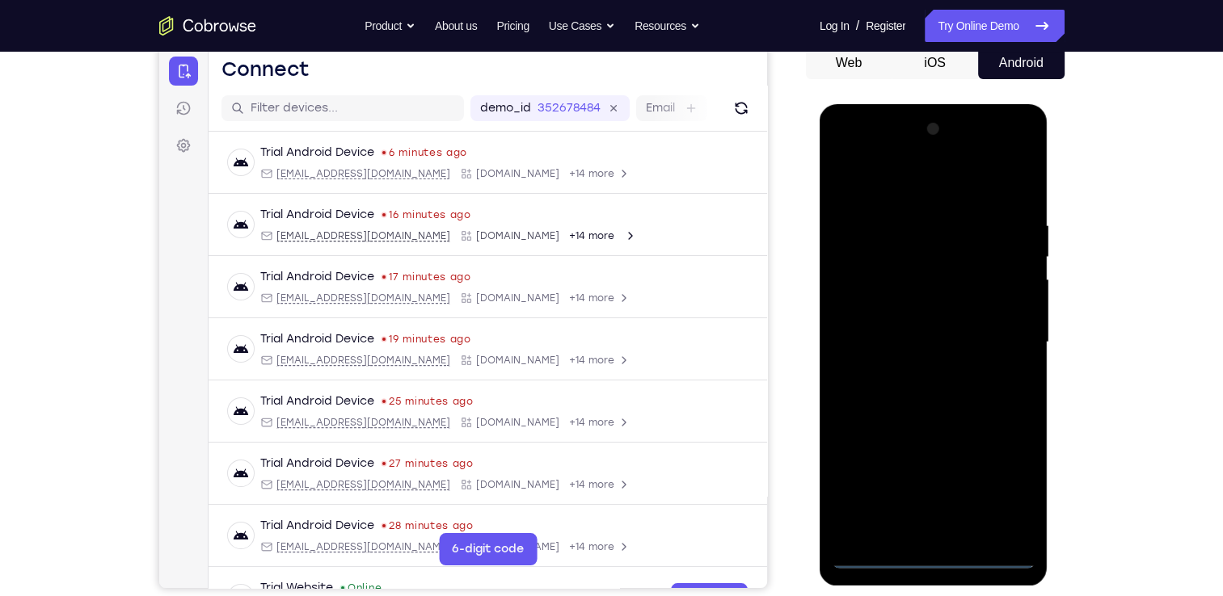
click at [933, 558] on div at bounding box center [934, 342] width 204 height 453
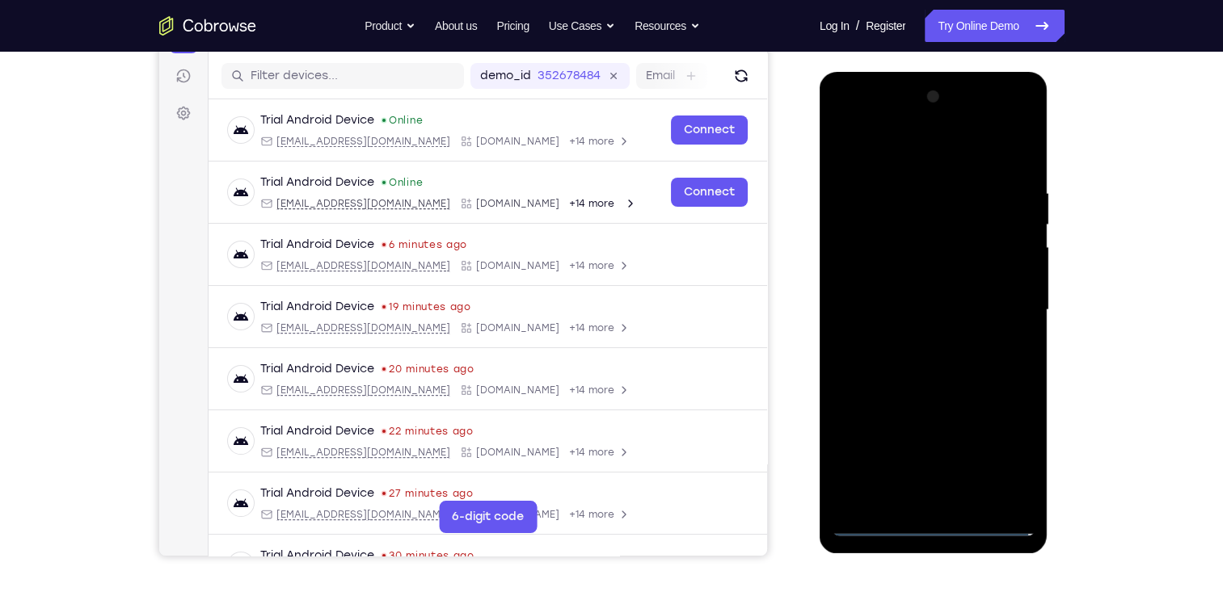
scroll to position [196, 0]
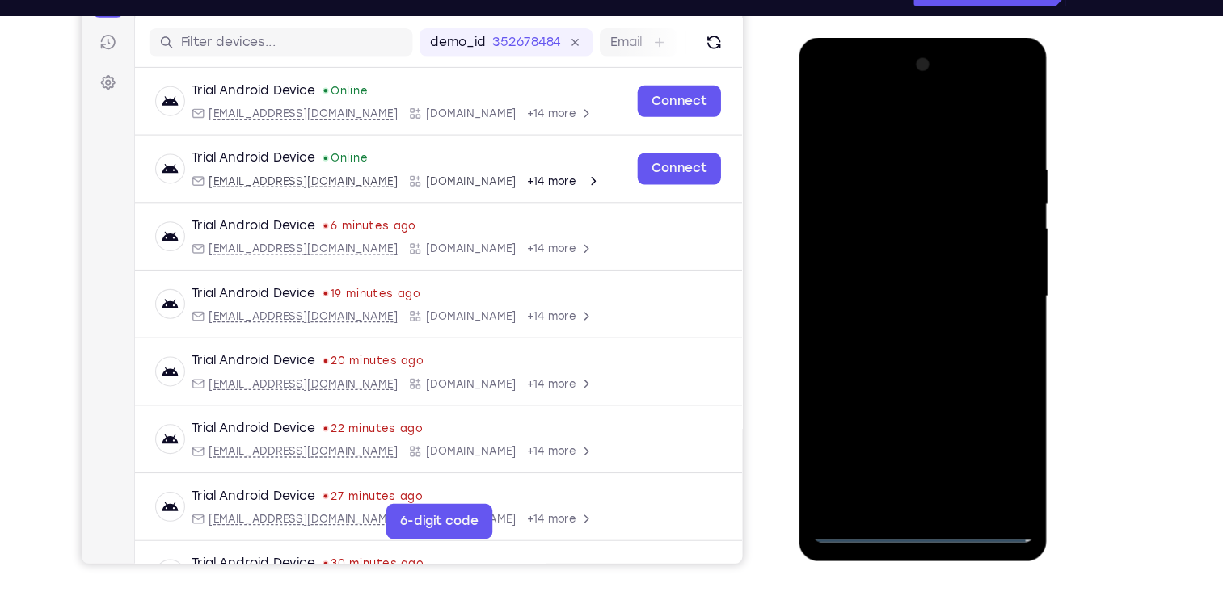
click at [971, 417] on div at bounding box center [913, 276] width 204 height 453
click at [900, 108] on div at bounding box center [913, 276] width 204 height 453
click at [984, 275] on div at bounding box center [913, 276] width 204 height 453
click at [981, 272] on div at bounding box center [913, 276] width 204 height 453
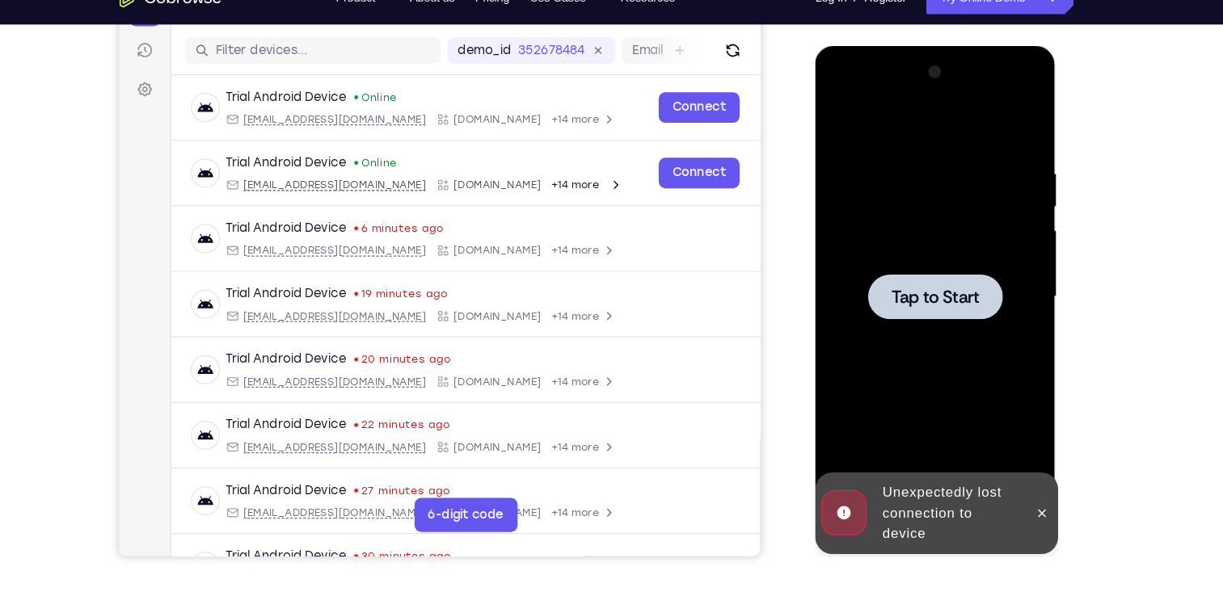
click at [912, 289] on span "Tap to Start" at bounding box center [928, 284] width 82 height 16
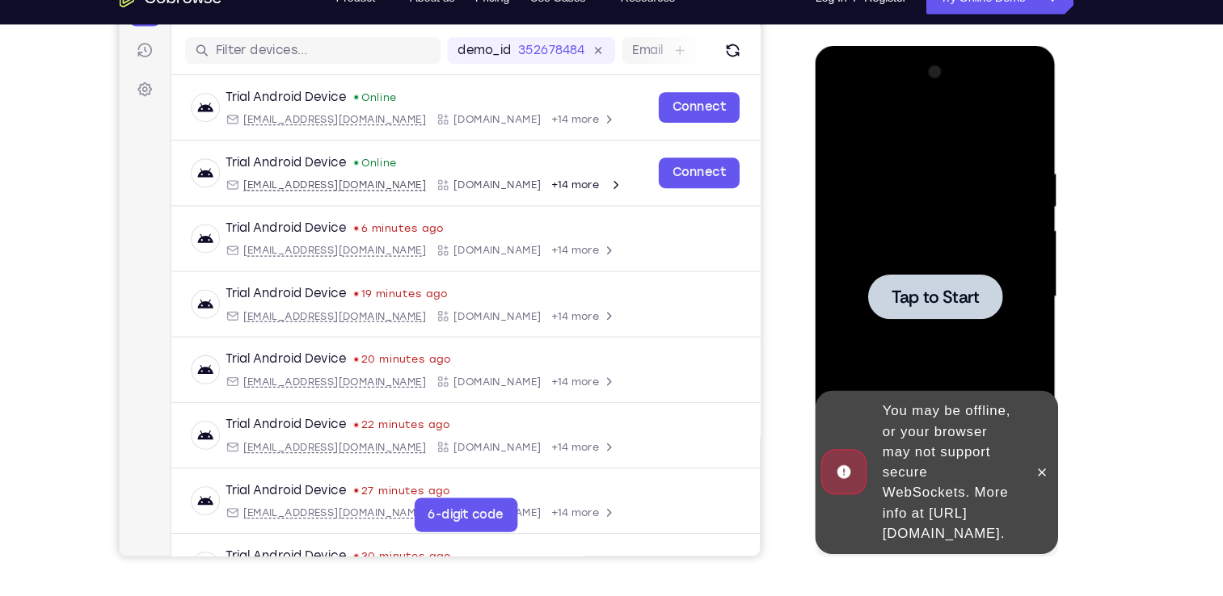
click at [959, 276] on span "Tap to Start" at bounding box center [928, 284] width 82 height 16
click at [1035, 448] on button at bounding box center [1030, 450] width 26 height 26
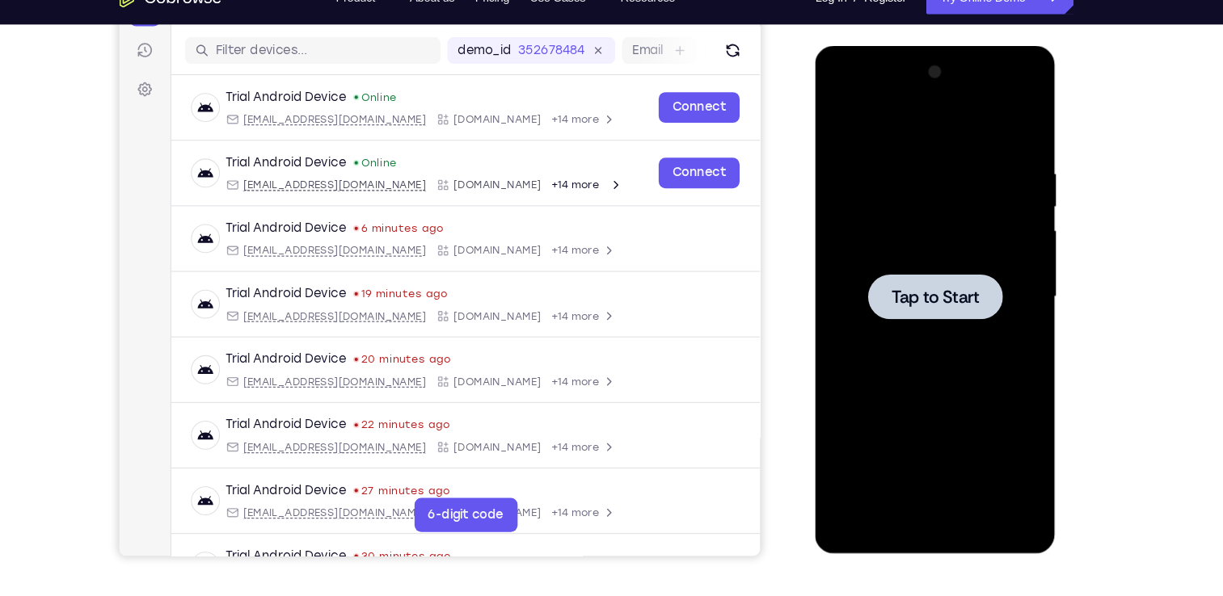
click at [938, 287] on span "Tap to Start" at bounding box center [928, 284] width 82 height 16
click at [904, 246] on div at bounding box center [929, 283] width 204 height 453
click at [978, 267] on div at bounding box center [929, 283] width 128 height 43
click at [954, 289] on span "Tap to Start" at bounding box center [928, 284] width 82 height 16
click at [925, 258] on div at bounding box center [929, 283] width 204 height 453
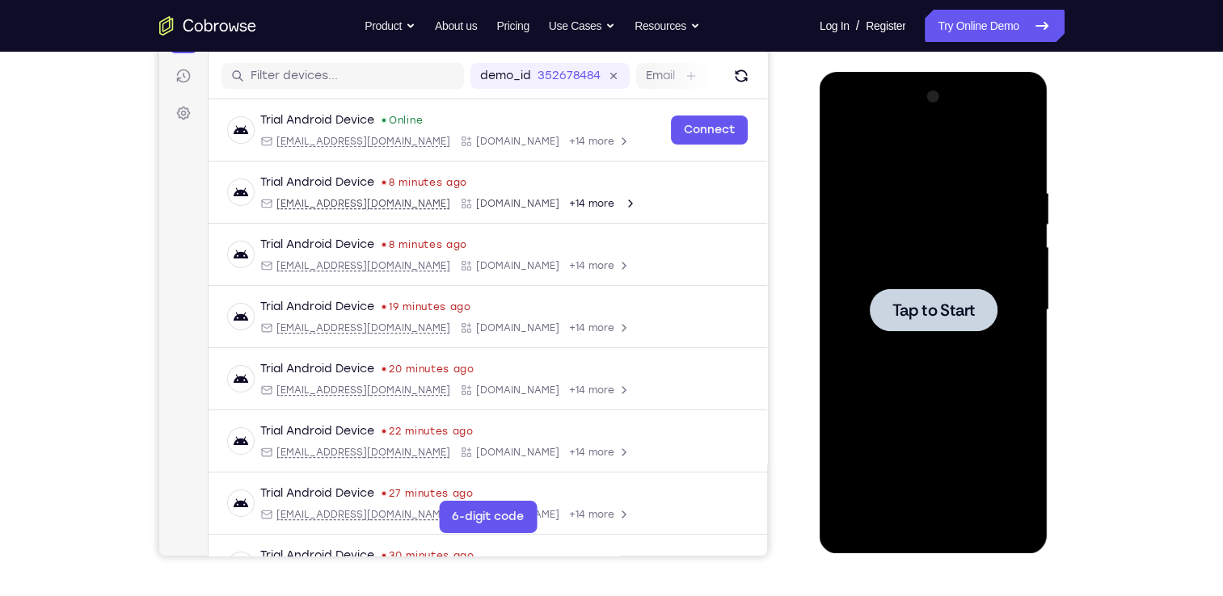
click at [945, 318] on span "Tap to Start" at bounding box center [933, 310] width 82 height 16
click at [955, 302] on span "Tap to Start" at bounding box center [933, 310] width 82 height 16
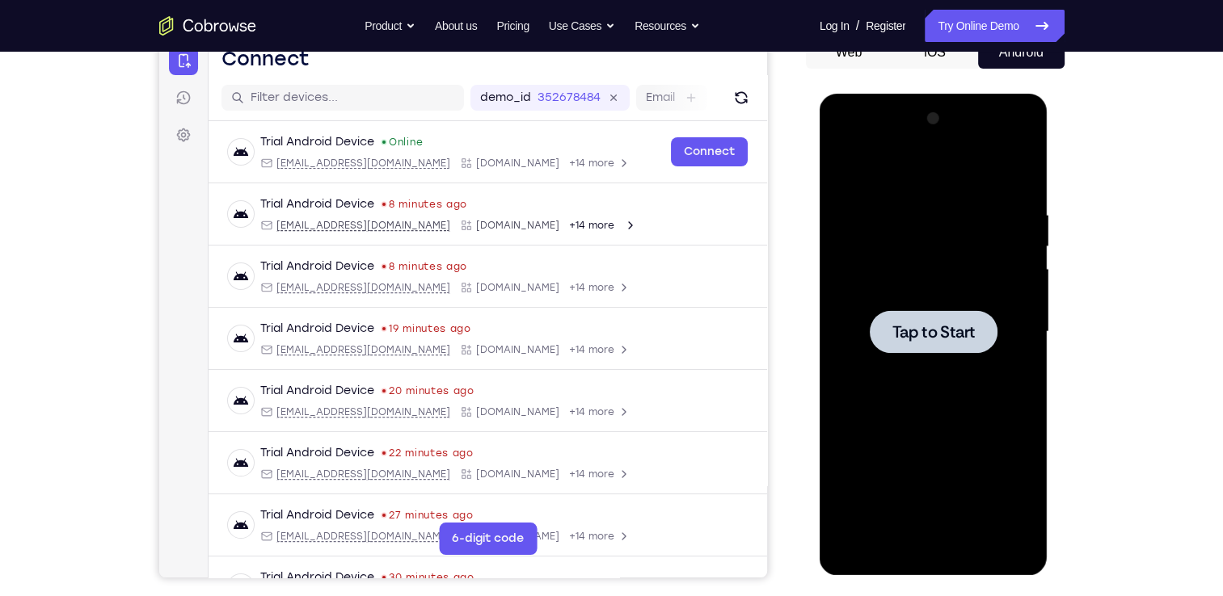
click at [932, 359] on div at bounding box center [934, 332] width 204 height 453
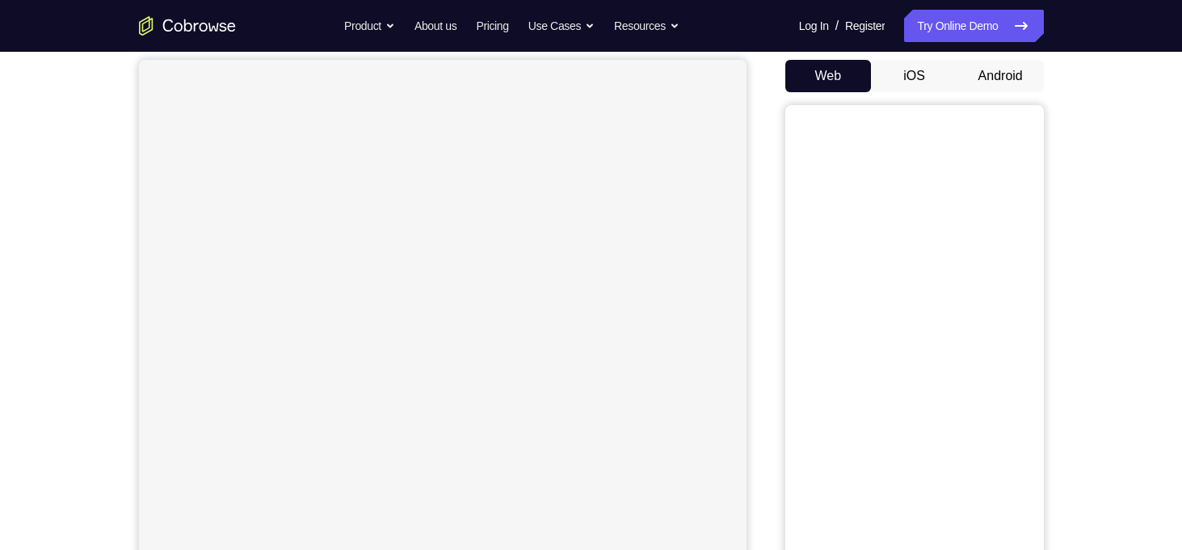
click at [980, 87] on button "Android" at bounding box center [1001, 76] width 86 height 32
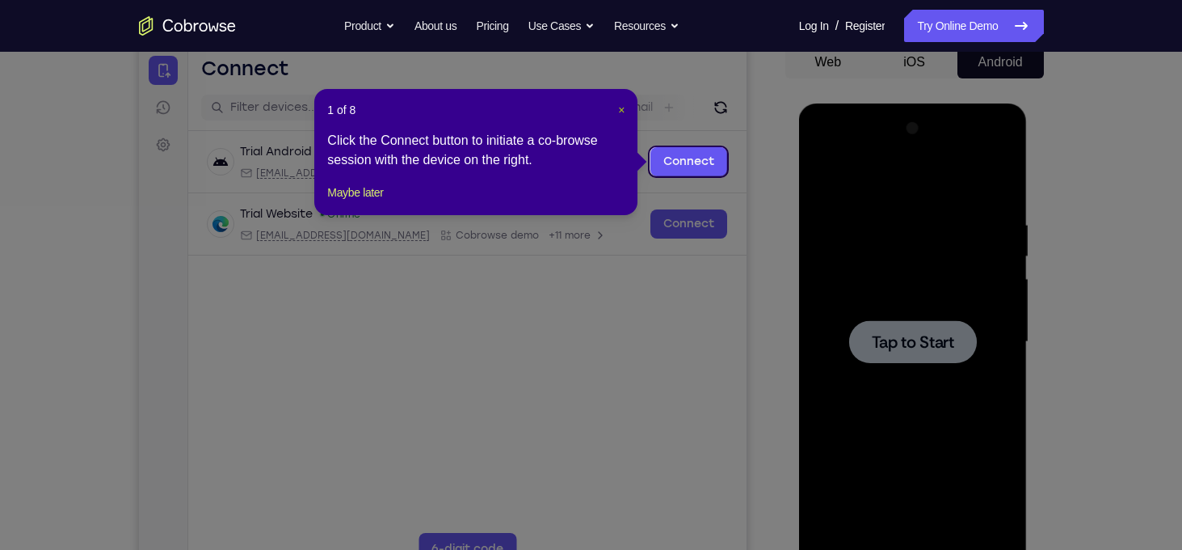
click at [625, 106] on span "×" at bounding box center [621, 109] width 6 height 13
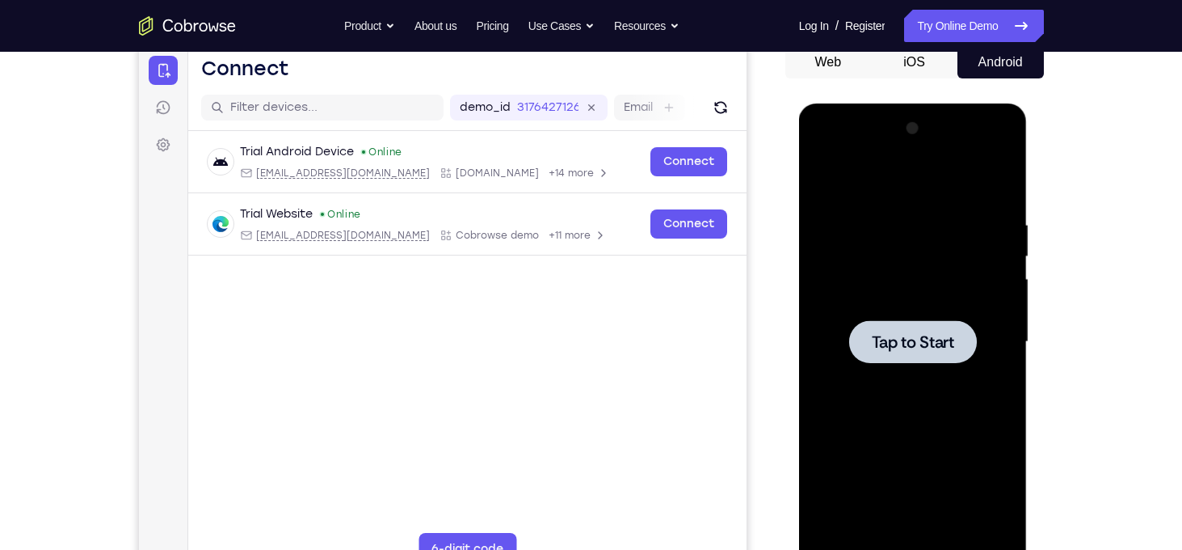
click at [906, 347] on span "Tap to Start" at bounding box center [913, 342] width 82 height 16
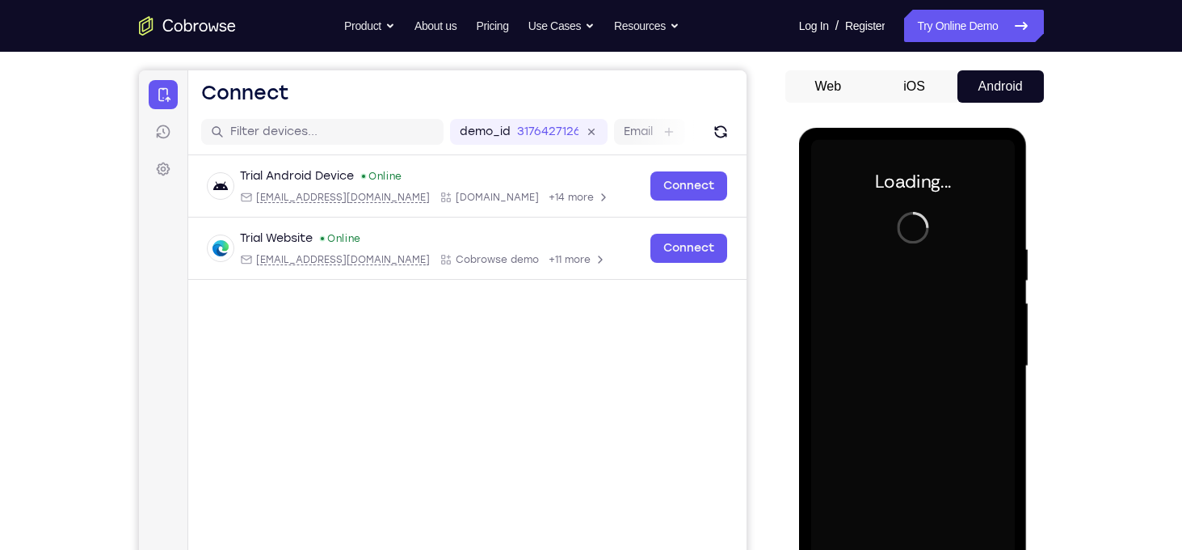
scroll to position [137, 0]
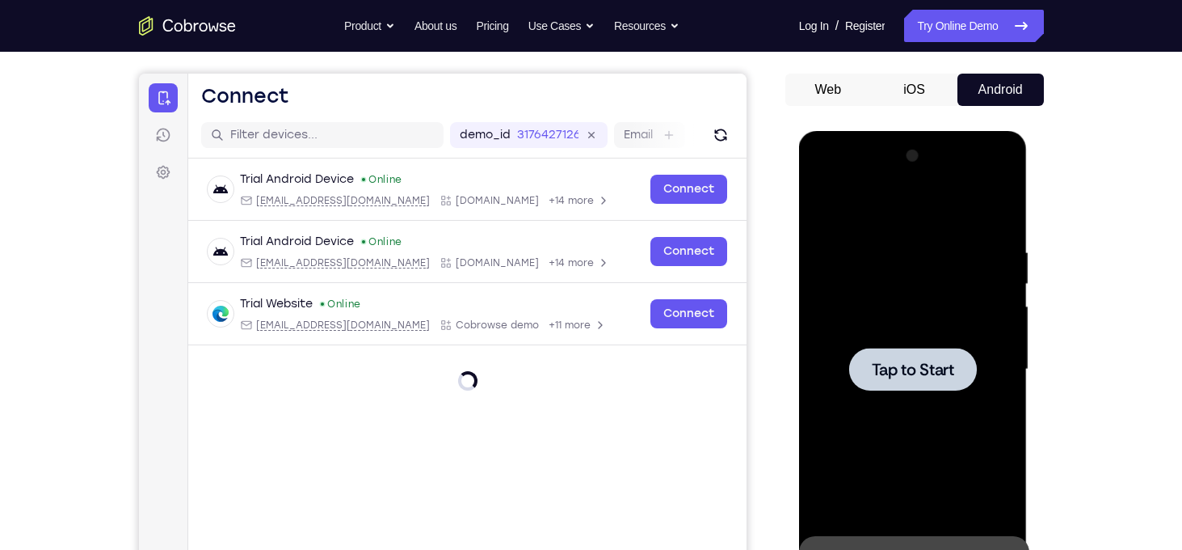
click at [980, 393] on div at bounding box center [913, 369] width 204 height 453
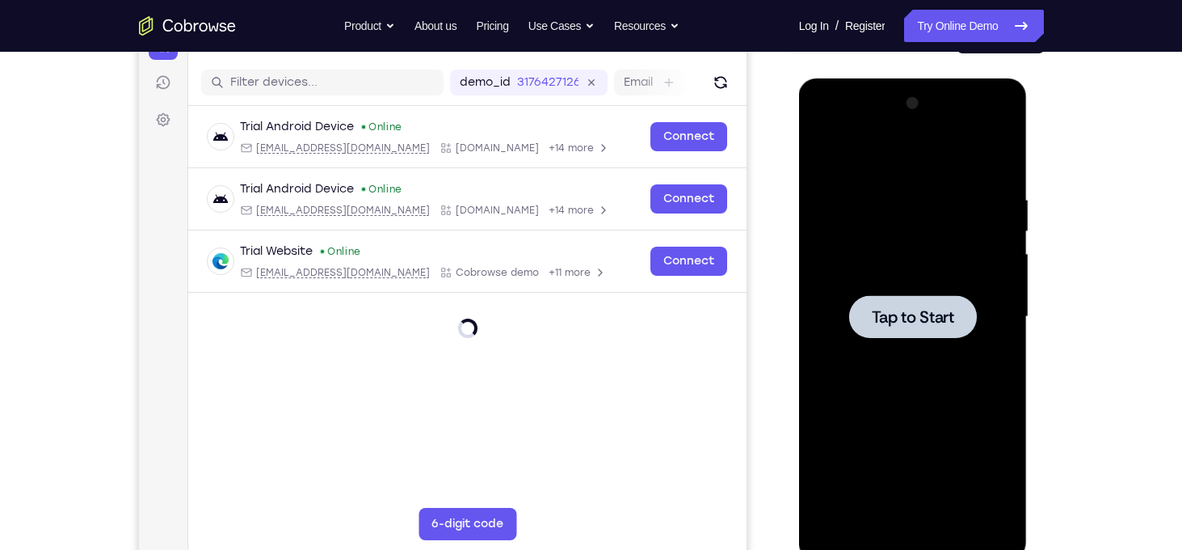
click at [921, 345] on div at bounding box center [913, 317] width 204 height 453
click at [922, 309] on span "Tap to Start" at bounding box center [913, 317] width 82 height 16
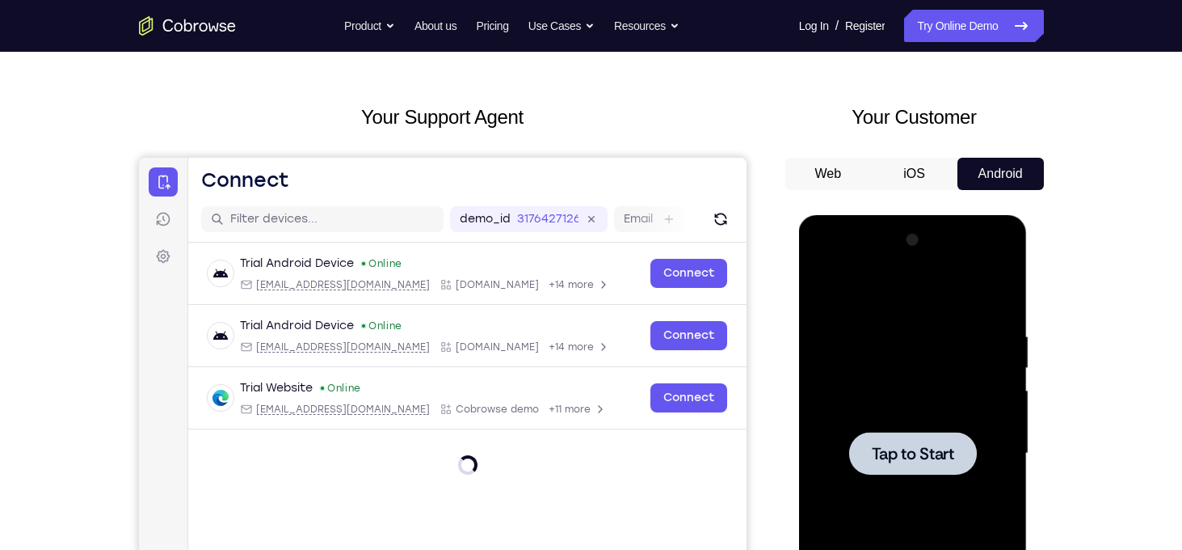
scroll to position [52, 0]
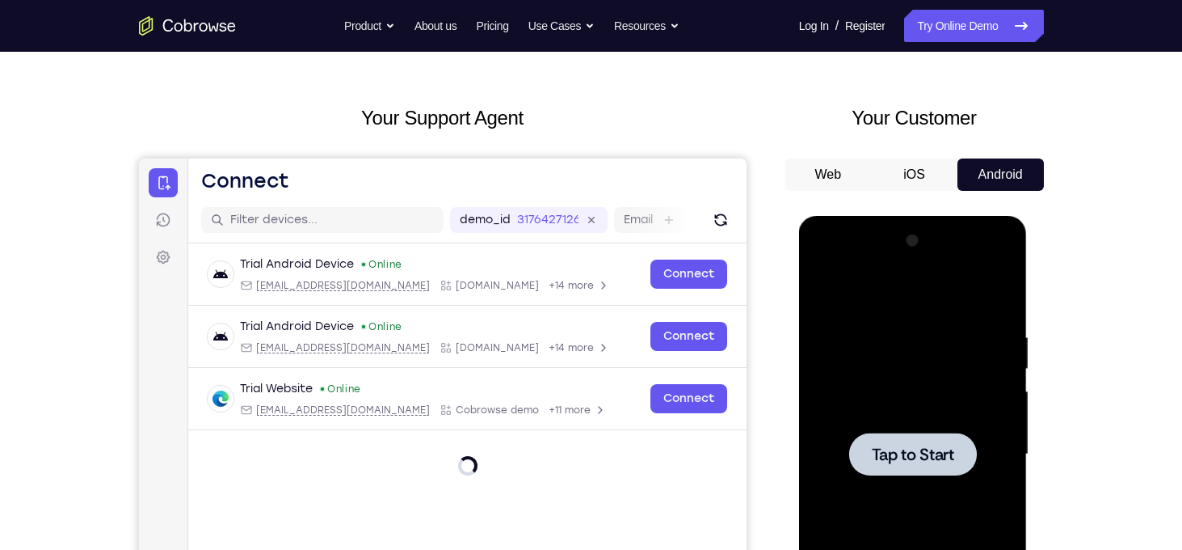
click at [917, 446] on span "Tap to Start" at bounding box center [913, 454] width 82 height 16
click at [910, 183] on button "iOS" at bounding box center [914, 174] width 86 height 32
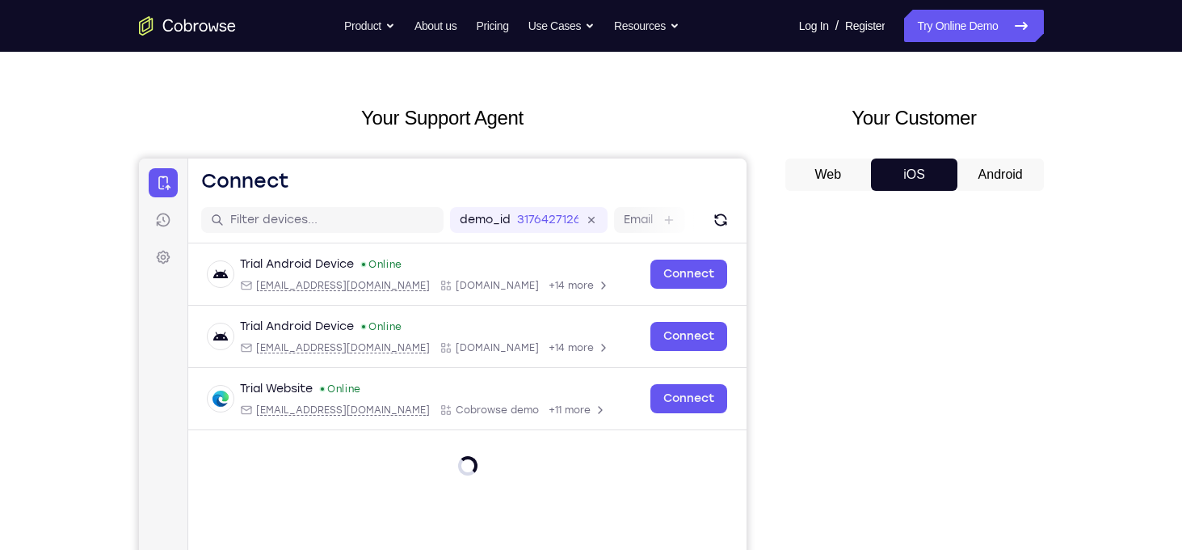
click at [854, 179] on button "Web" at bounding box center [829, 174] width 86 height 32
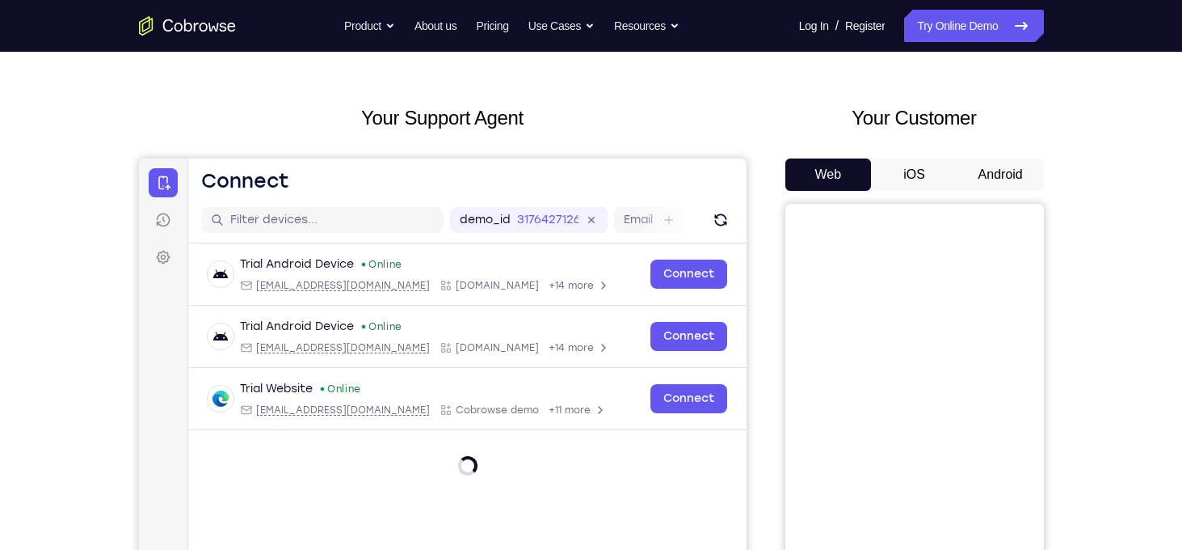
click at [1000, 177] on button "Android" at bounding box center [1001, 174] width 86 height 32
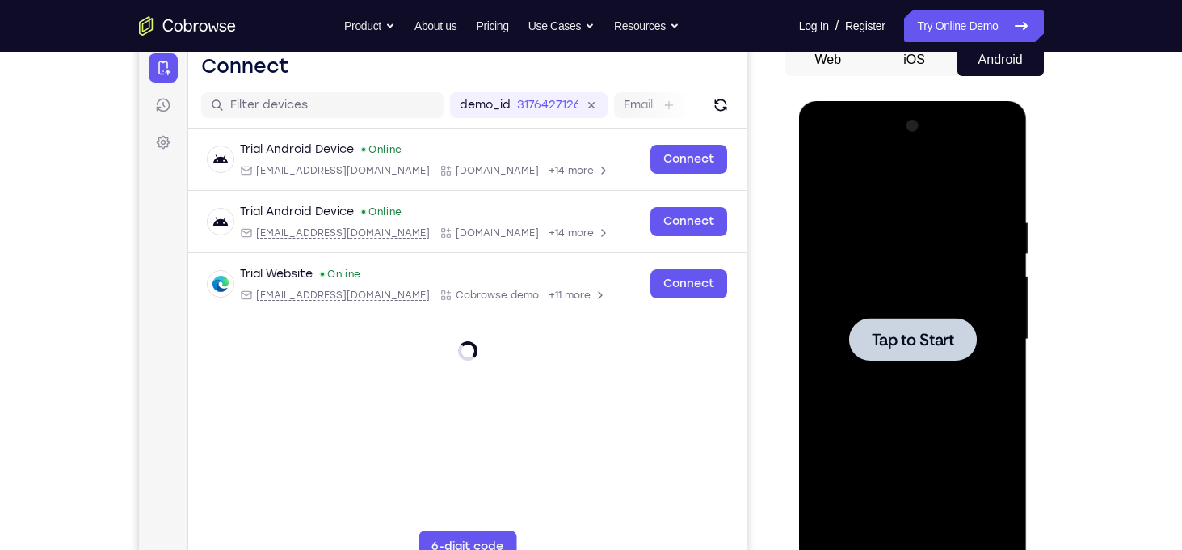
scroll to position [168, 0]
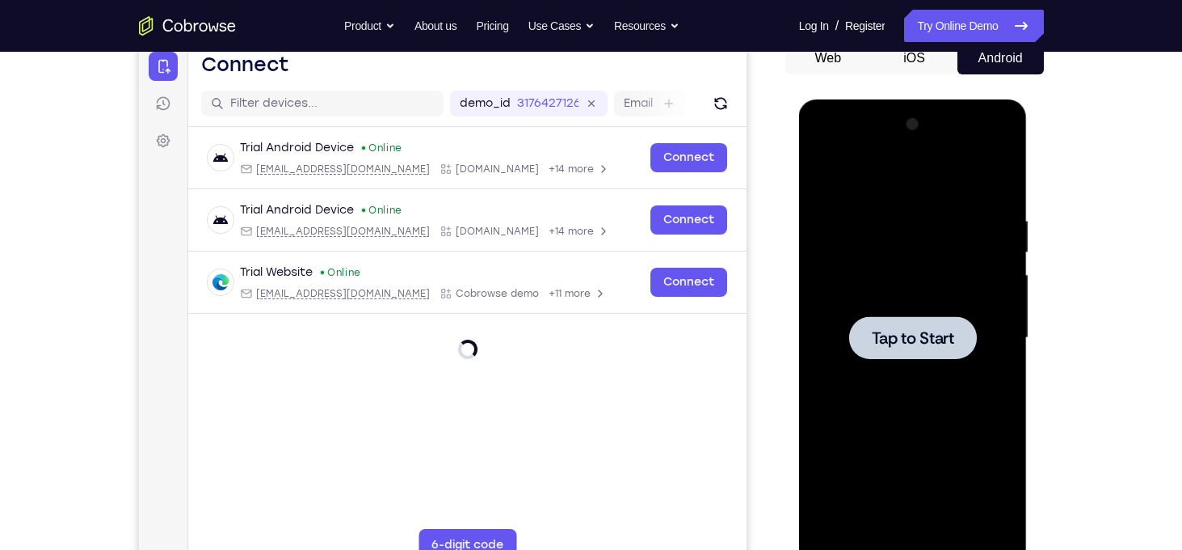
click at [959, 316] on div at bounding box center [913, 337] width 128 height 43
click at [947, 316] on div at bounding box center [913, 337] width 128 height 43
click at [906, 346] on span "Tap to Start" at bounding box center [913, 338] width 82 height 16
click at [881, 355] on div at bounding box center [913, 337] width 128 height 43
click at [916, 352] on div at bounding box center [913, 337] width 128 height 43
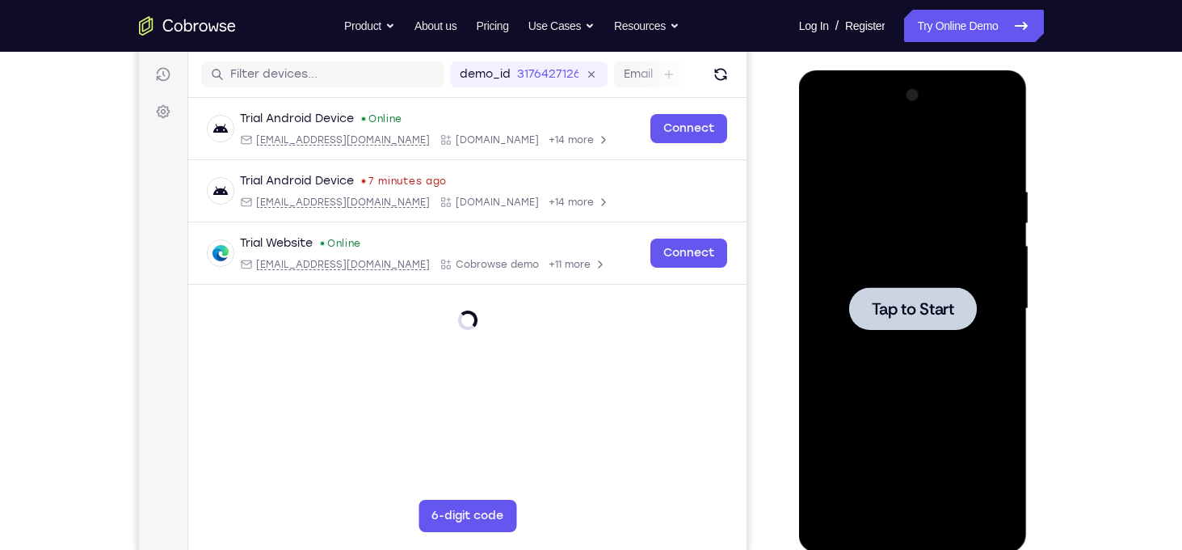
scroll to position [217, 0]
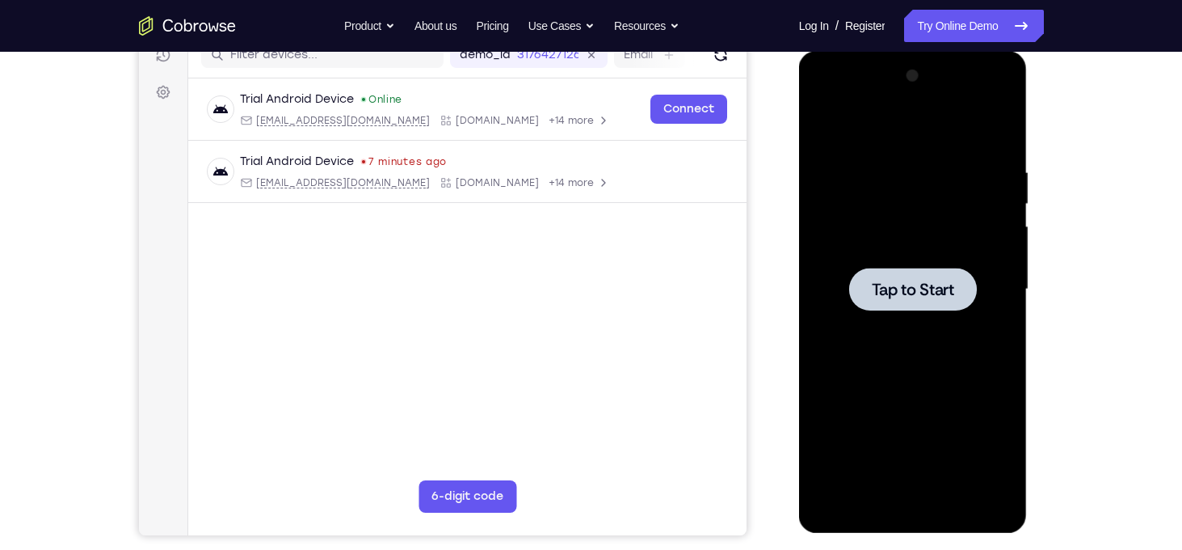
click at [929, 255] on div at bounding box center [913, 289] width 204 height 453
click at [921, 328] on div at bounding box center [913, 289] width 204 height 453
drag, startPoint x: 921, startPoint y: 328, endPoint x: 914, endPoint y: 284, distance: 44.2
click at [914, 284] on span "Tap to Start" at bounding box center [913, 289] width 82 height 16
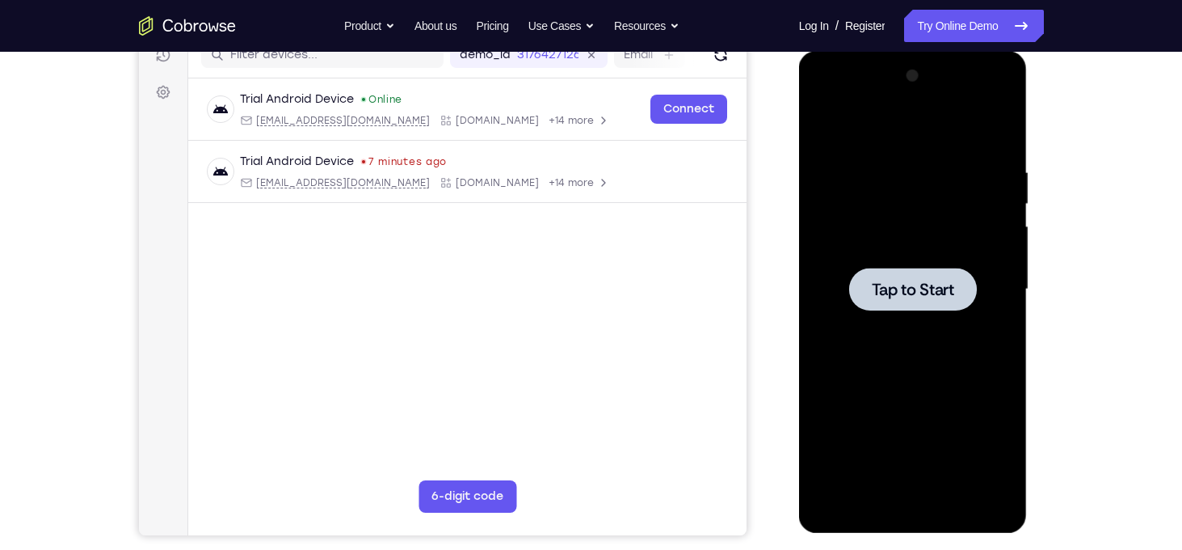
click at [914, 284] on span "Tap to Start" at bounding box center [913, 289] width 82 height 16
click at [987, 72] on div at bounding box center [913, 289] width 204 height 453
click at [950, 36] on link "Try Online Demo" at bounding box center [973, 26] width 139 height 32
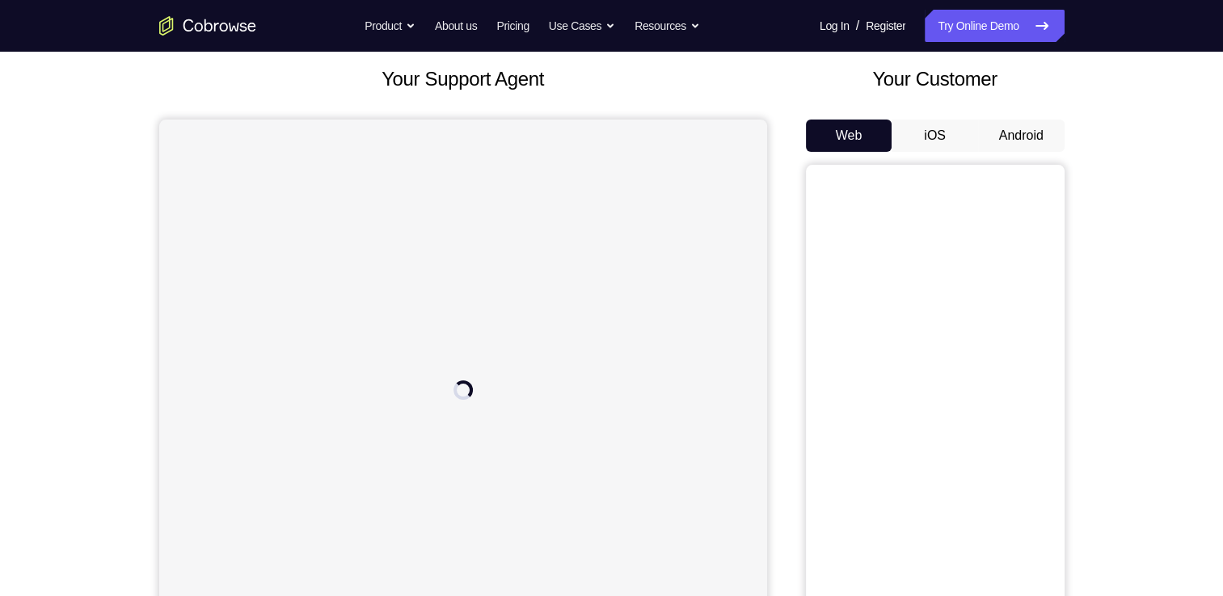
click at [1027, 126] on button "Android" at bounding box center [1021, 136] width 86 height 32
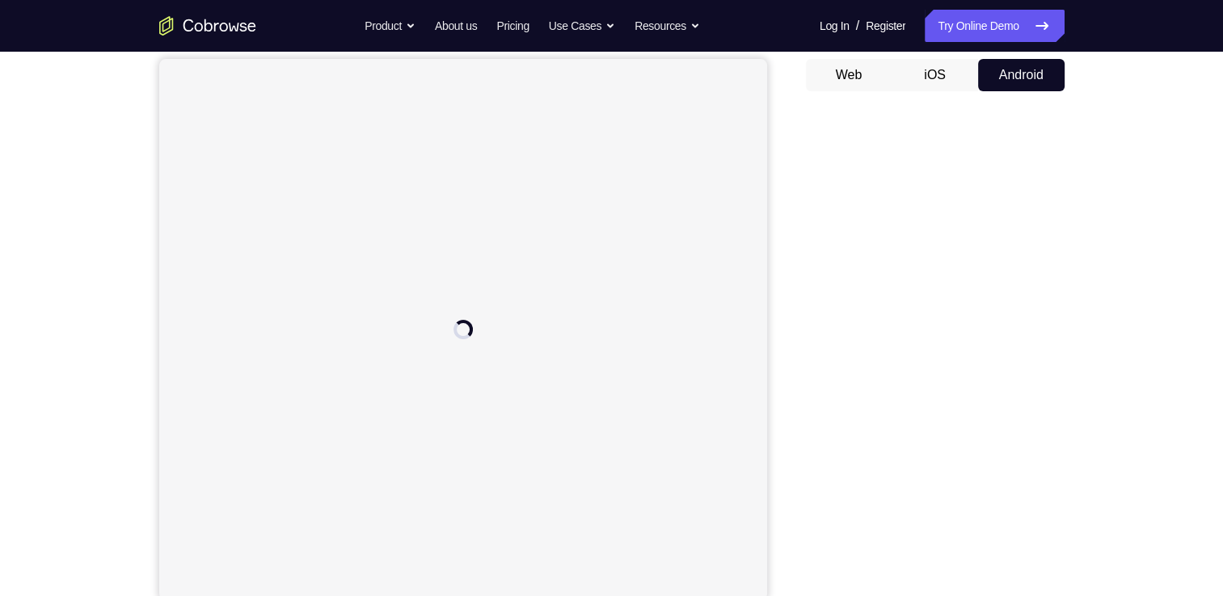
scroll to position [152, 0]
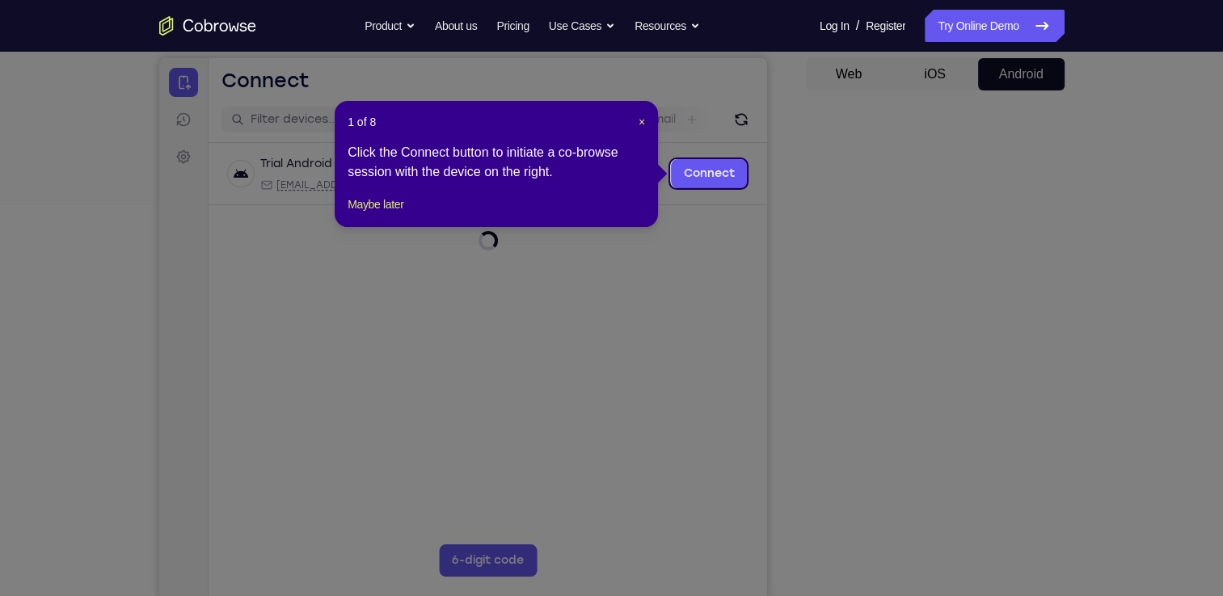
click at [650, 123] on div "1 of 8 × Click the Connect button to initiate a co-browse session with the devi…" at bounding box center [496, 164] width 323 height 126
click at [636, 118] on header "1 of 8 ×" at bounding box center [496, 122] width 297 height 16
click at [643, 123] on span "×" at bounding box center [641, 122] width 6 height 13
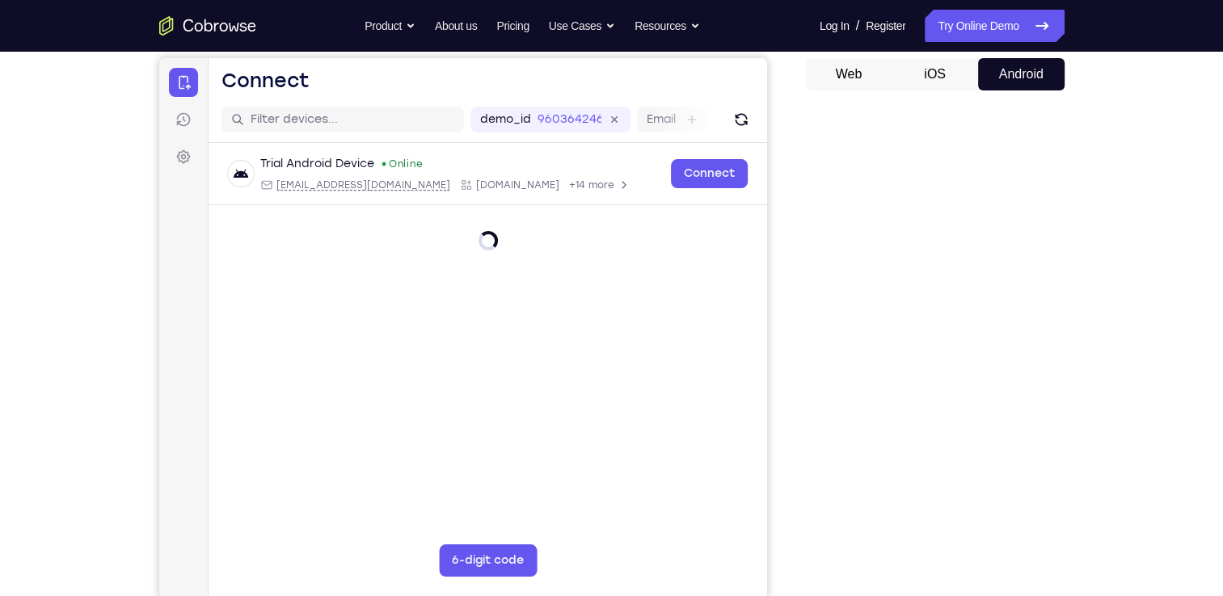
click at [789, 168] on div "Your Support Agent Your Customer Web iOS Android" at bounding box center [611, 301] width 905 height 597
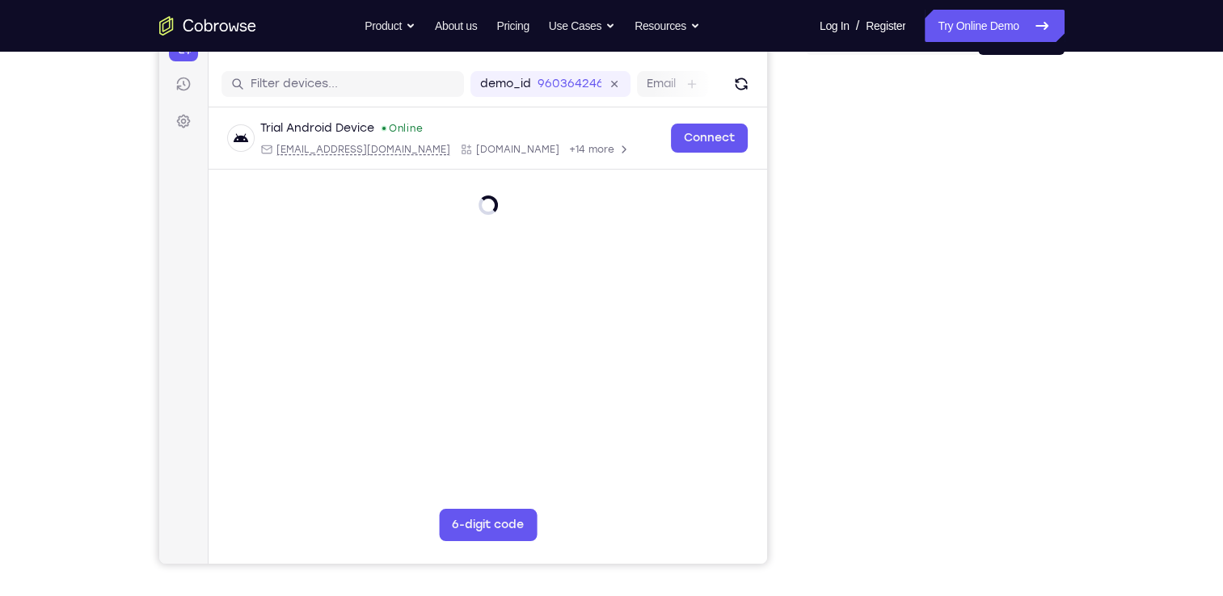
click at [781, 226] on div "Your Support Agent Your Customer Web iOS Android" at bounding box center [611, 266] width 905 height 597
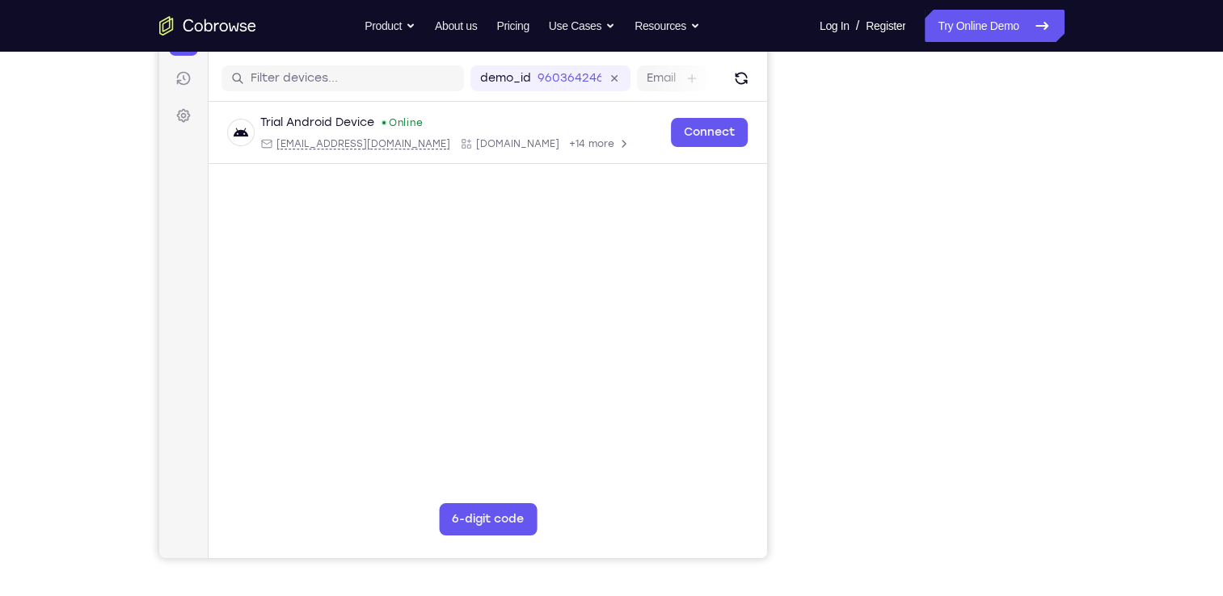
scroll to position [194, 0]
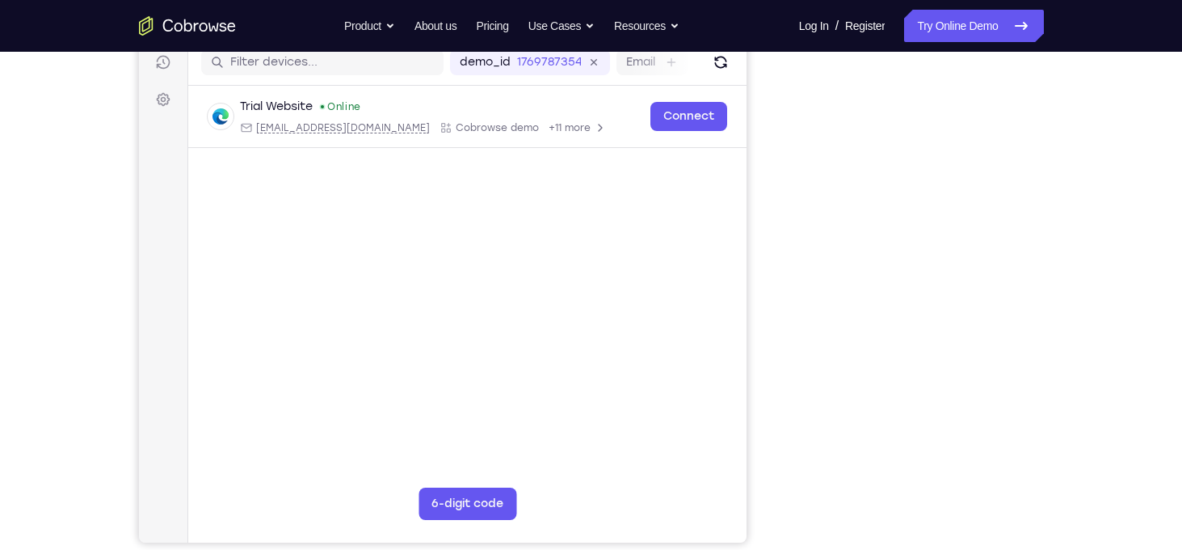
scroll to position [210, 0]
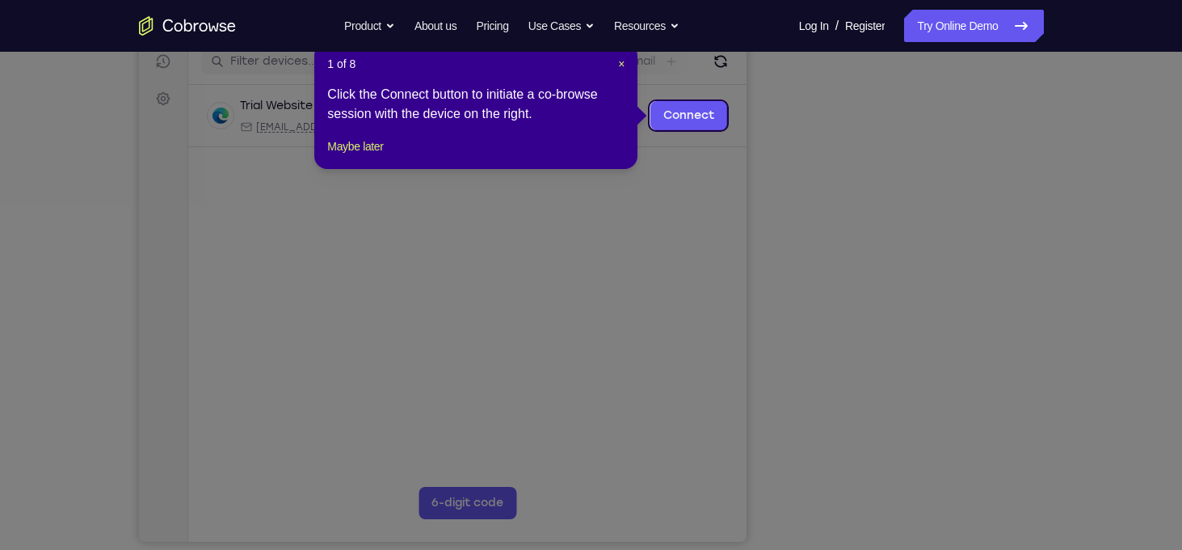
click at [616, 64] on header "1 of 8 ×" at bounding box center [475, 64] width 297 height 16
click at [622, 64] on span "×" at bounding box center [621, 63] width 6 height 13
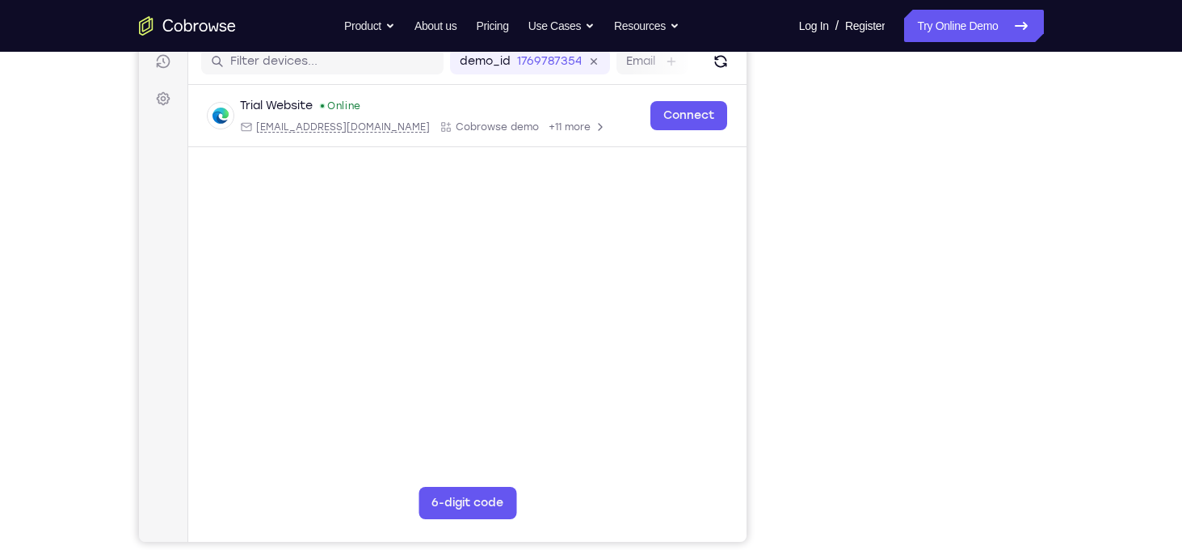
click at [760, 217] on div "Your Support Agent Your Customer Web iOS Android" at bounding box center [591, 243] width 905 height 597
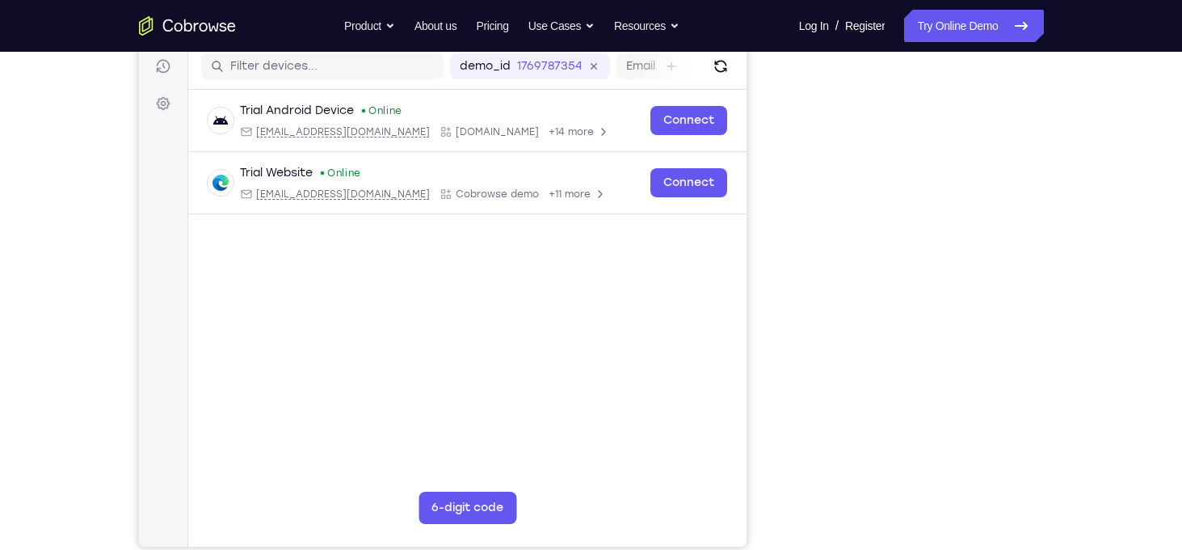
scroll to position [206, 0]
click at [1037, 348] on div at bounding box center [915, 297] width 259 height 497
